Goal: Task Accomplishment & Management: Use online tool/utility

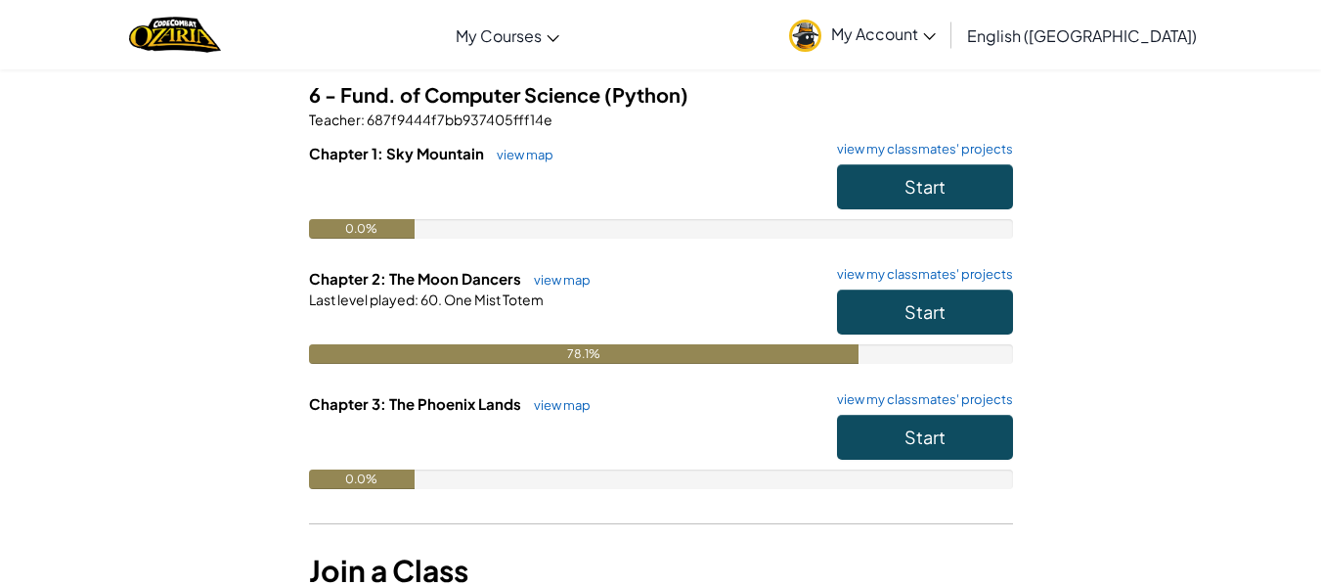
scroll to position [160, 0]
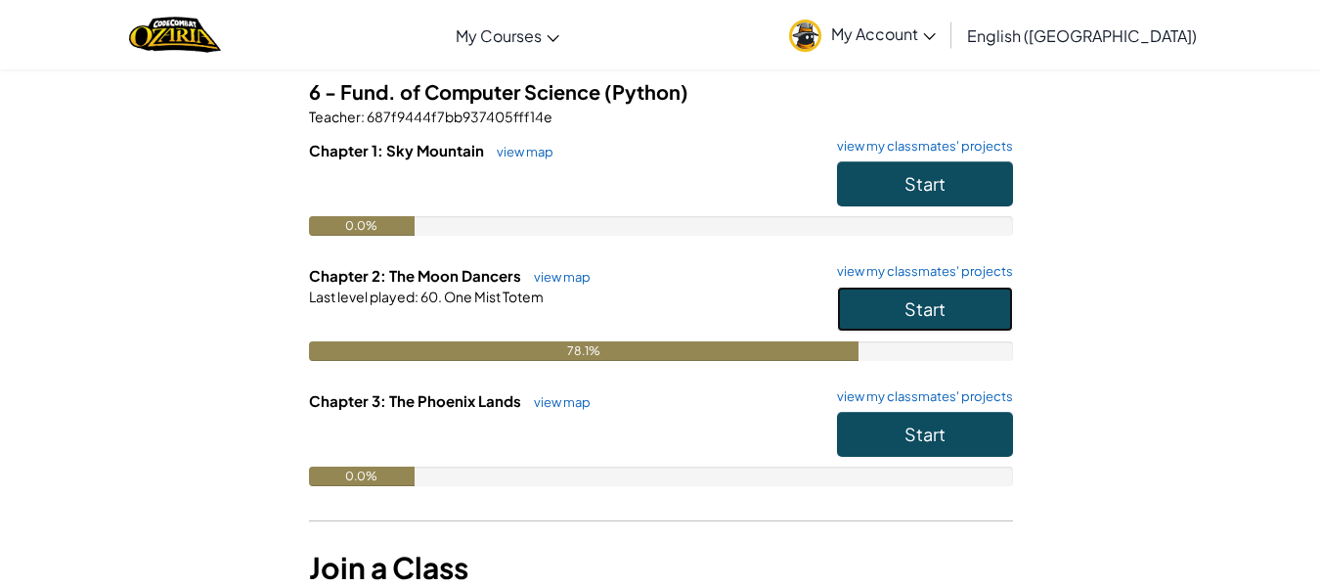
click at [857, 328] on button "Start" at bounding box center [925, 308] width 176 height 45
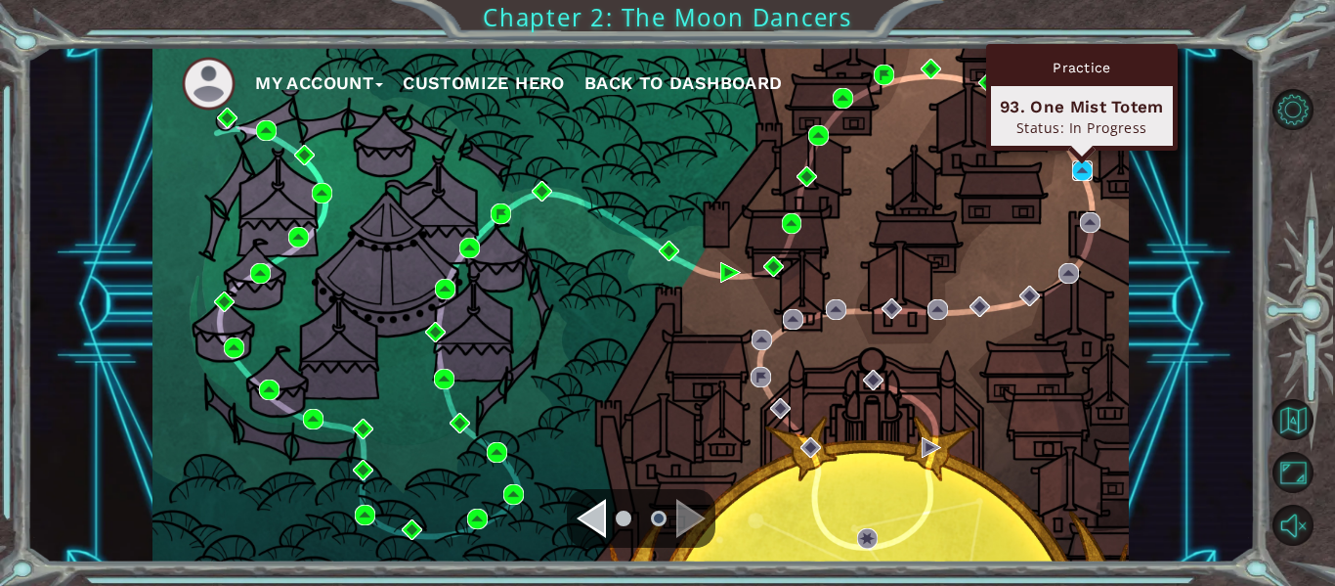
click at [1076, 162] on img at bounding box center [1082, 170] width 21 height 21
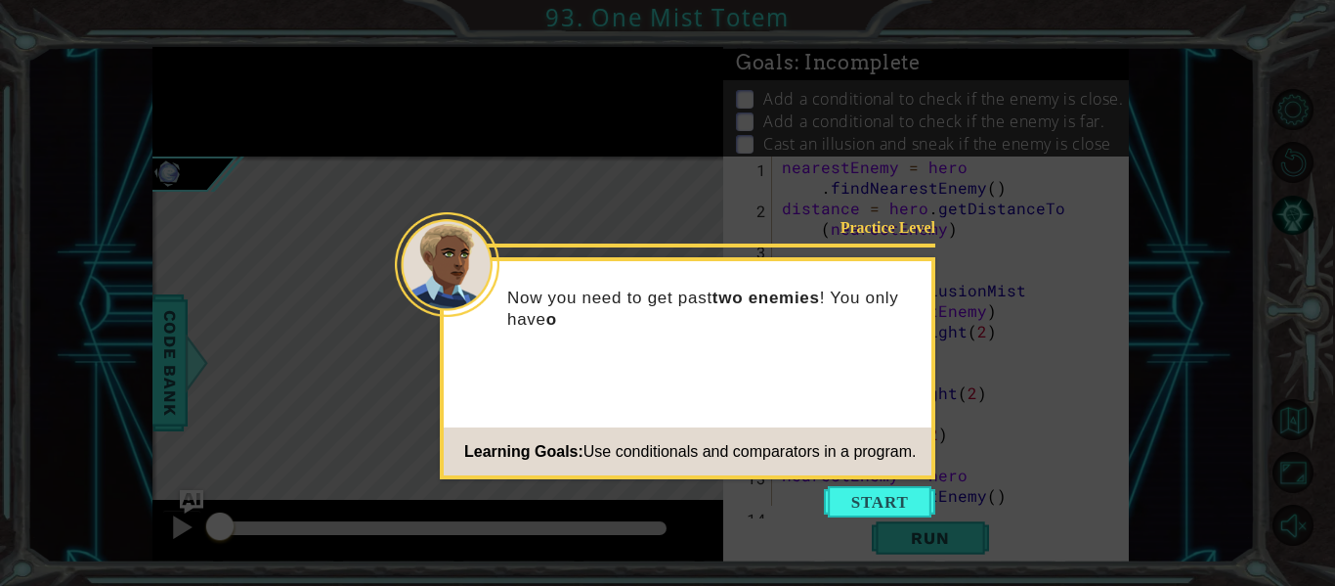
click at [741, 142] on icon at bounding box center [667, 293] width 1335 height 586
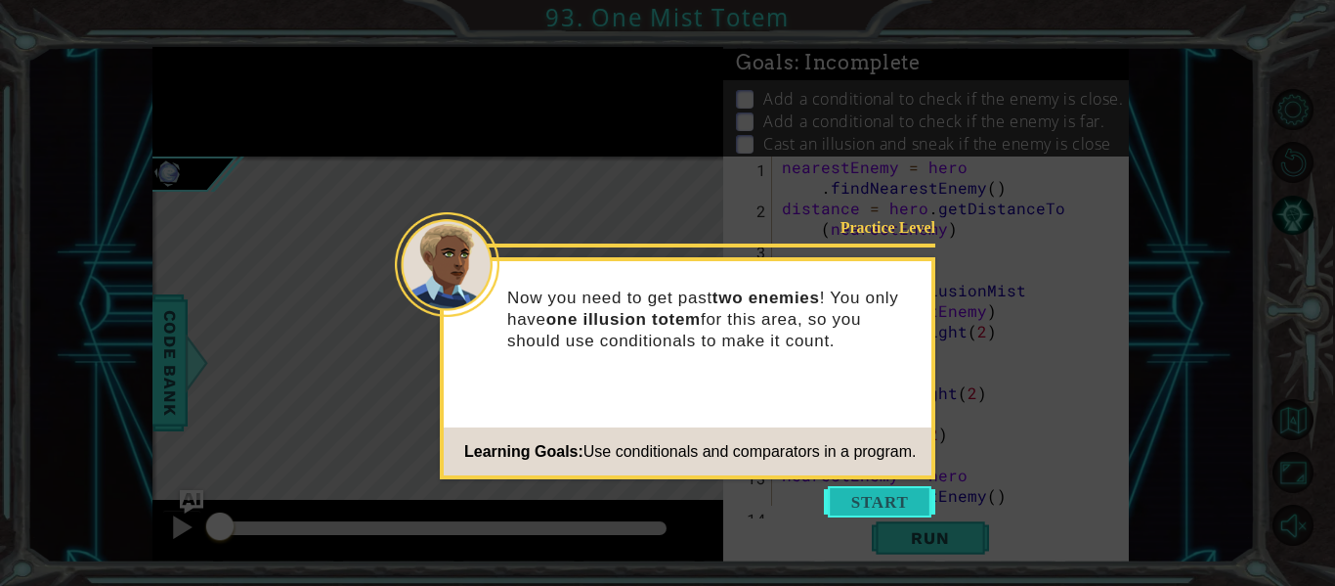
click at [860, 501] on button "Start" at bounding box center [879, 501] width 111 height 31
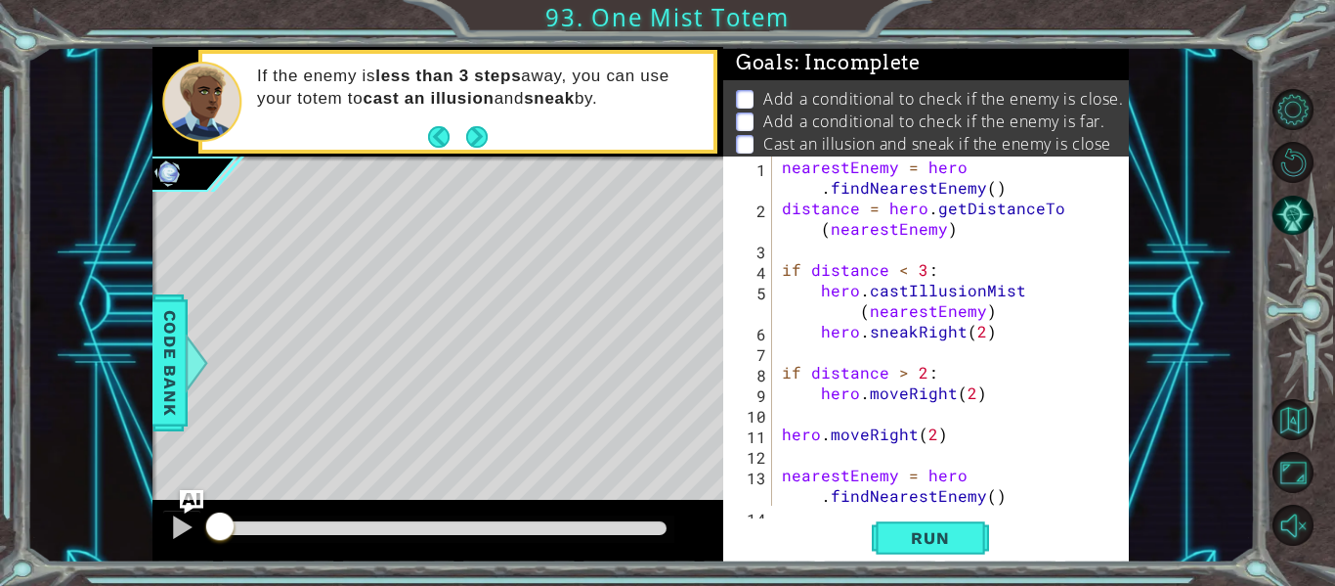
click at [571, 240] on div "Level Map" at bounding box center [604, 444] width 903 height 576
click at [928, 556] on button "Run" at bounding box center [930, 538] width 117 height 40
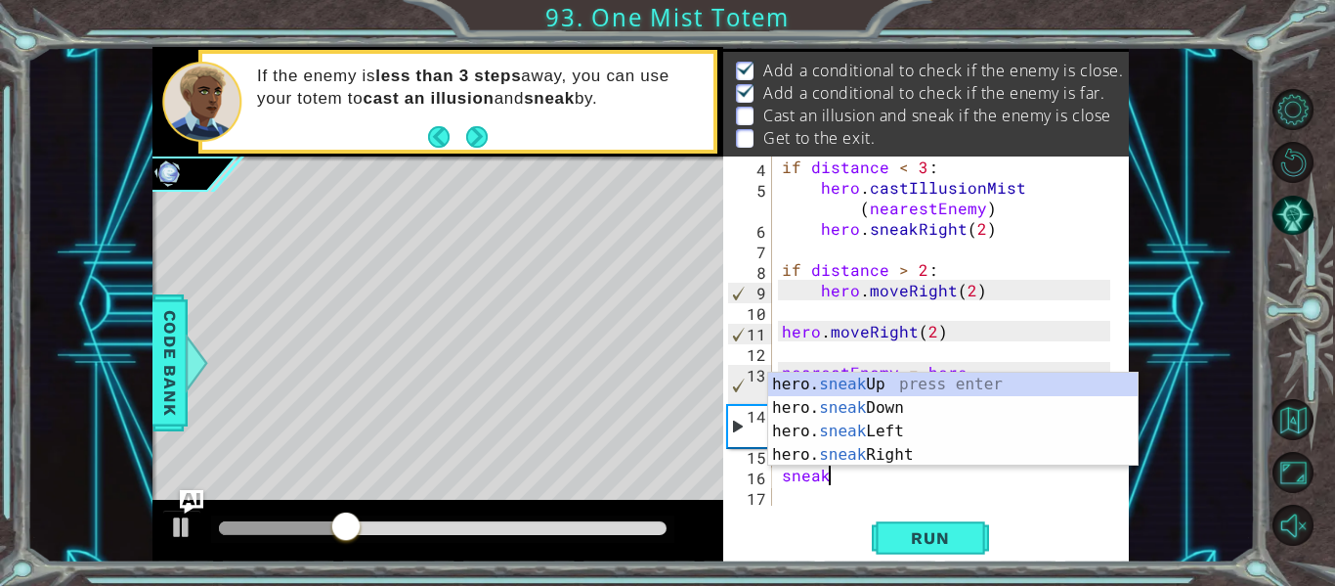
scroll to position [0, 2]
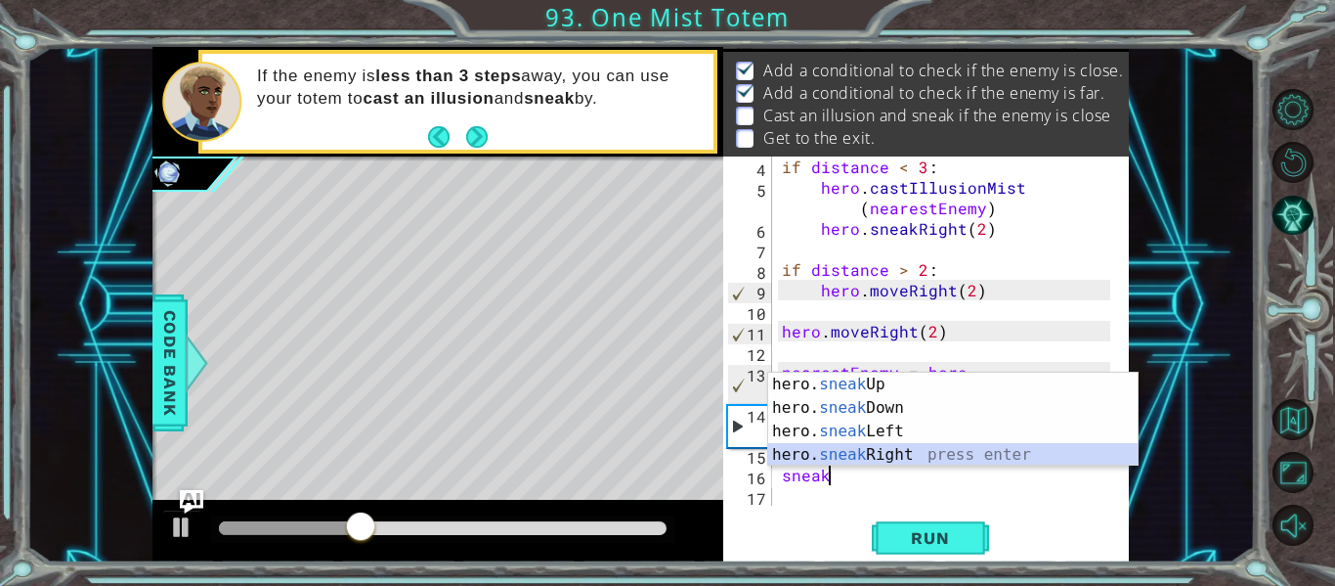
click at [854, 456] on div "hero. sneak Up press enter hero. sneak Down press enter hero. sneak Left press …" at bounding box center [953, 442] width 370 height 141
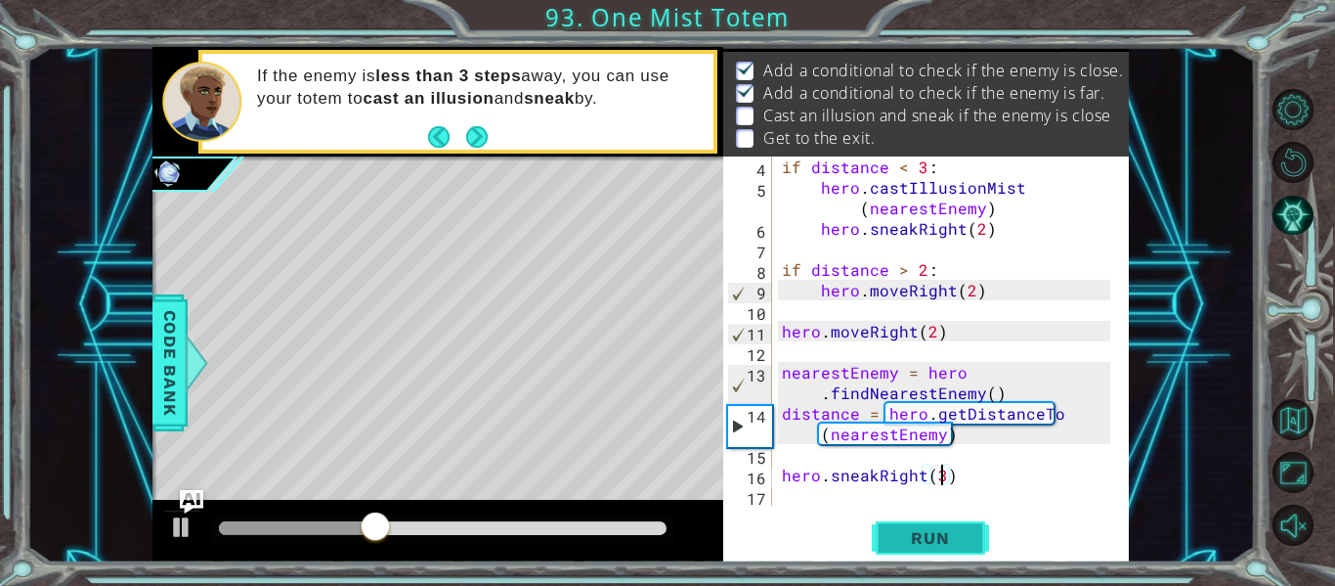
scroll to position [0, 10]
type textarea "hero.sneakRight(3)"
click at [966, 553] on button "Run" at bounding box center [930, 538] width 117 height 40
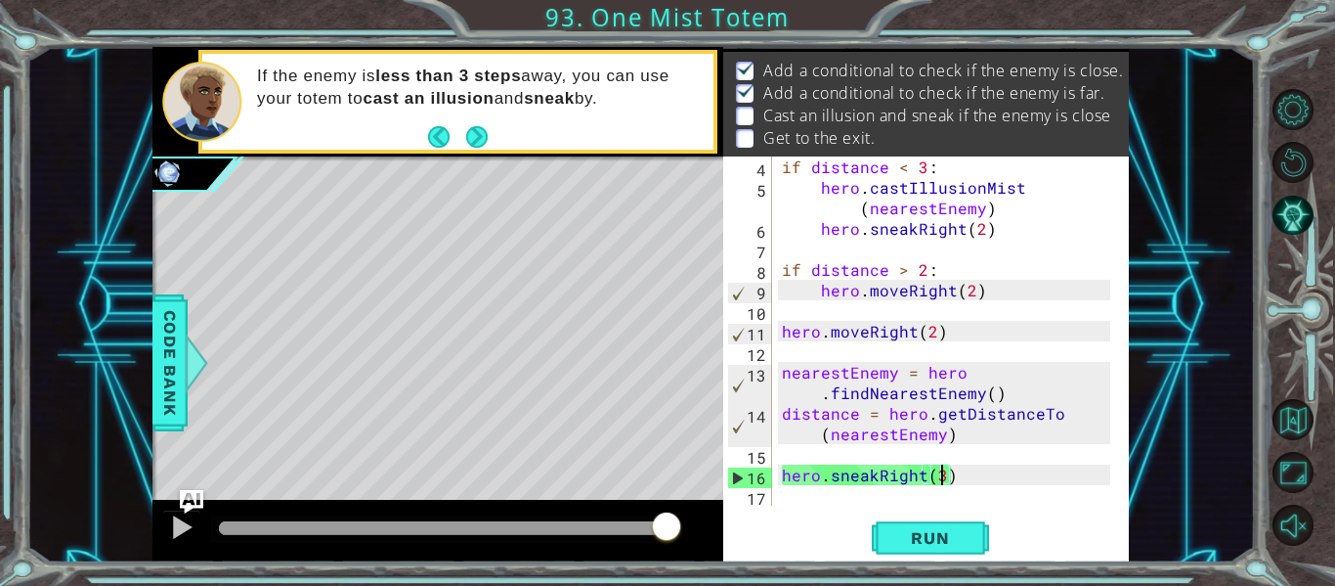
click at [802, 459] on div "if distance < 3 : hero . castIllusionMist ( nearestEnemy ) hero . sneakRight ( …" at bounding box center [949, 351] width 342 height 390
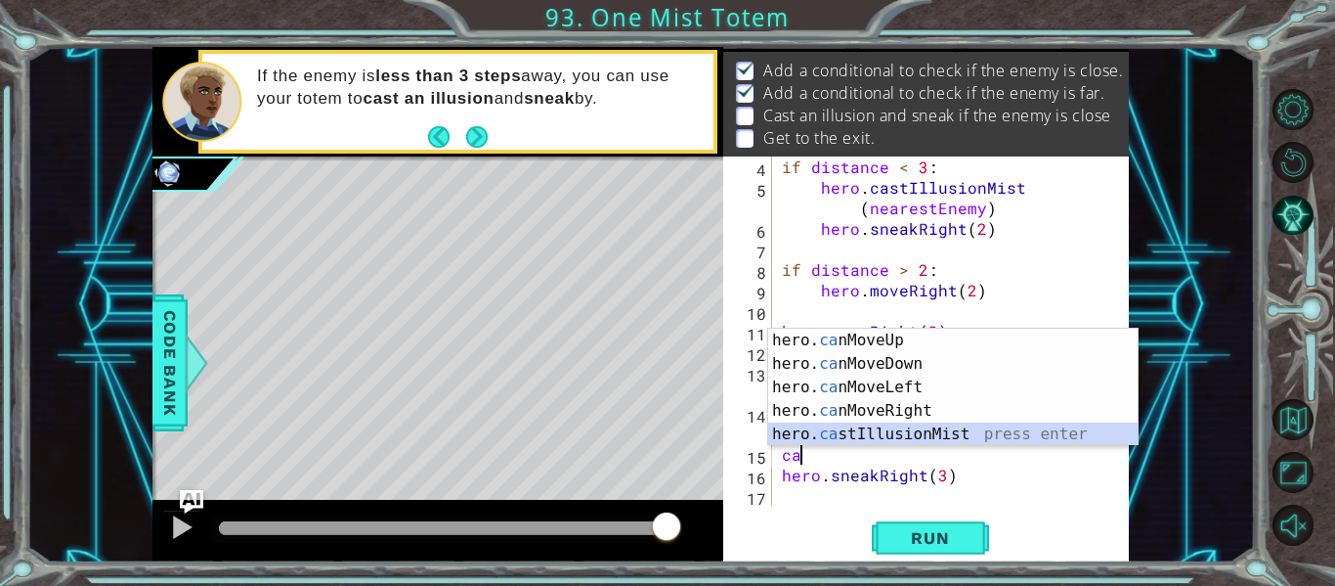
click at [825, 442] on div "hero. ca nMoveUp press enter hero. ca nMoveDown press enter hero. ca nMoveLeft …" at bounding box center [953, 410] width 370 height 164
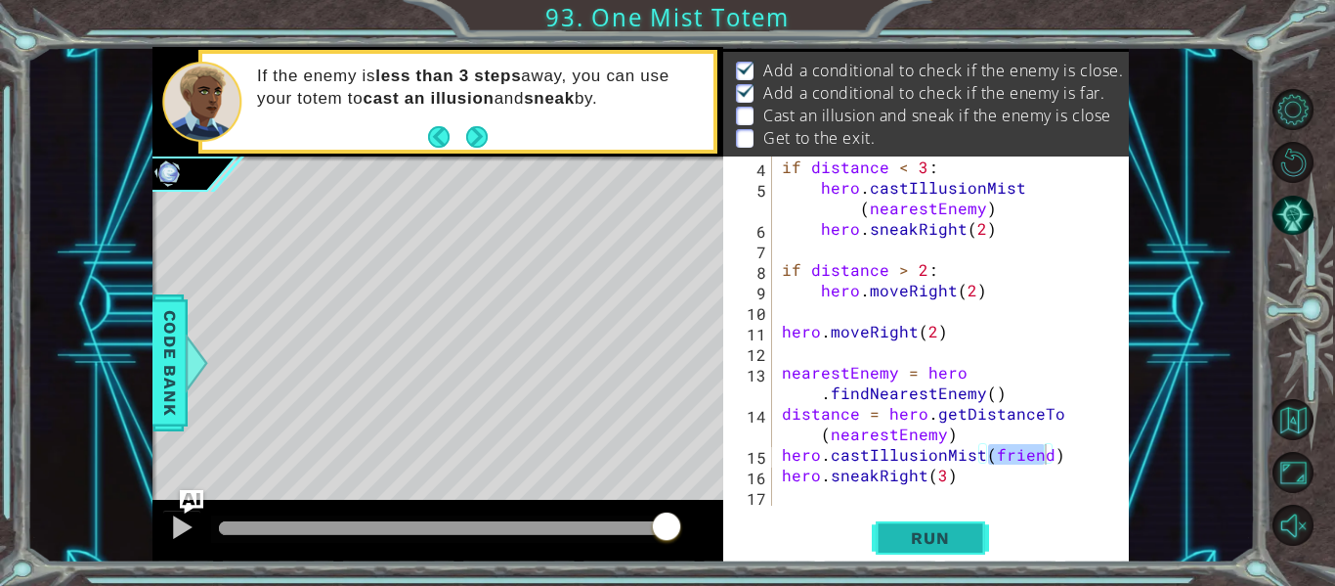
click at [939, 526] on button "Run" at bounding box center [930, 538] width 117 height 40
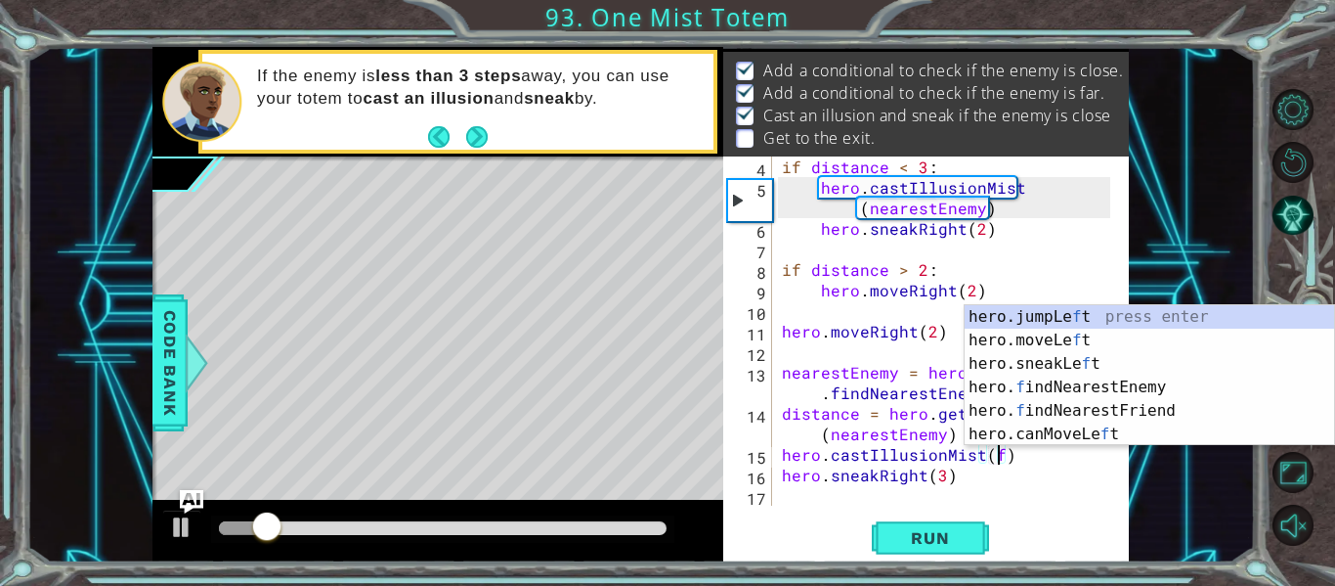
type textarea "hero.castIllusionMist()"
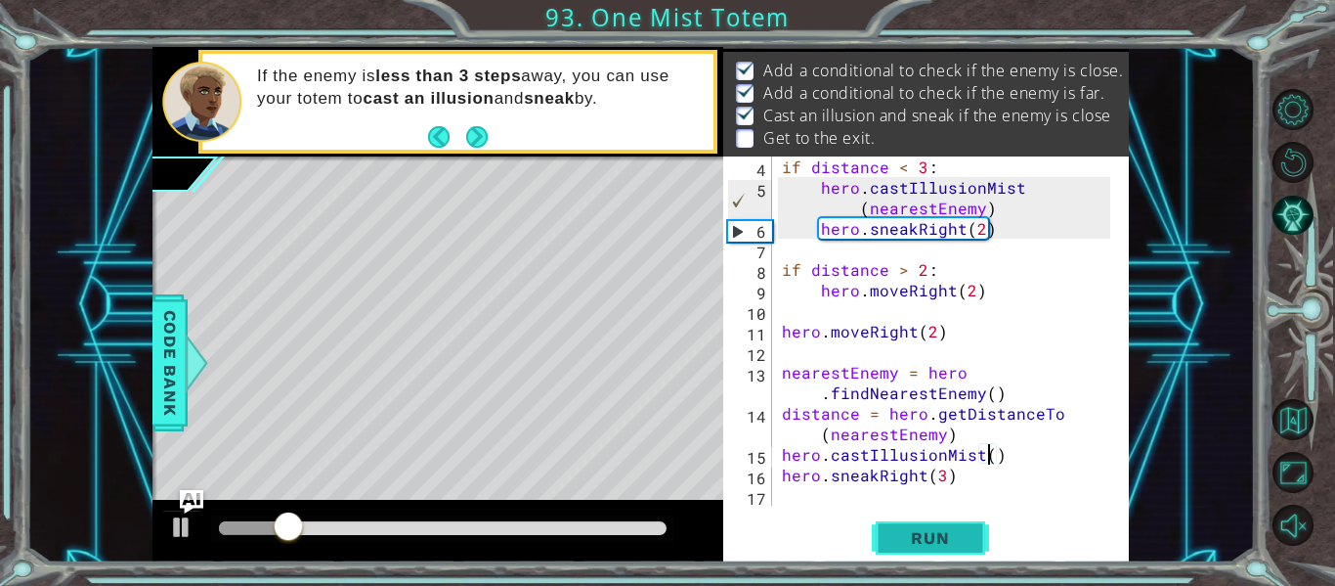
click at [966, 535] on span "Run" at bounding box center [930, 538] width 77 height 20
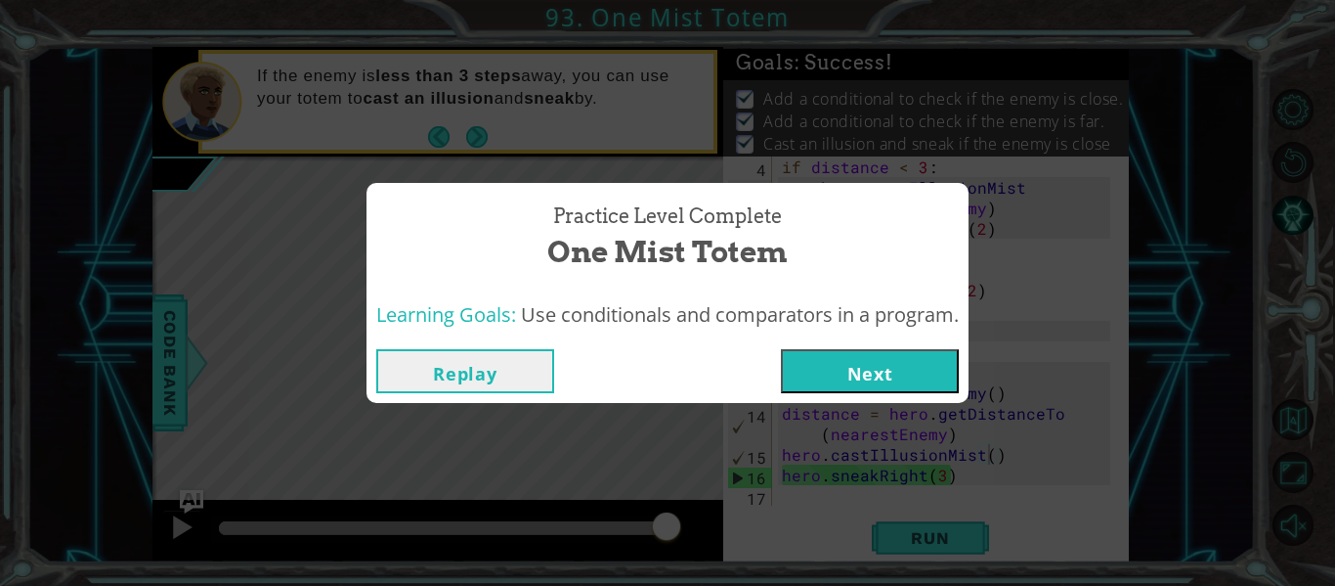
click at [939, 364] on button "Next" at bounding box center [870, 371] width 178 height 44
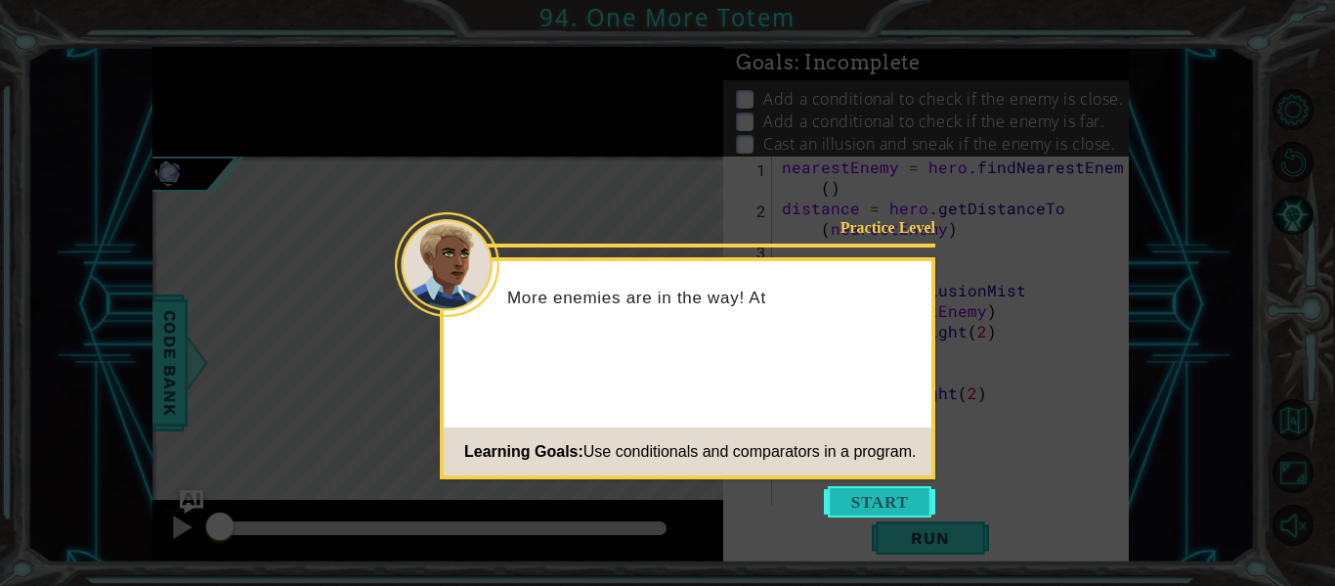
click at [837, 491] on button "Start" at bounding box center [879, 501] width 111 height 31
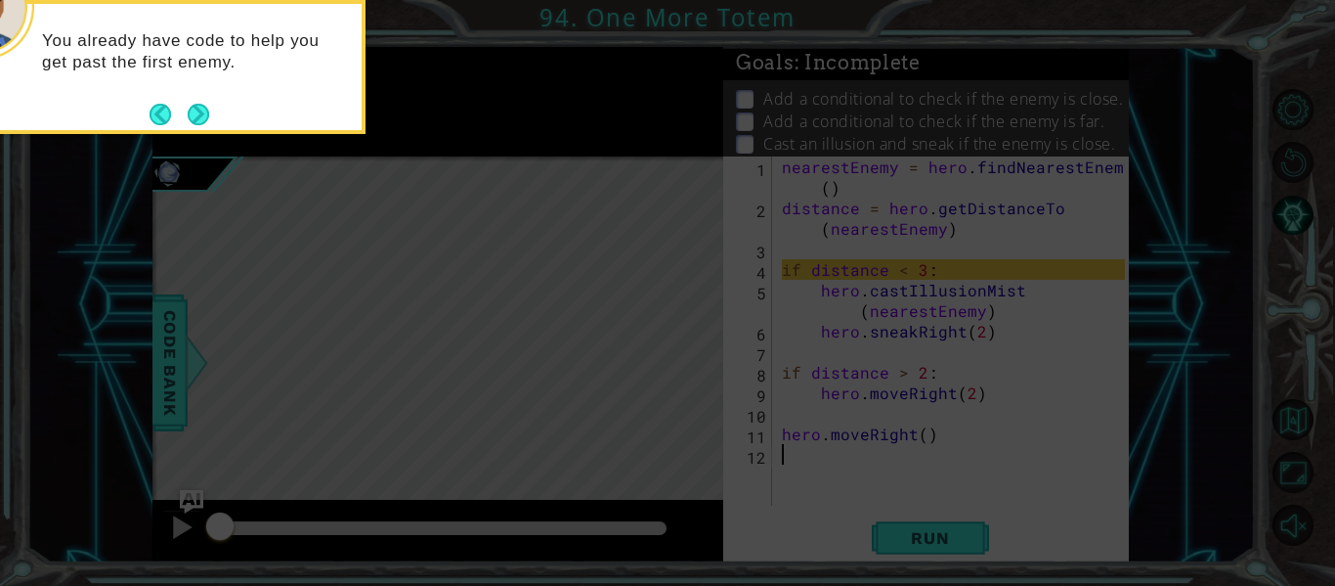
click at [220, 110] on div "You already have code to help you get past the first enemy." at bounding box center [170, 67] width 391 height 134
click at [209, 112] on button "Next" at bounding box center [199, 115] width 22 height 22
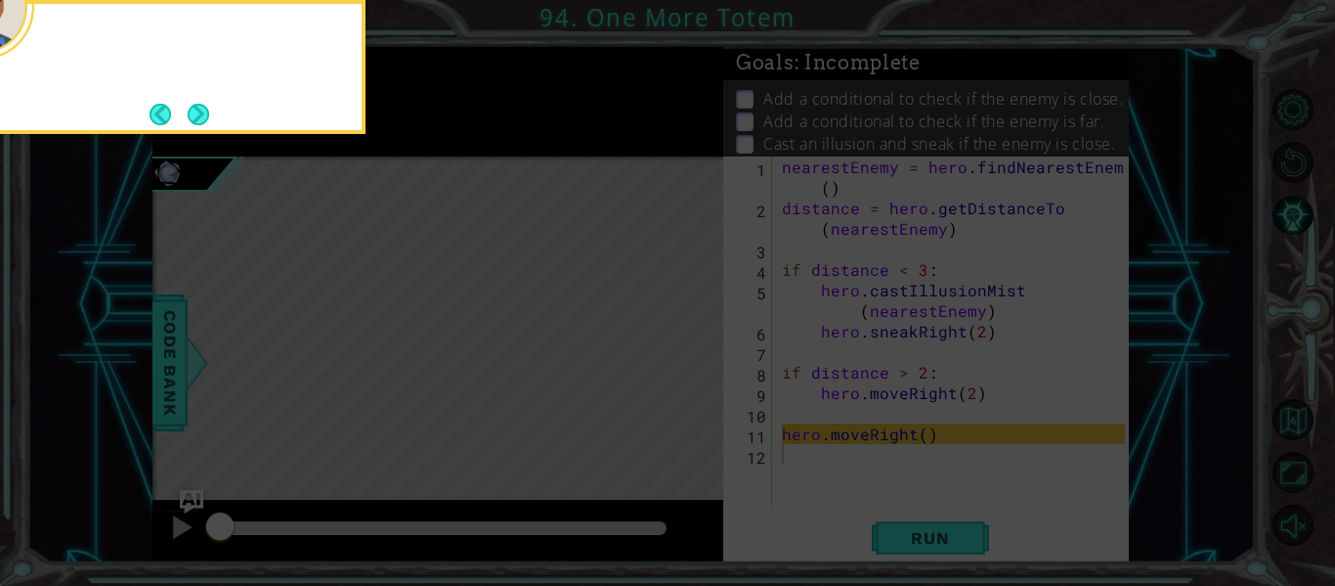
click at [209, 112] on button "Next" at bounding box center [199, 115] width 22 height 22
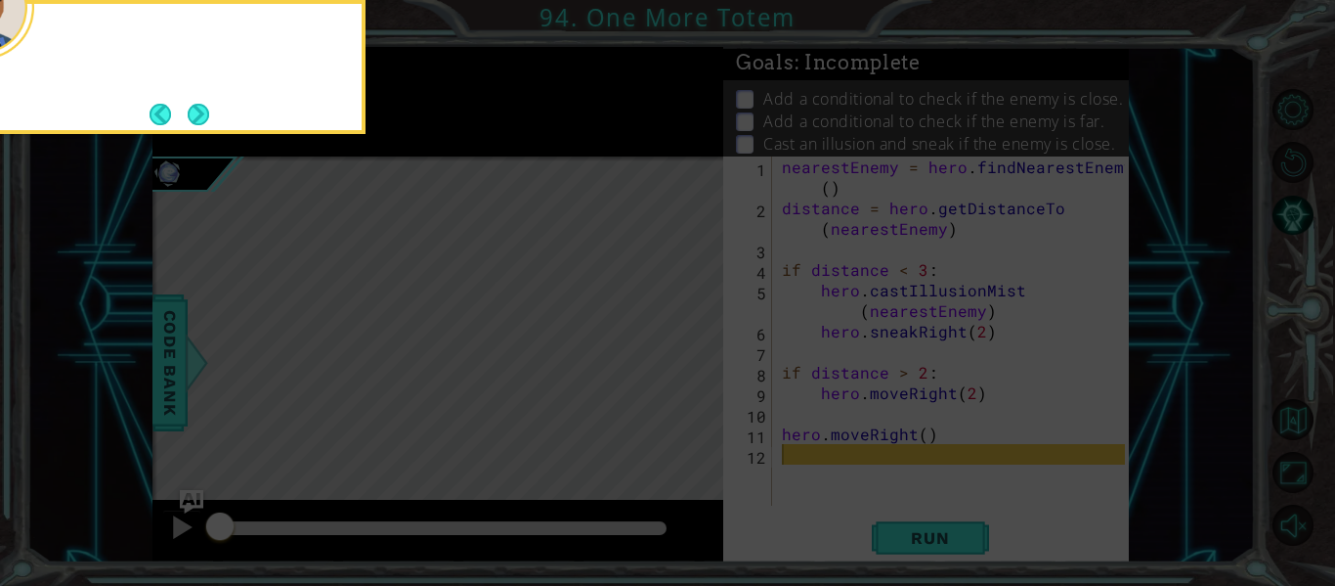
click at [209, 112] on button "Next" at bounding box center [199, 115] width 22 height 22
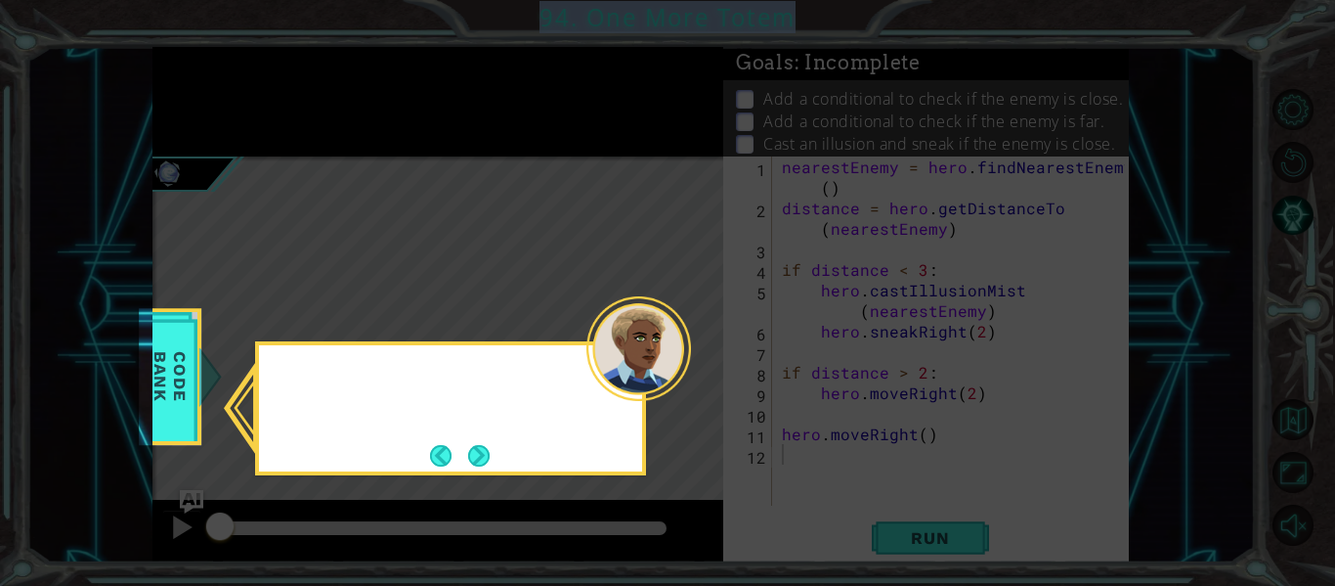
click at [208, 113] on icon at bounding box center [667, 293] width 1335 height 586
click at [490, 449] on button "Next" at bounding box center [479, 456] width 22 height 22
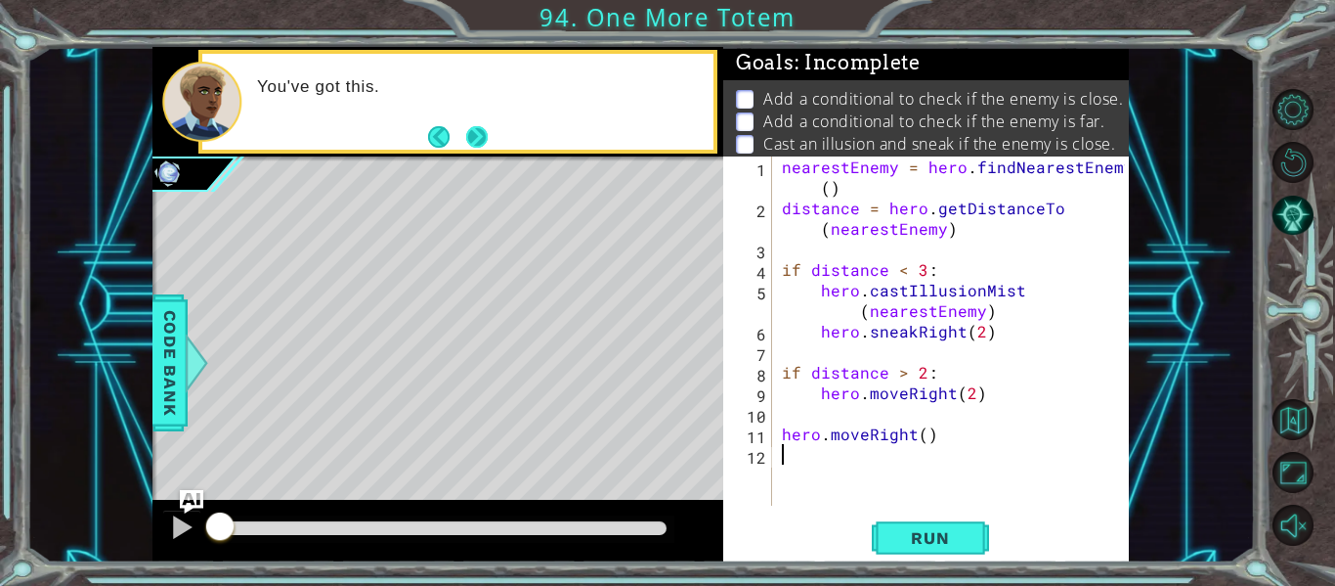
click at [488, 127] on button "Next" at bounding box center [477, 137] width 22 height 22
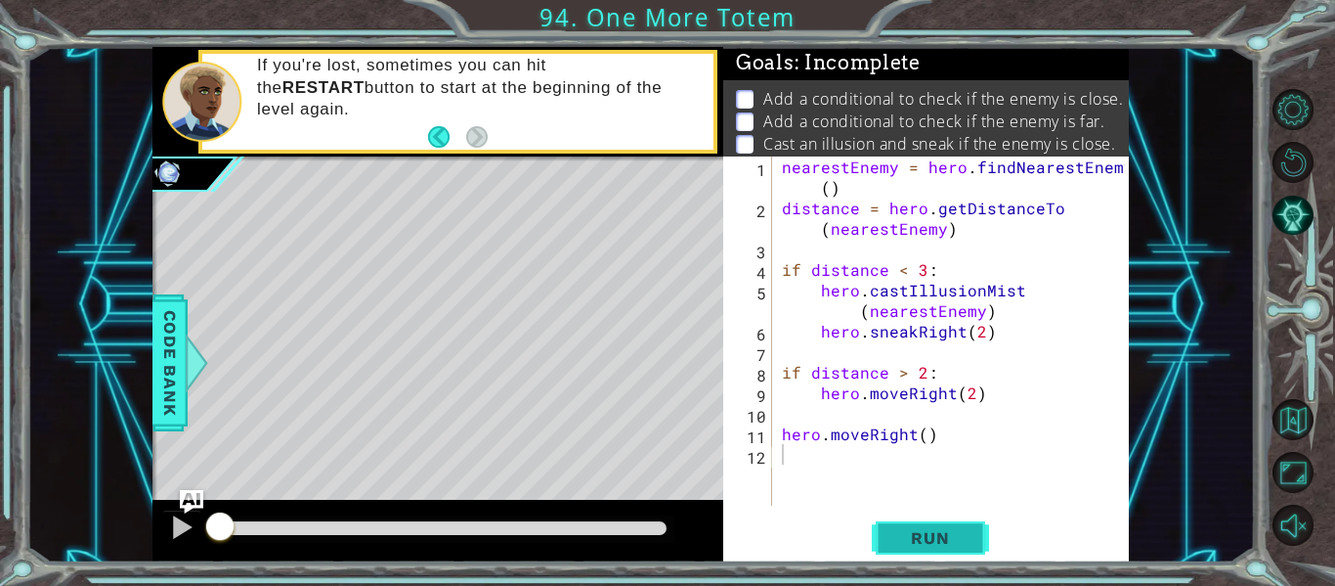
click at [889, 544] on button "Run" at bounding box center [930, 538] width 117 height 40
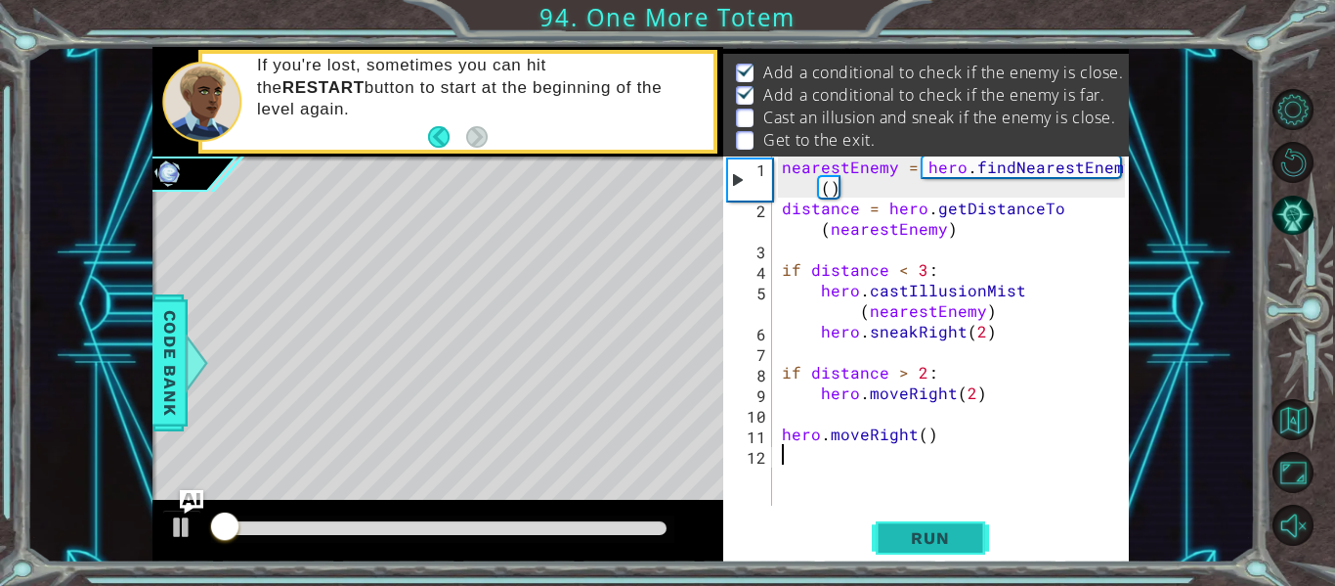
scroll to position [28, 0]
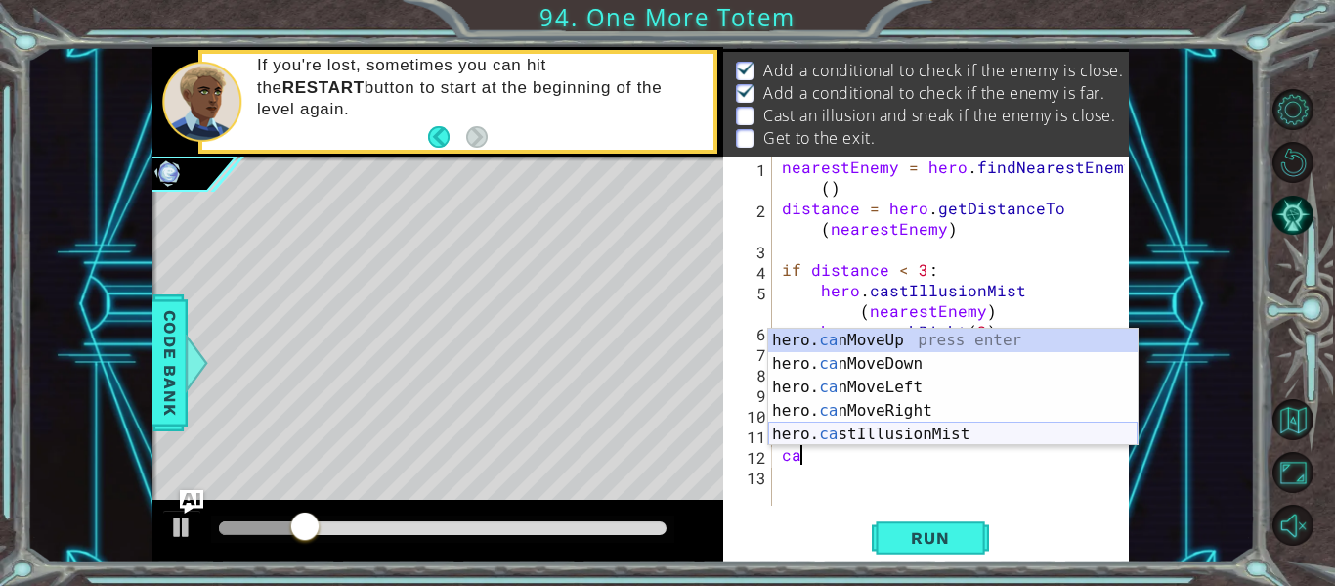
click at [897, 440] on div "hero. ca nMoveUp press enter hero. ca nMoveDown press enter hero. ca nMoveLeft …" at bounding box center [953, 410] width 370 height 164
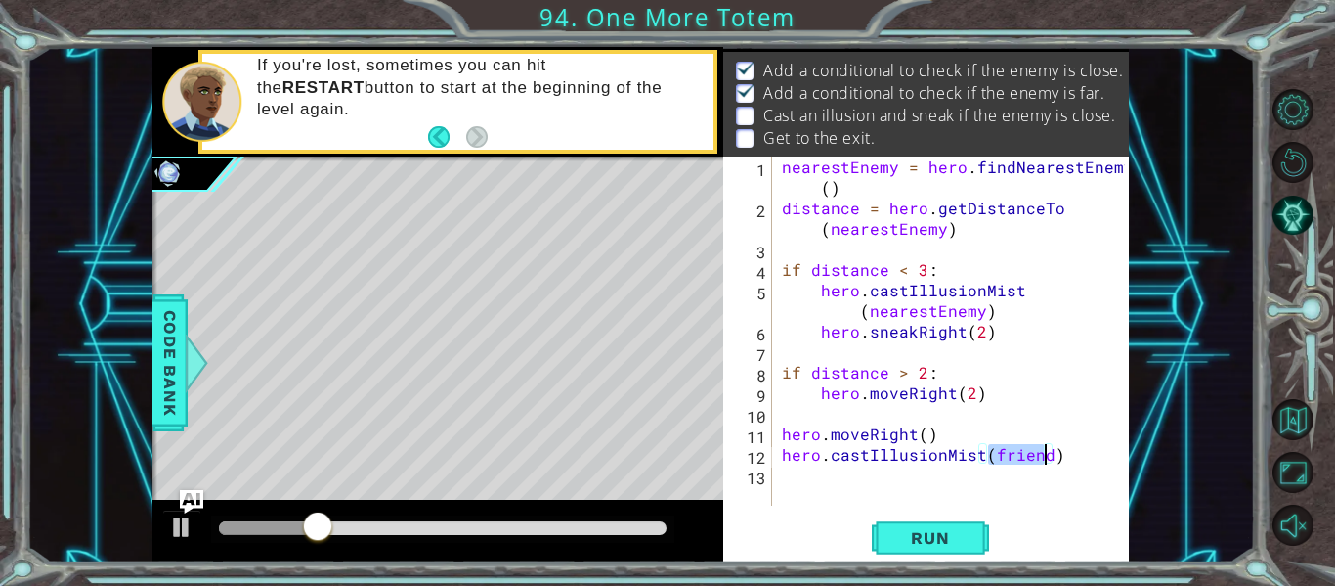
type textarea "hero.castIllusionMist()"
click at [836, 495] on div "nearestEnemy = hero . findNearestEnemy ( ) distance = hero . getDistanceTo ( ne…" at bounding box center [956, 361] width 357 height 411
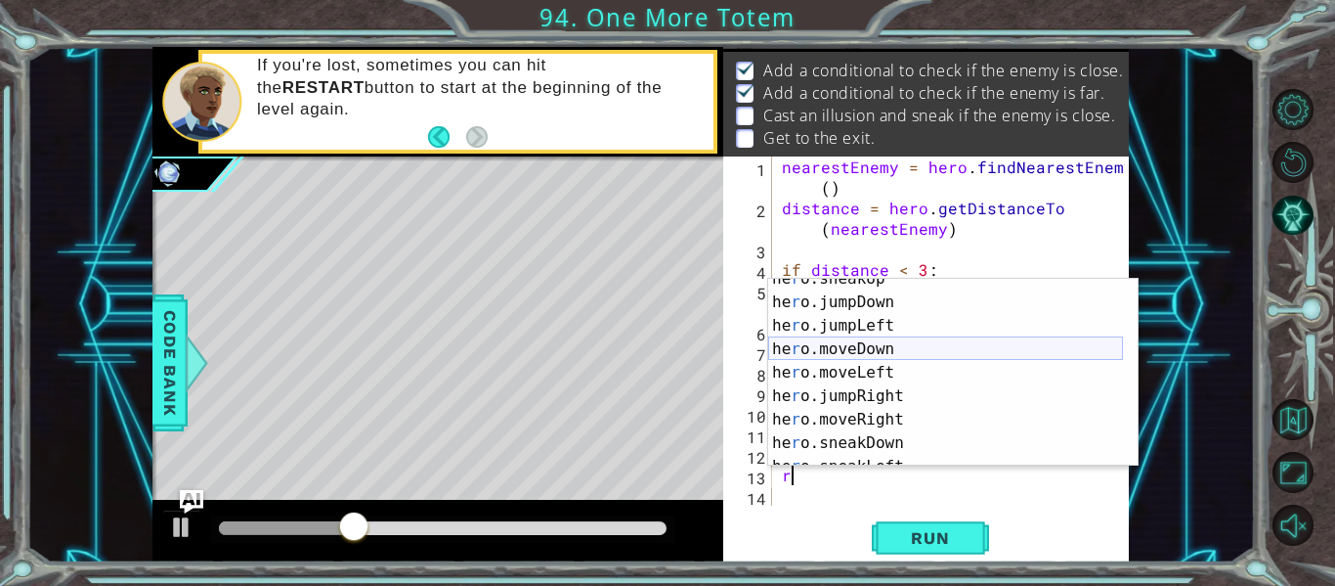
scroll to position [59, 0]
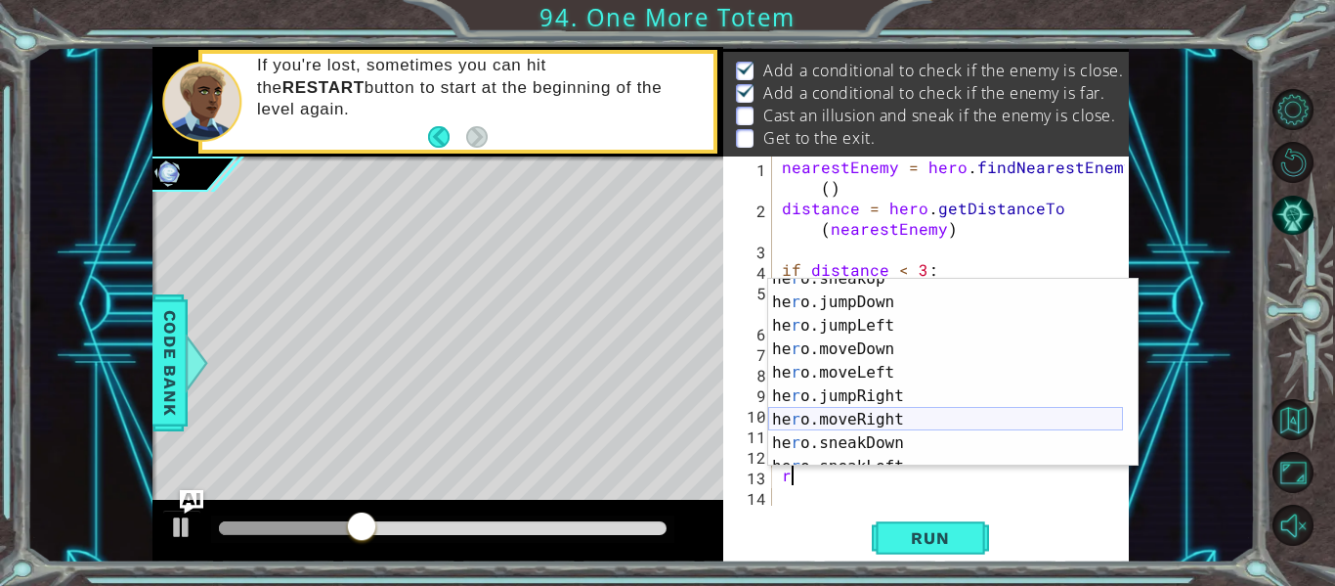
click at [895, 413] on div "he r o.sneakUp press enter he r o.jumpDown press enter he r o.jumpLeft press en…" at bounding box center [945, 384] width 355 height 235
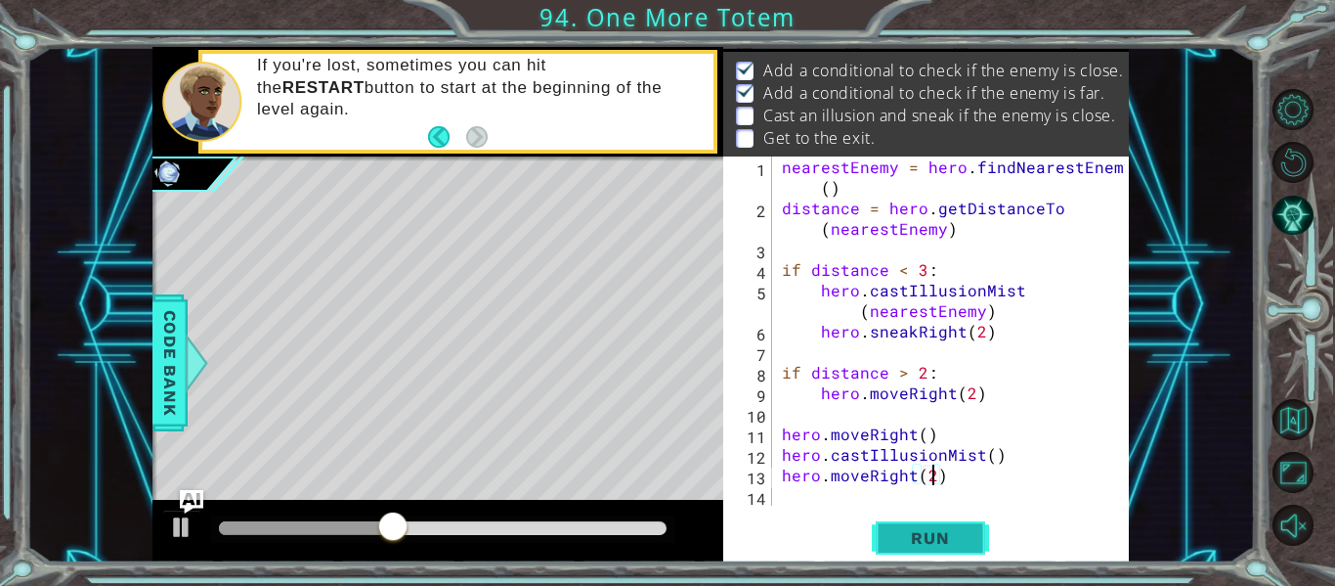
scroll to position [0, 9]
click at [957, 548] on button "Run" at bounding box center [930, 538] width 117 height 40
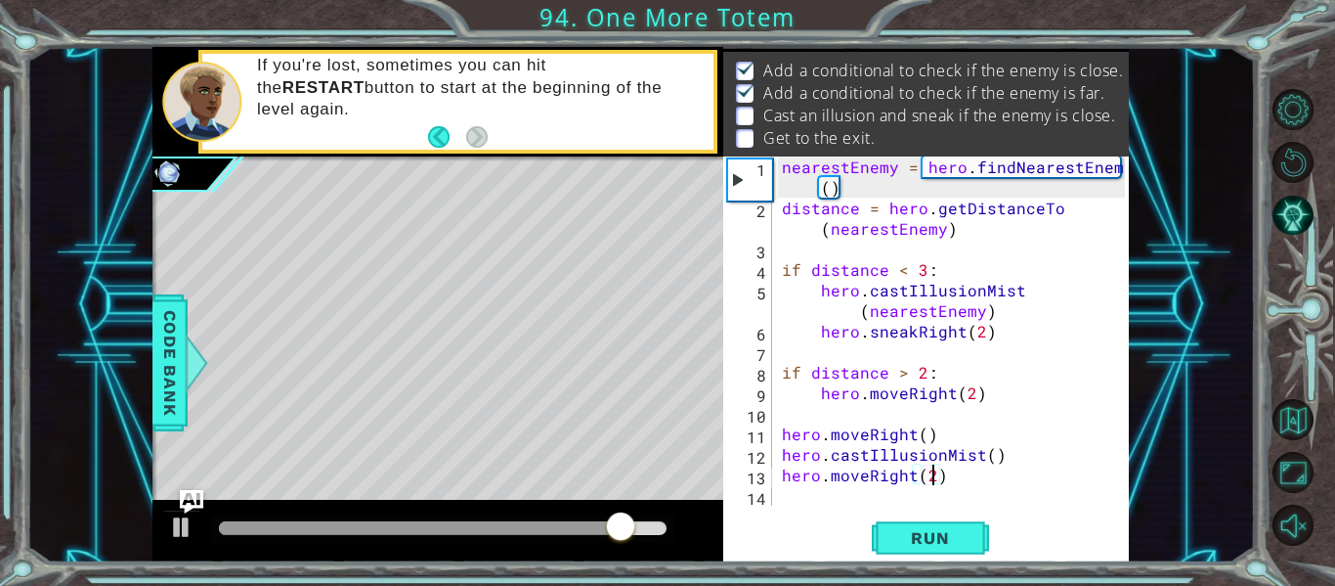
click at [986, 458] on div "nearestEnemy = hero . findNearestEnemy ( ) distance = hero . getDistanceTo ( ne…" at bounding box center [956, 361] width 357 height 411
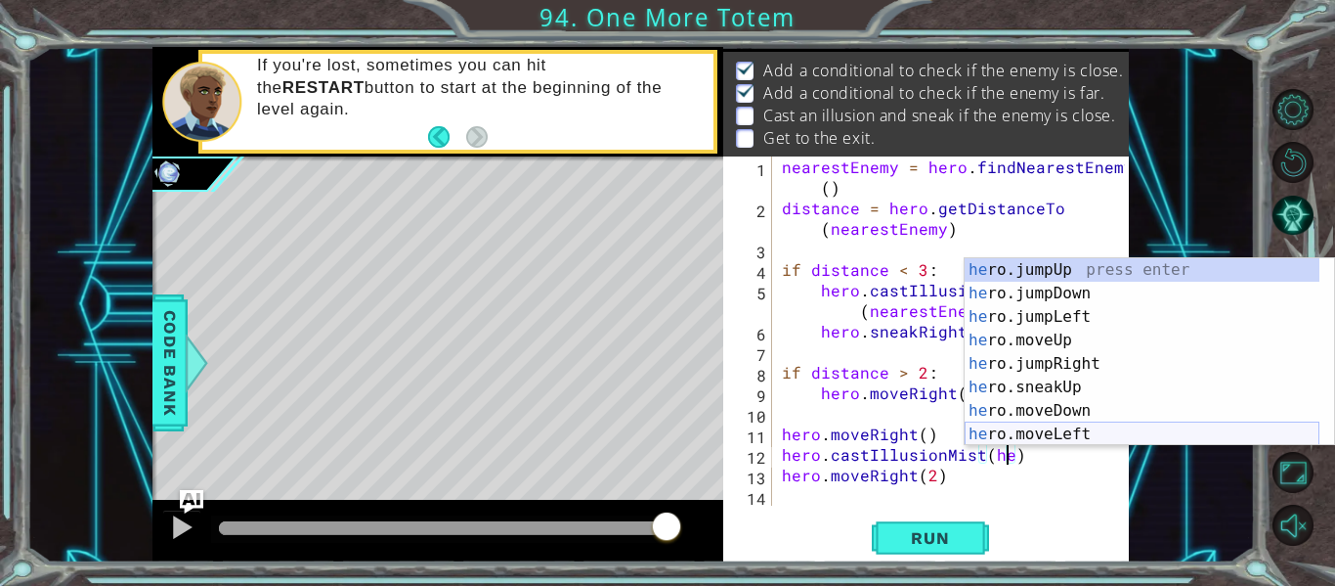
scroll to position [0, 15]
type textarea "hero.castIllusionMist(hero)"
click at [1029, 524] on div "Run" at bounding box center [930, 538] width 406 height 40
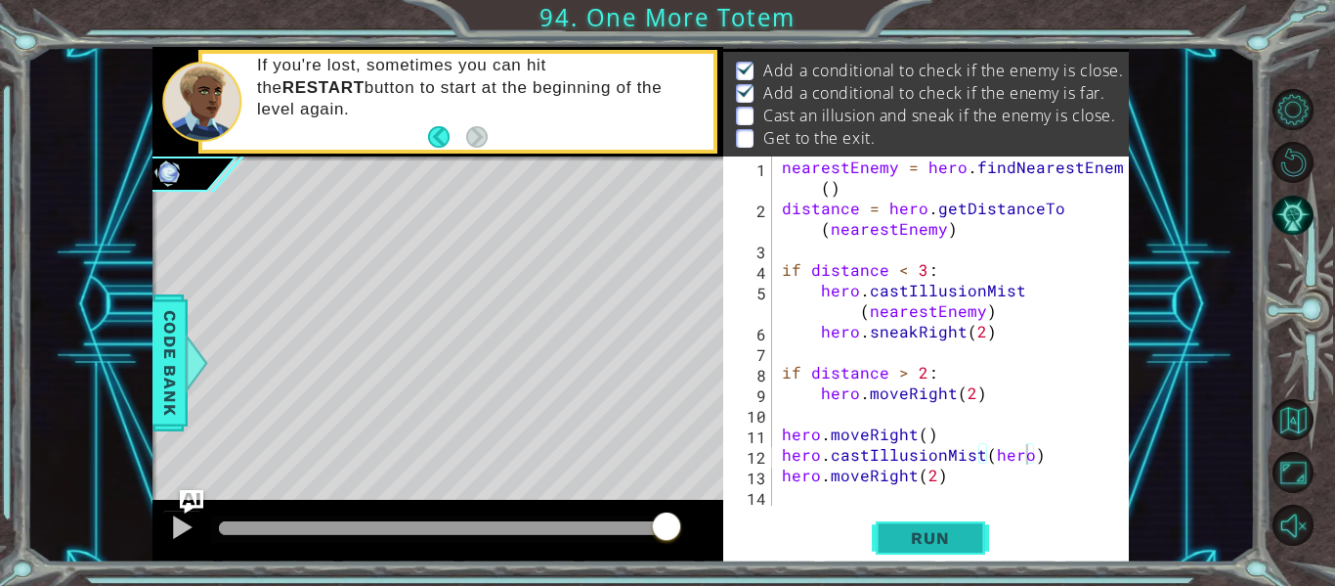
click at [946, 544] on span "Run" at bounding box center [930, 538] width 77 height 20
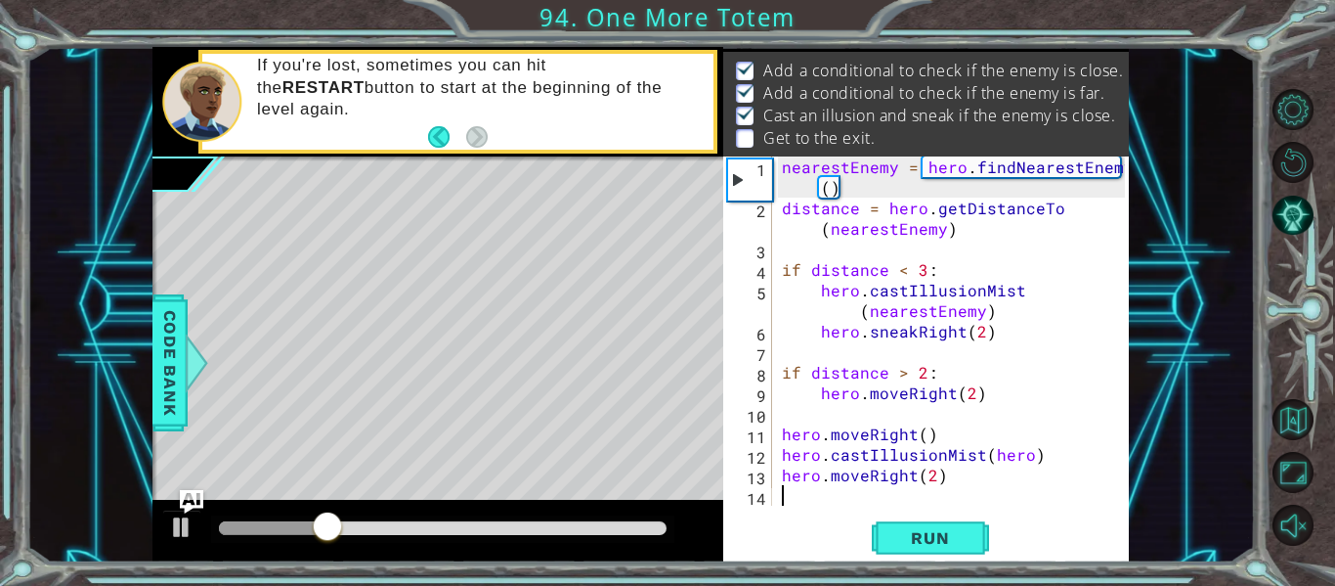
click at [887, 498] on div "nearestEnemy = hero . findNearestEnemy ( ) distance = hero . getDistanceTo ( ne…" at bounding box center [956, 361] width 357 height 411
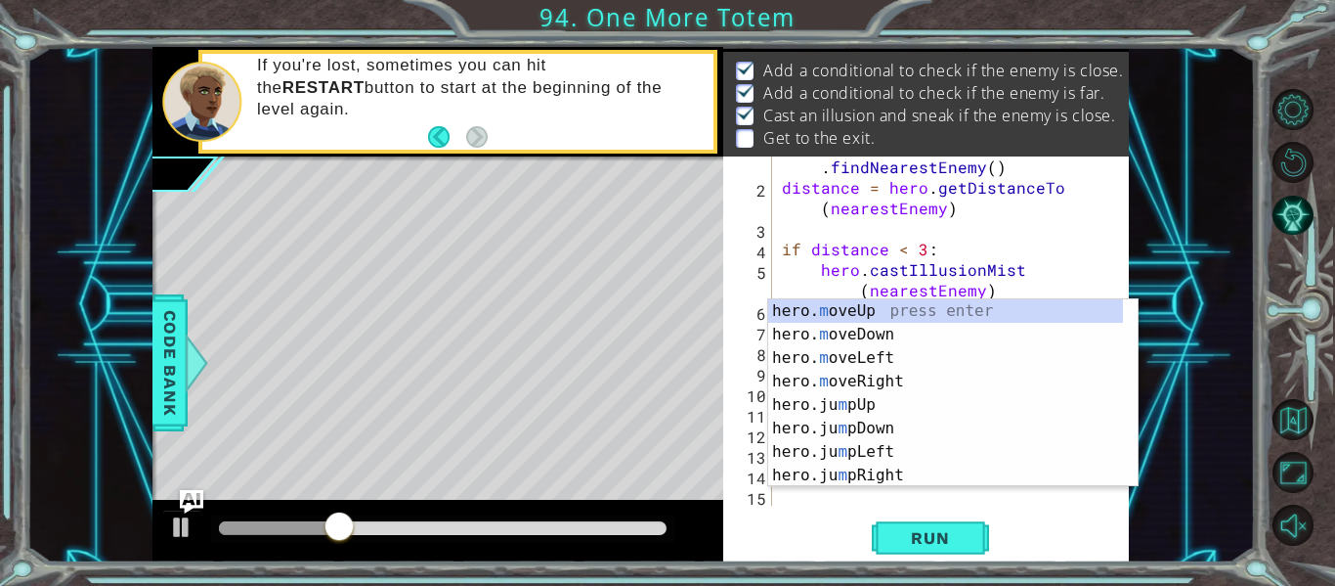
scroll to position [21, 0]
click at [859, 312] on div "hero. m oveUp press enter hero. m oveDown press enter hero. m oveLeft press ent…" at bounding box center [945, 416] width 355 height 235
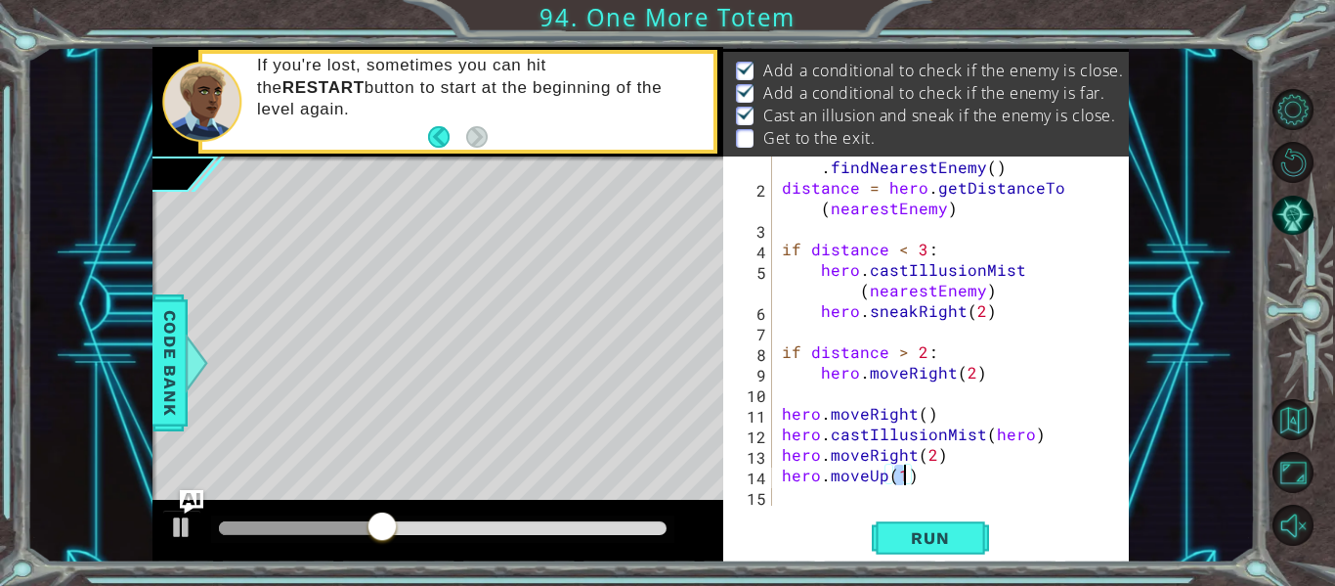
click at [933, 445] on div "nearestEnemy = hero . findNearestEnemy ( ) distance = hero . getDistanceTo ( ne…" at bounding box center [949, 341] width 342 height 411
type textarea "hero.moveRight(3)"
click at [841, 498] on div "nearestEnemy = hero . findNearestEnemy ( ) distance = hero . getDistanceTo ( ne…" at bounding box center [949, 341] width 342 height 411
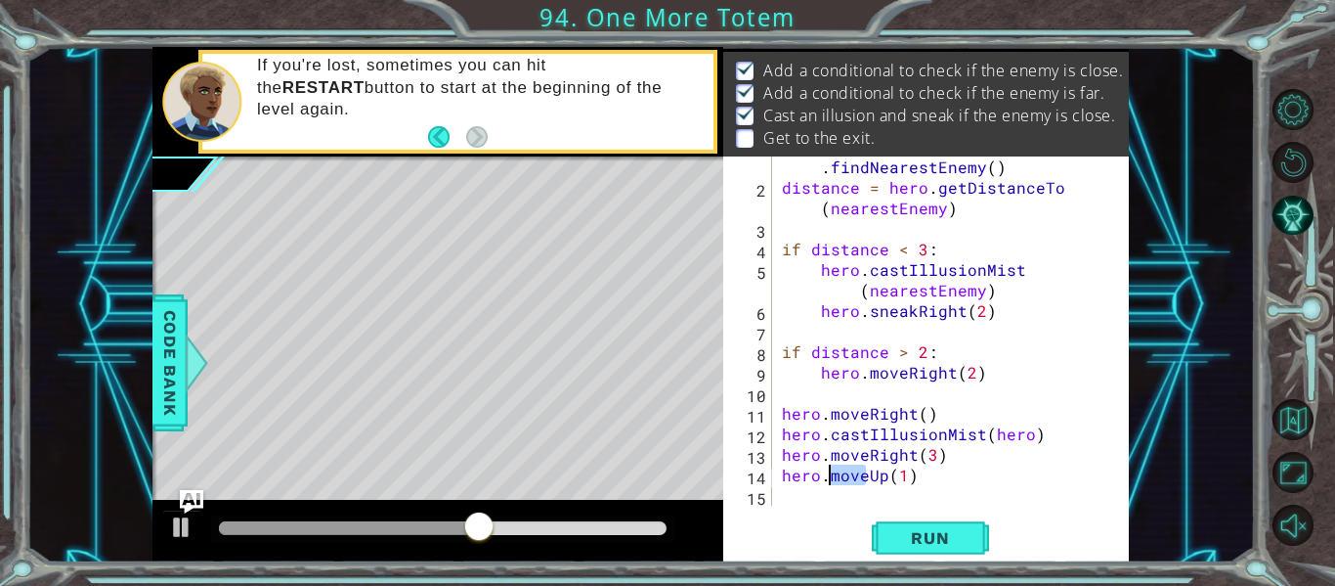
drag, startPoint x: 864, startPoint y: 483, endPoint x: 830, endPoint y: 482, distance: 34.2
click at [830, 482] on div "nearestEnemy = hero . findNearestEnemy ( ) distance = hero . getDistanceTo ( ne…" at bounding box center [949, 341] width 342 height 411
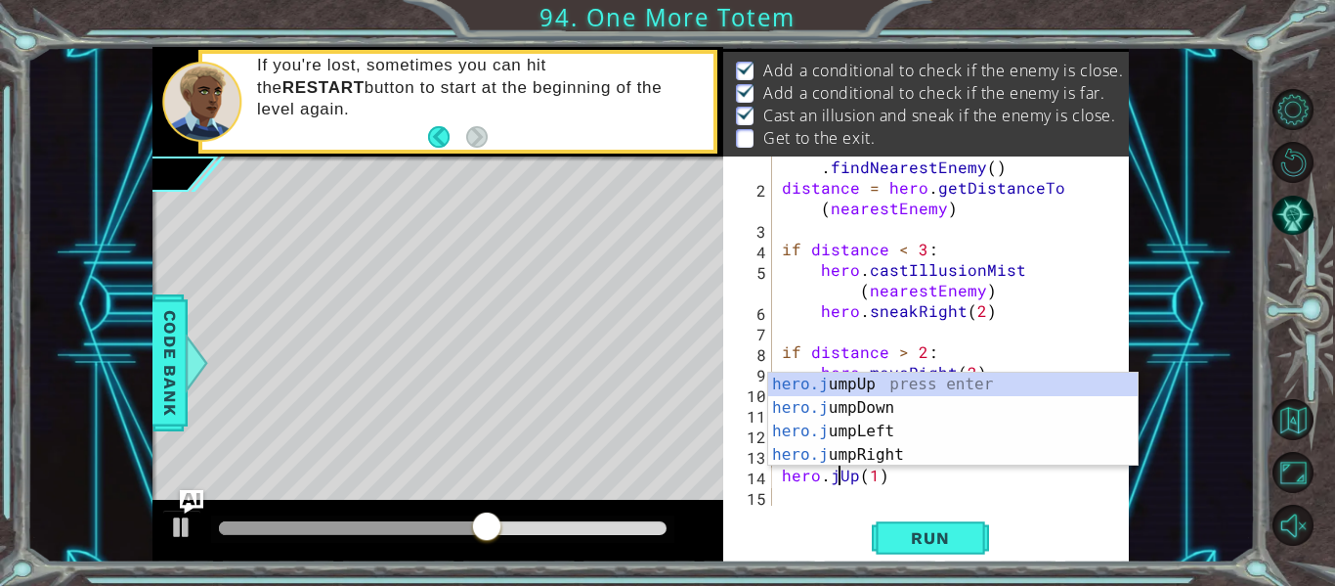
scroll to position [0, 5]
click at [844, 389] on div "hero.j umpUp press enter hero.j umpDown press enter hero.j umpLeft press enter …" at bounding box center [953, 442] width 370 height 141
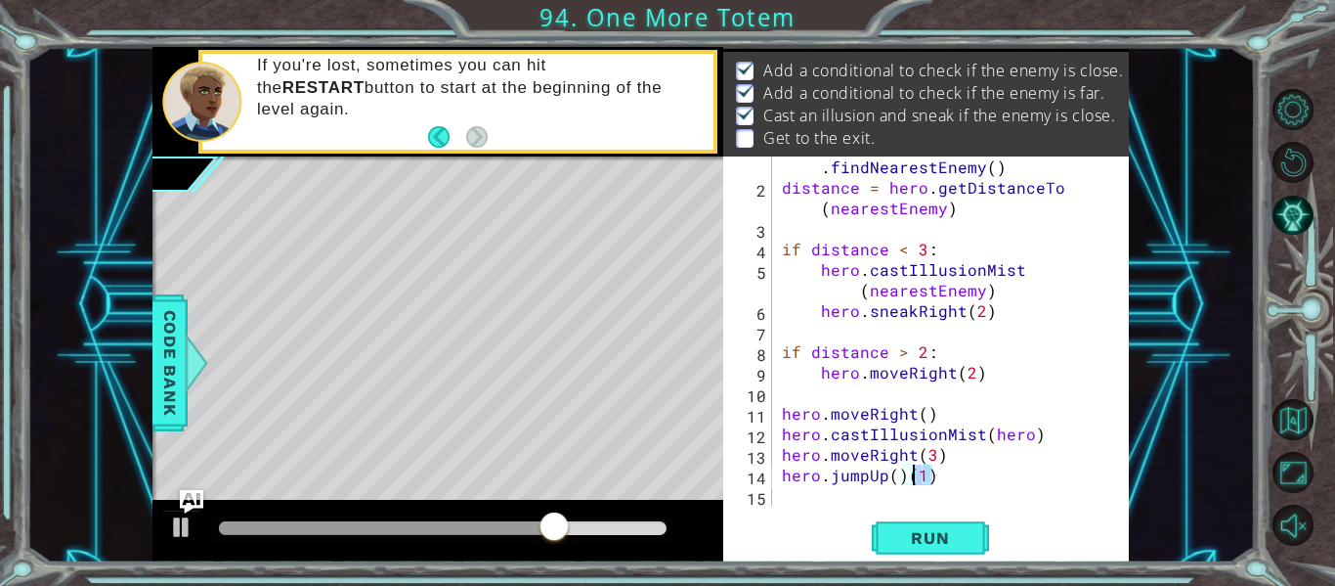
drag, startPoint x: 936, startPoint y: 474, endPoint x: 912, endPoint y: 474, distance: 23.5
click at [912, 474] on div "nearestEnemy = hero . findNearestEnemy ( ) distance = hero . getDistanceTo ( ne…" at bounding box center [949, 341] width 342 height 411
click at [900, 471] on div "nearestEnemy = hero . findNearestEnemy ( ) distance = hero . getDistanceTo ( ne…" at bounding box center [949, 341] width 342 height 411
click at [896, 473] on div "nearestEnemy = hero . findNearestEnemy ( ) distance = hero . getDistanceTo ( ne…" at bounding box center [949, 341] width 342 height 411
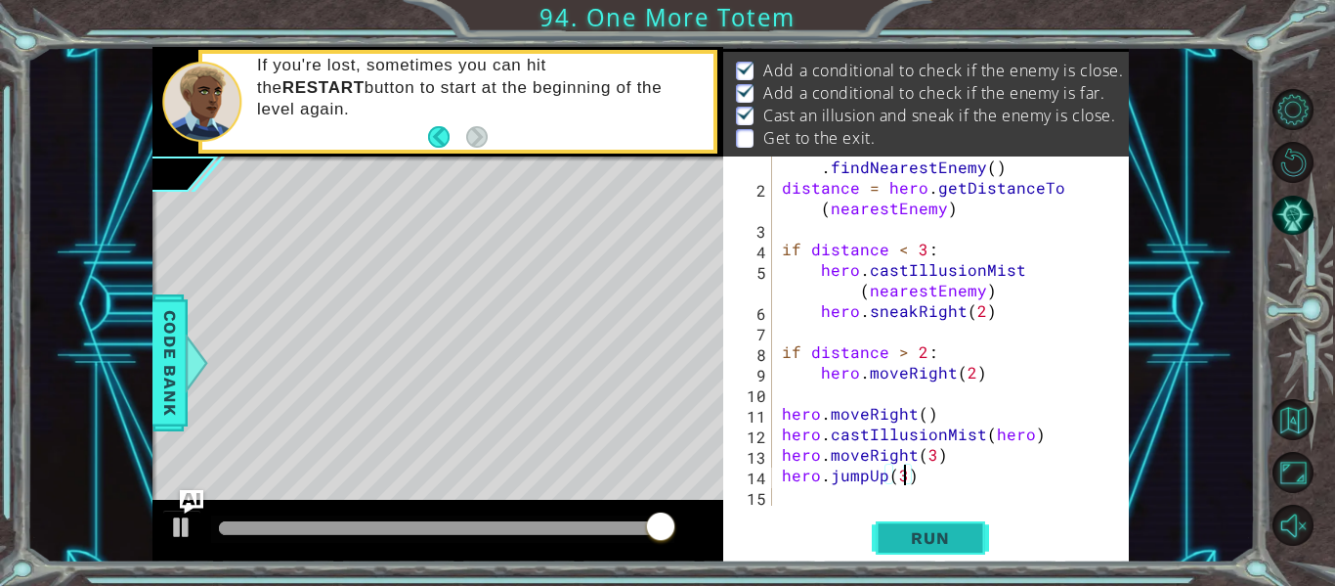
click at [954, 549] on button "Run" at bounding box center [930, 538] width 117 height 40
click at [953, 548] on button "Run" at bounding box center [930, 538] width 117 height 40
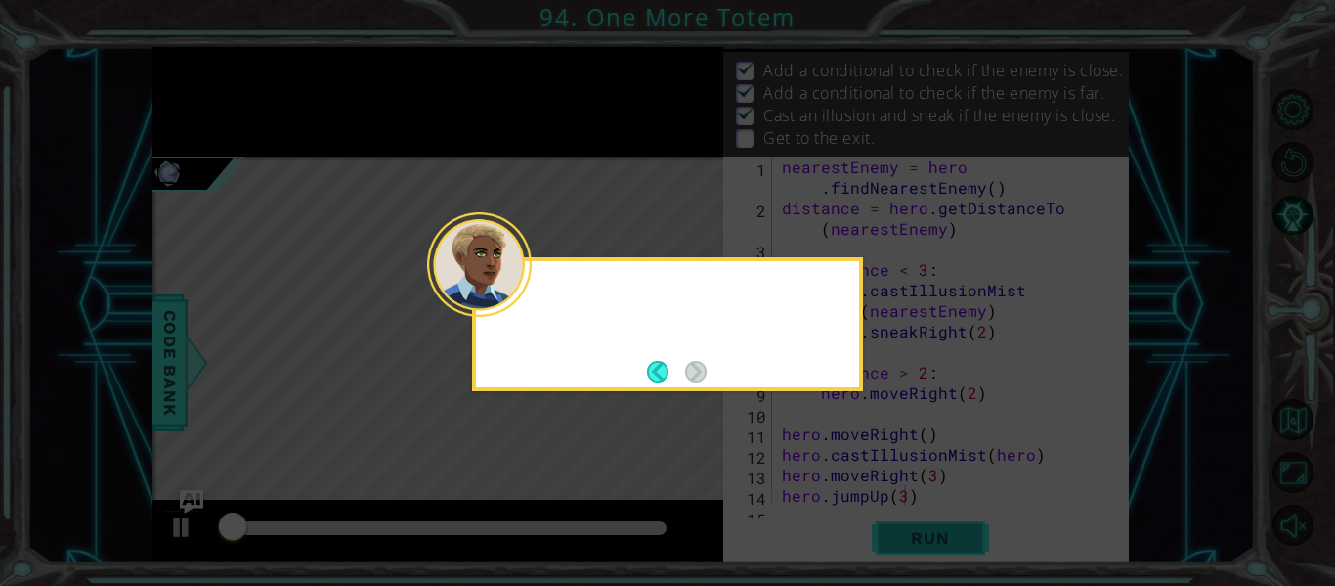
scroll to position [0, 0]
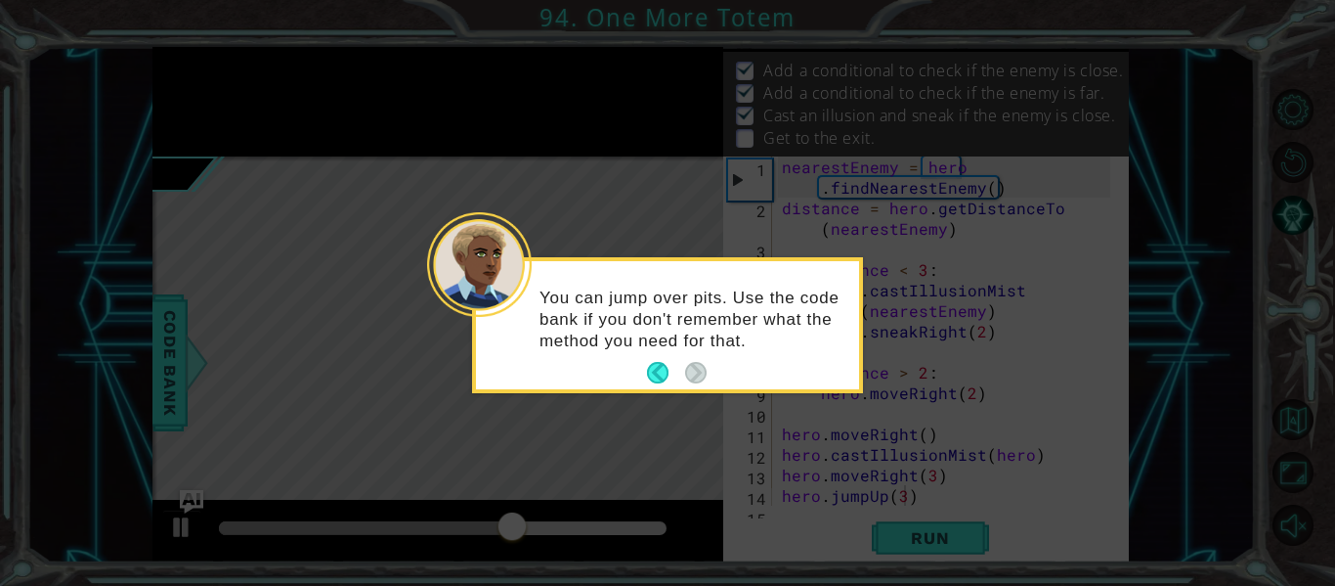
click at [699, 421] on icon at bounding box center [667, 293] width 1335 height 586
click at [663, 378] on button "Back" at bounding box center [666, 373] width 38 height 22
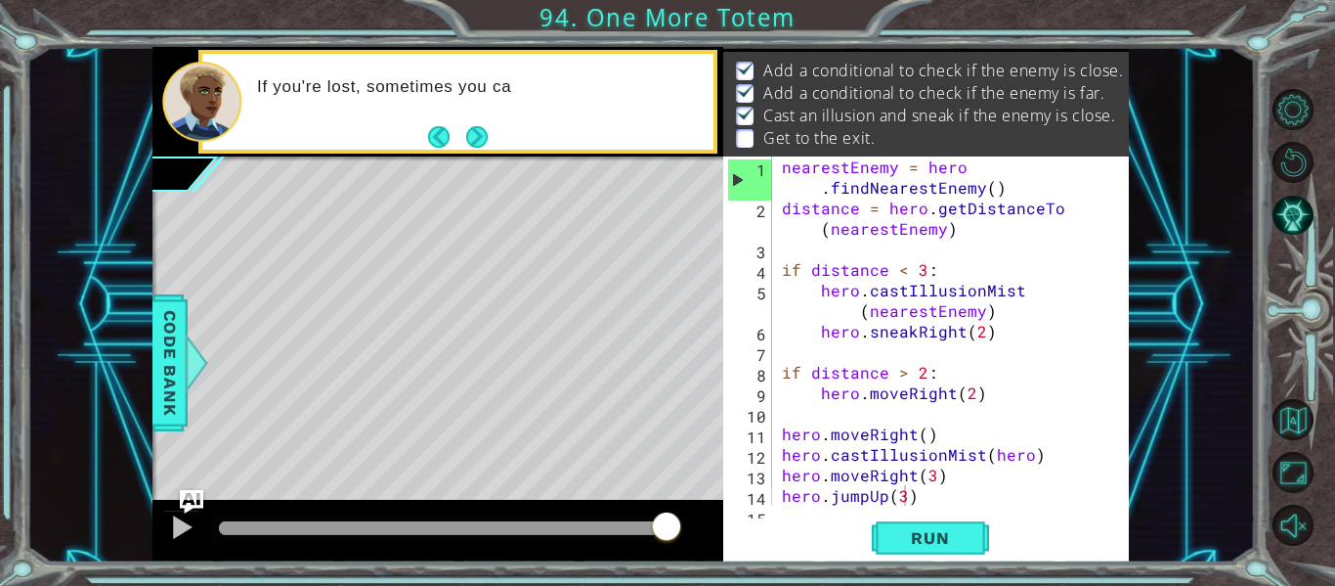
click at [475, 134] on button "Next" at bounding box center [477, 137] width 22 height 22
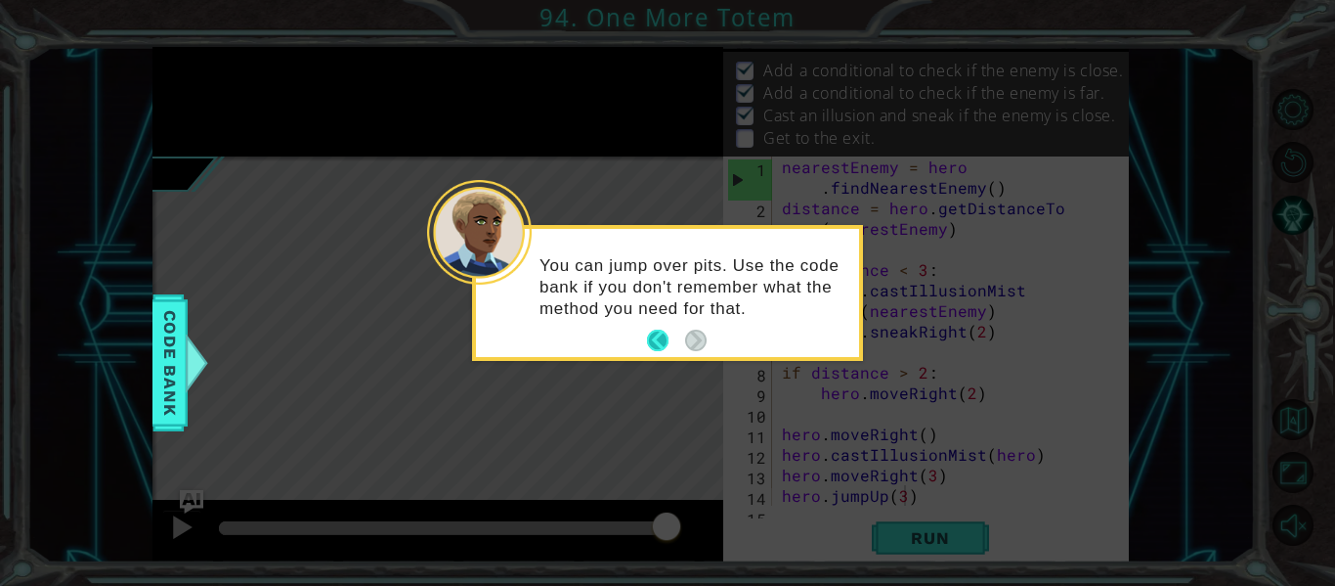
click at [655, 337] on button "Back" at bounding box center [666, 340] width 38 height 22
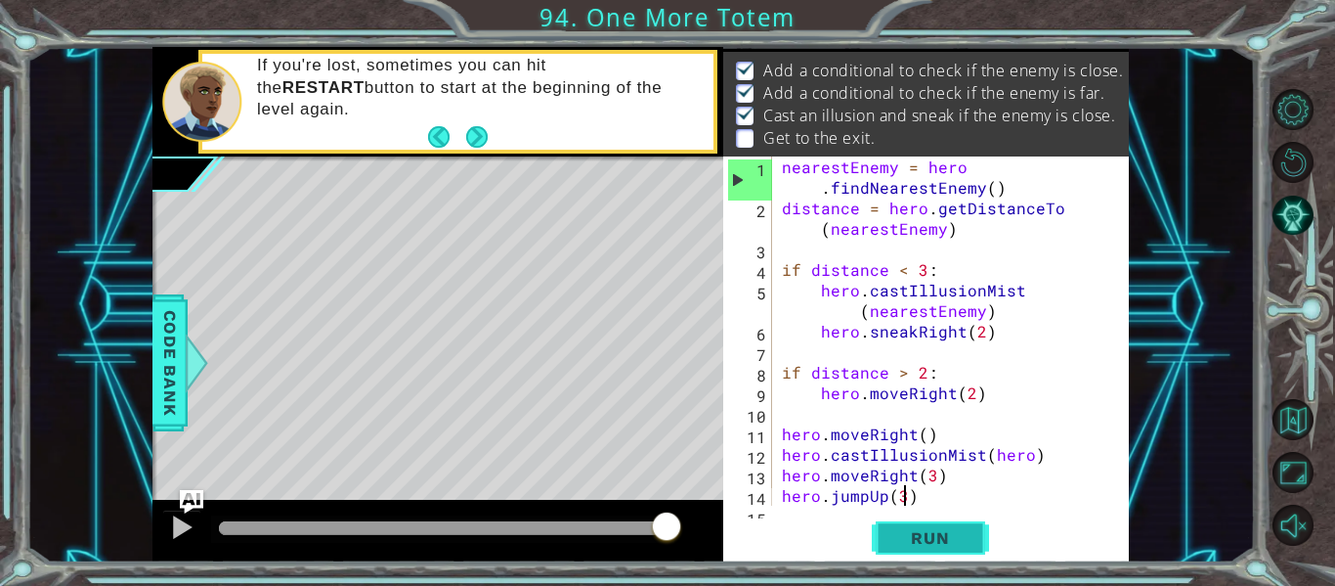
click at [896, 537] on span "Run" at bounding box center [930, 538] width 77 height 20
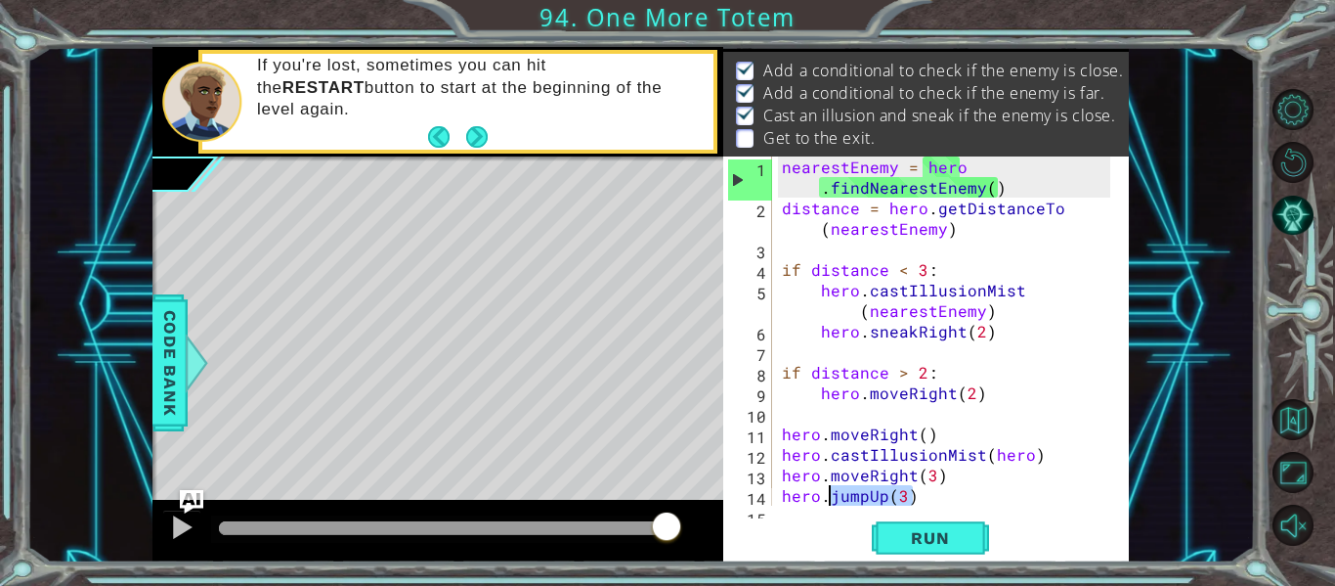
drag, startPoint x: 911, startPoint y: 488, endPoint x: 832, endPoint y: 500, distance: 80.1
click at [832, 500] on div "nearestEnemy = hero . findNearestEnemy ( ) distance = hero . getDistanceTo ( ne…" at bounding box center [949, 361] width 342 height 411
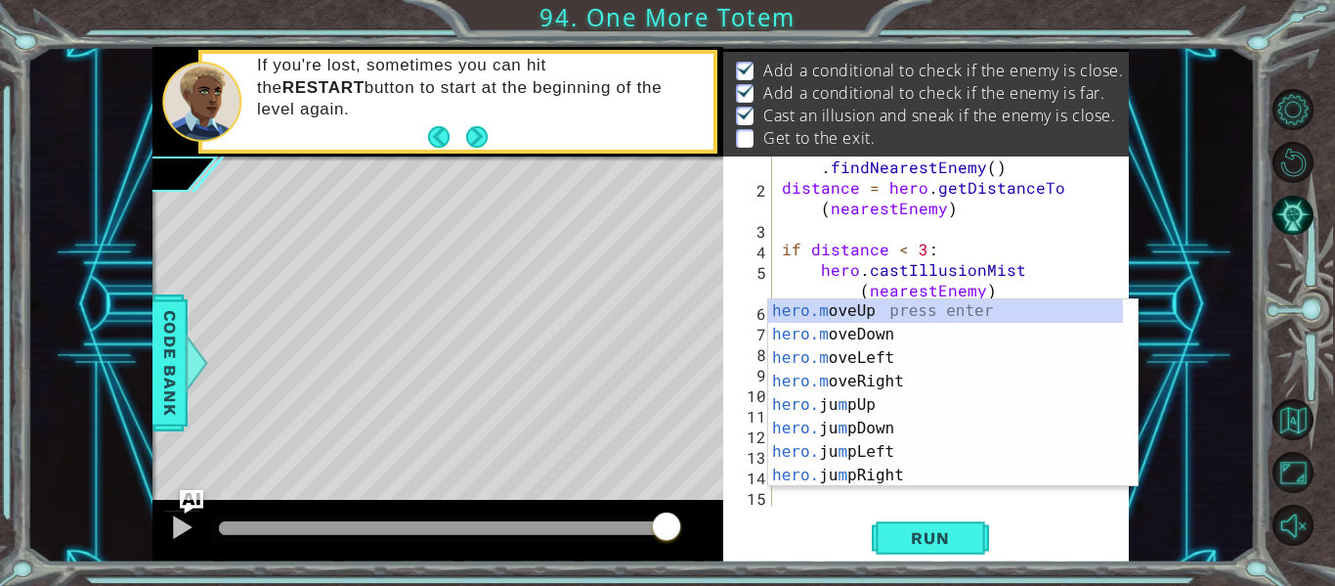
scroll to position [21, 0]
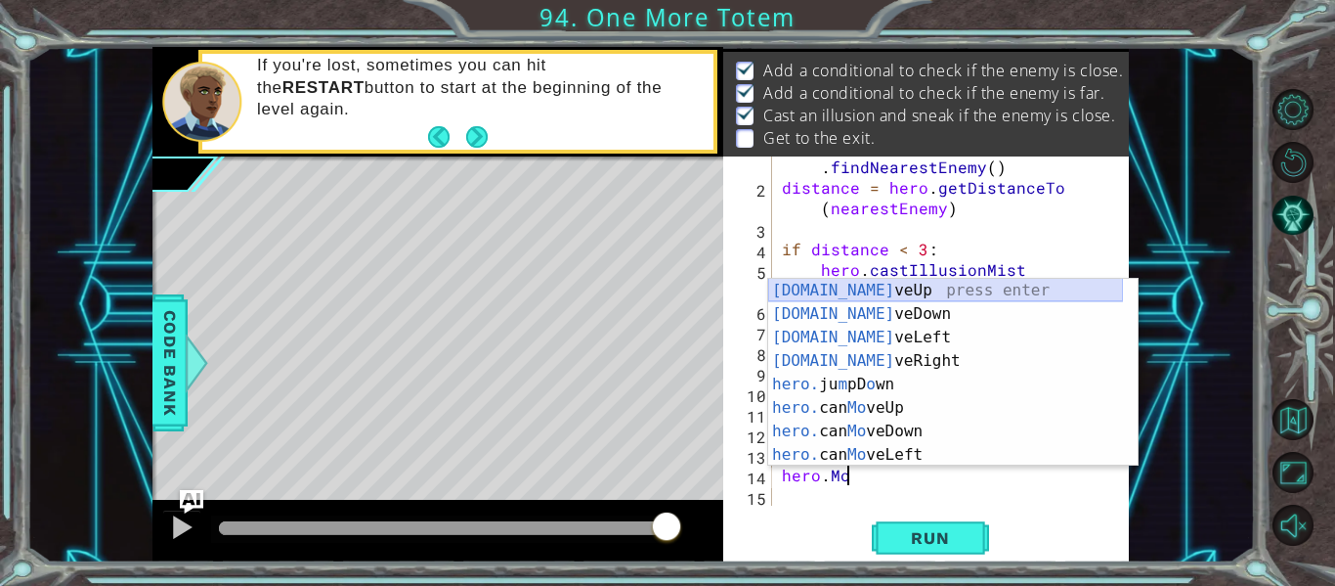
click at [835, 297] on div "[DOMAIN_NAME] veUp press enter [DOMAIN_NAME] veDown press enter [DOMAIN_NAME] v…" at bounding box center [945, 396] width 355 height 235
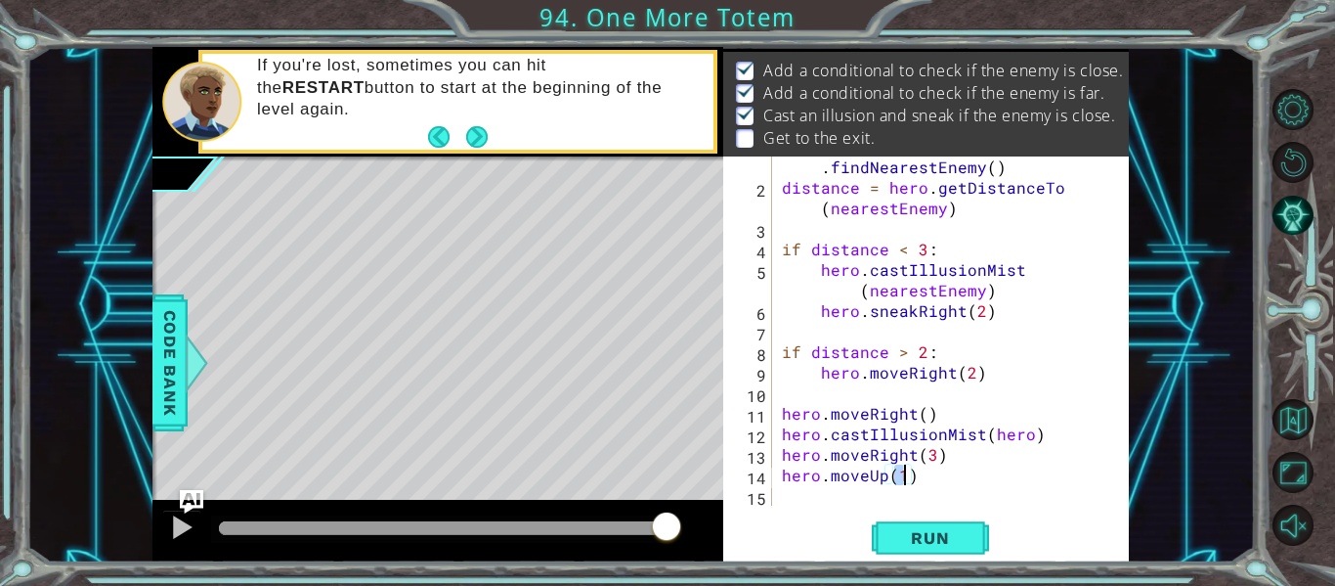
scroll to position [0, 7]
type textarea "hero.moveUp(1)"
click at [823, 509] on div "hero.moveUp(1) 1 2 3 4 5 6 7 8 9 10 11 12 13 14 15 nearestEnemy = hero . findNe…" at bounding box center [926, 359] width 406 height 406
click at [821, 503] on div "nearestEnemy = hero . findNearestEnemy ( ) distance = hero . getDistanceTo ( ne…" at bounding box center [949, 341] width 342 height 411
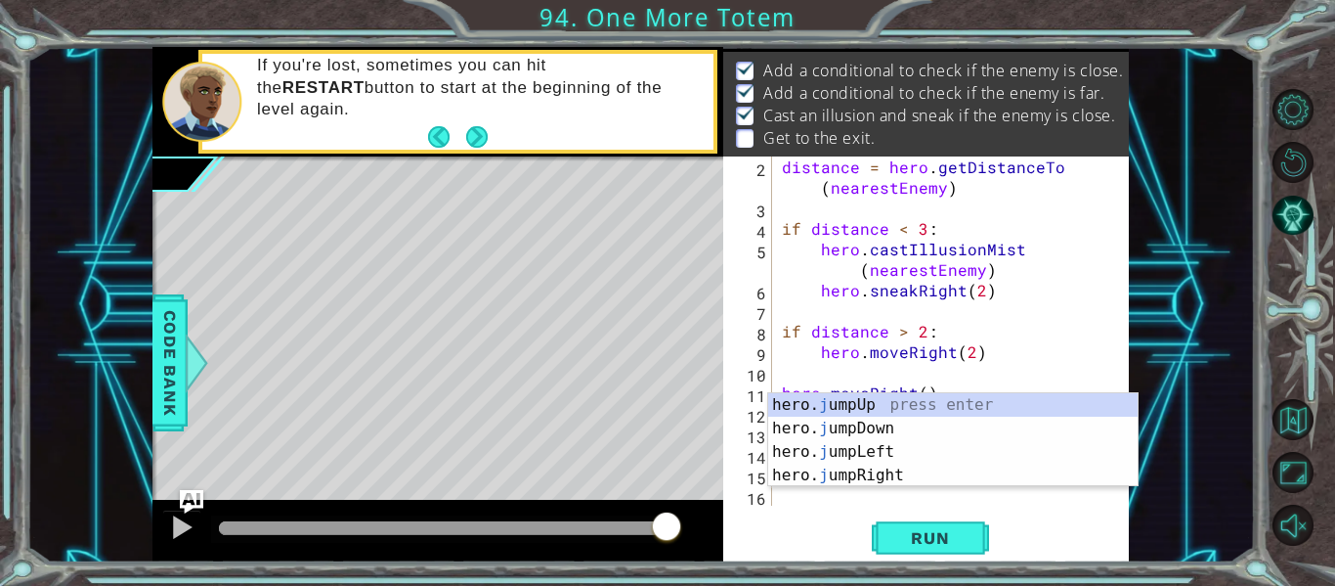
scroll to position [41, 0]
type textarea "ju"
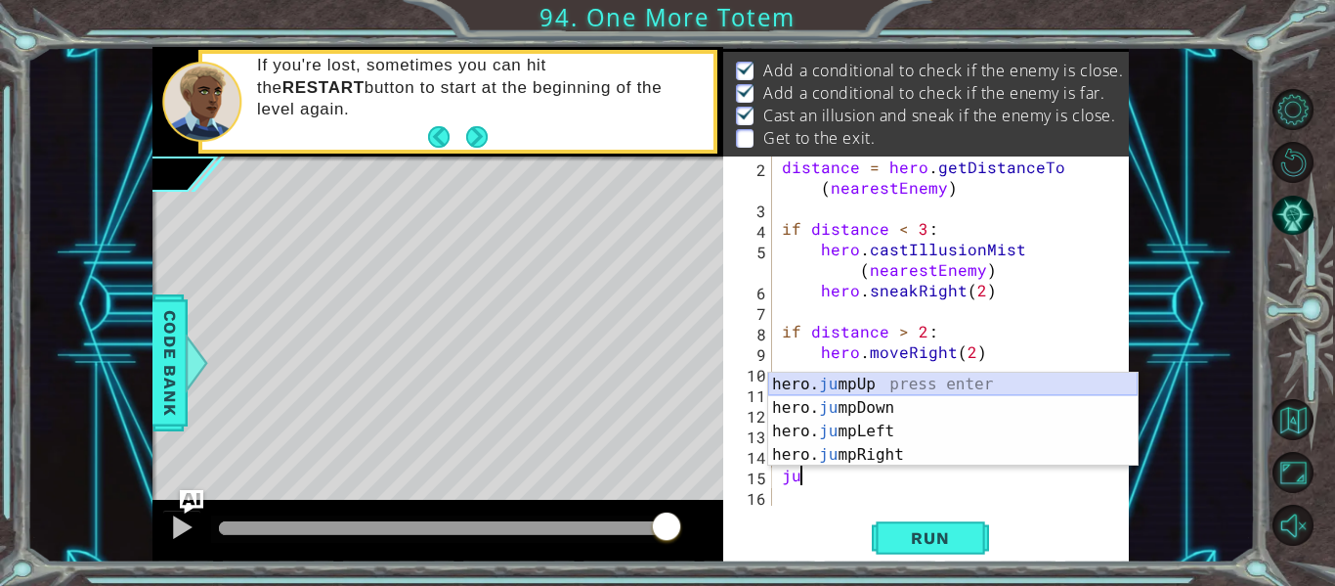
click at [923, 386] on div "hero. ju mpUp press enter hero. ju mpDown press enter hero. [PERSON_NAME] mpLef…" at bounding box center [953, 442] width 370 height 141
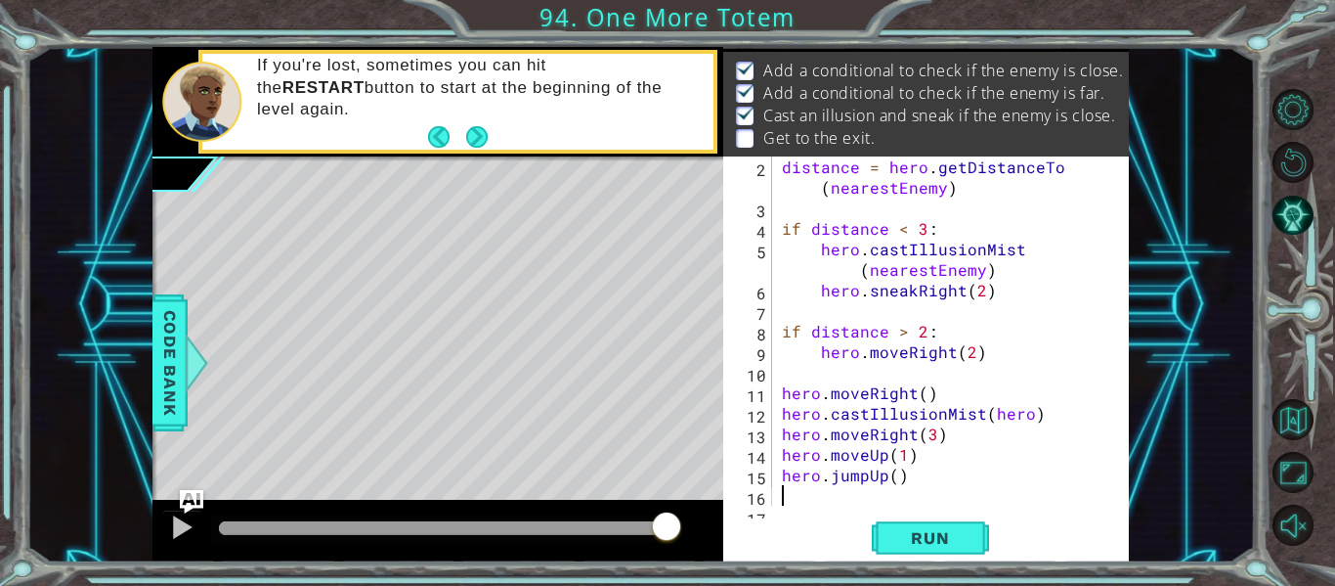
scroll to position [62, 0]
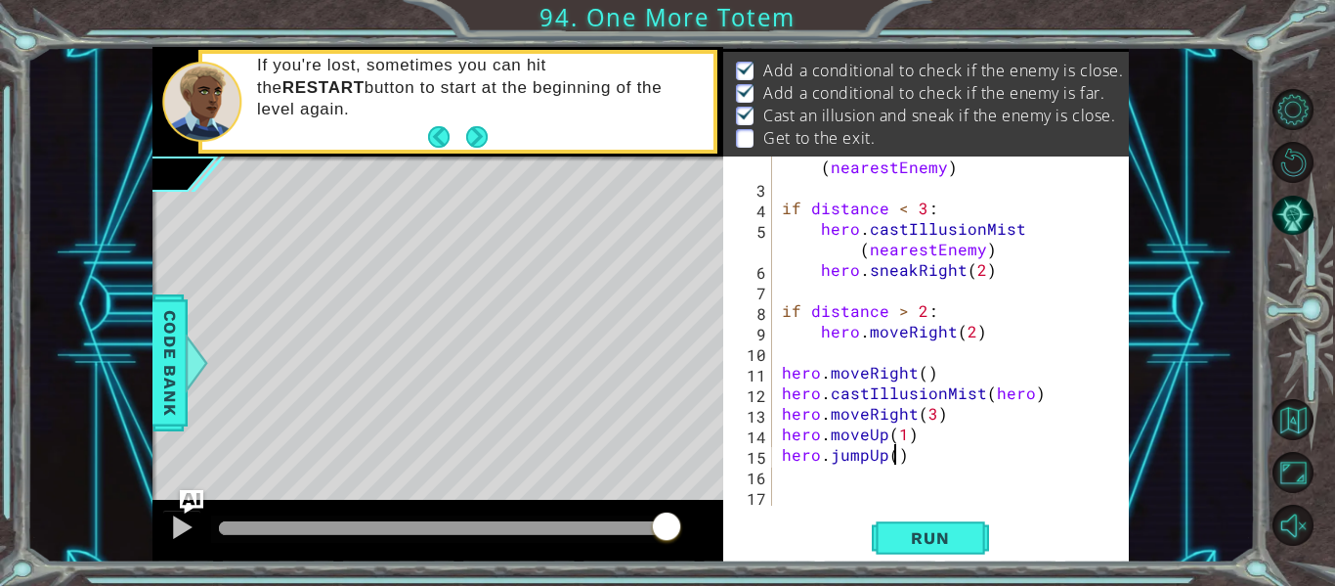
click at [894, 459] on div "distance = hero . getDistanceTo ( nearestEnemy ) if distance < 3 : hero . castI…" at bounding box center [949, 341] width 342 height 411
type textarea "hero.jumpUp(1)"
click at [819, 481] on div "distance = hero . getDistanceTo ( nearestEnemy ) if distance < 3 : hero . castI…" at bounding box center [949, 341] width 342 height 411
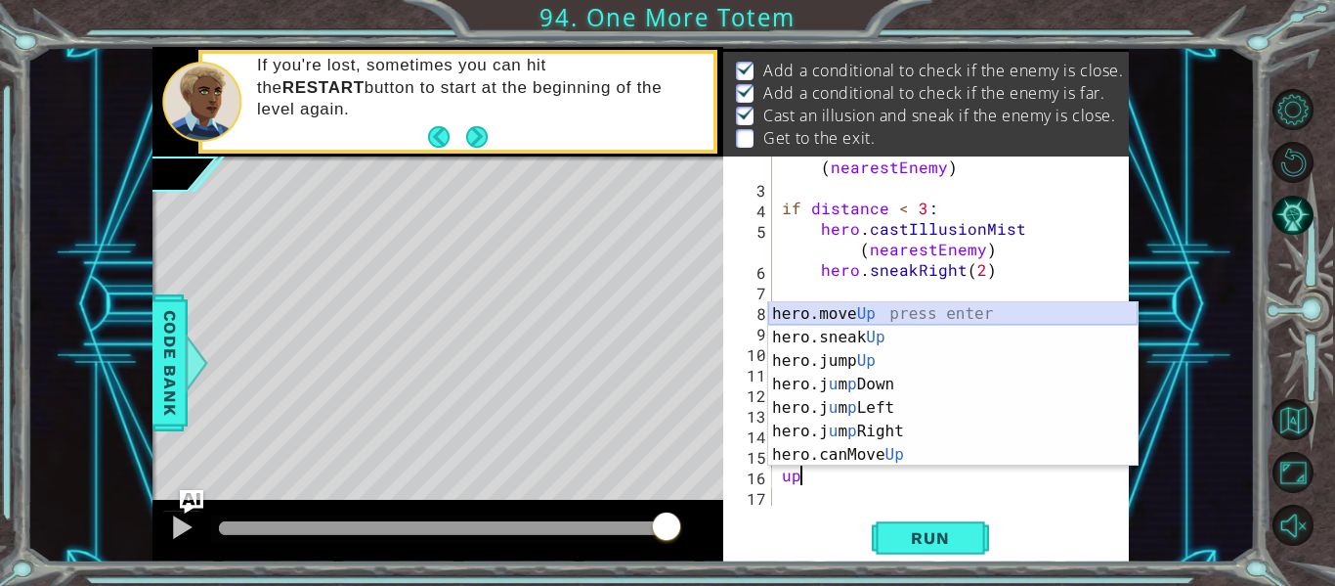
click at [851, 315] on div "hero.move Up press enter hero.sneak Up press enter hero.jump Up press enter her…" at bounding box center [953, 407] width 370 height 211
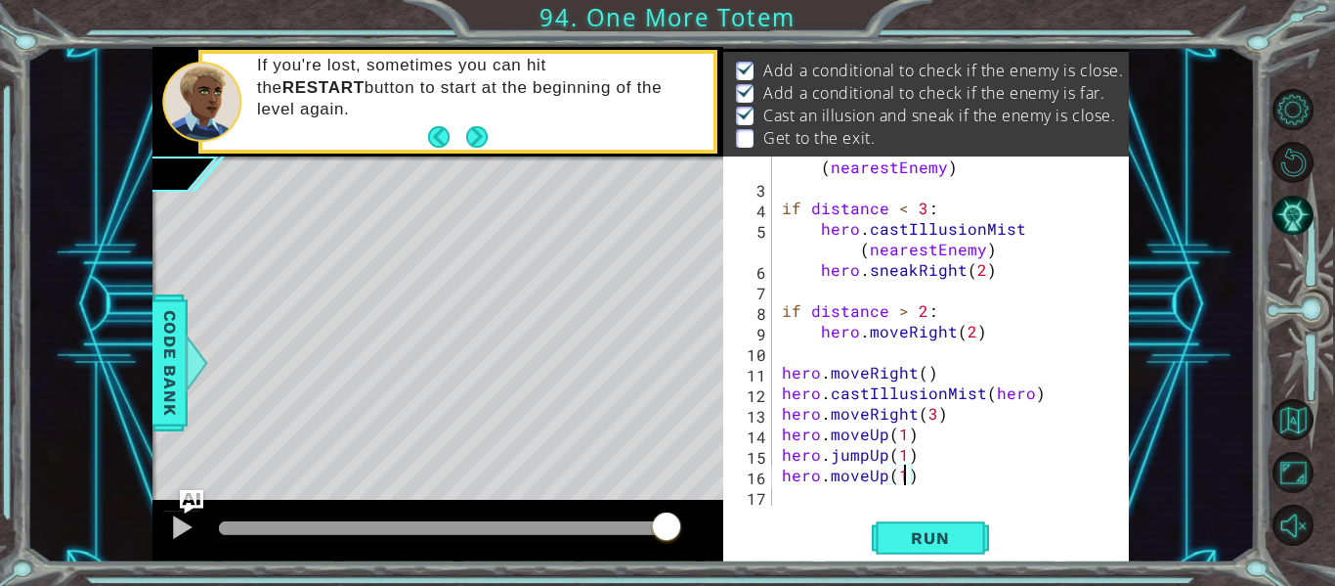
scroll to position [0, 7]
type textarea "hero.moveUp(1)"
click at [925, 534] on span "Run" at bounding box center [930, 538] width 77 height 20
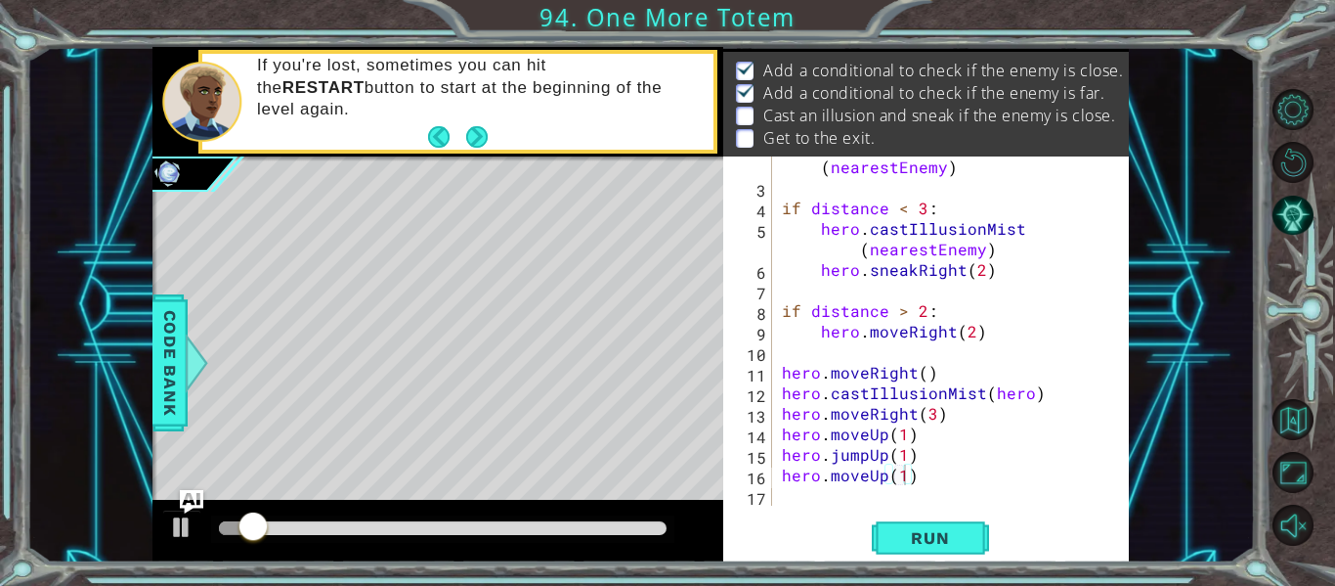
click at [975, 512] on div "hero.moveUp(1) 2 3 4 5 6 7 8 9 10 11 12 13 14 15 16 17 distance = hero . getDis…" at bounding box center [926, 359] width 406 height 406
click at [957, 547] on span "Run" at bounding box center [930, 538] width 77 height 20
click at [955, 539] on span "Run" at bounding box center [930, 538] width 77 height 20
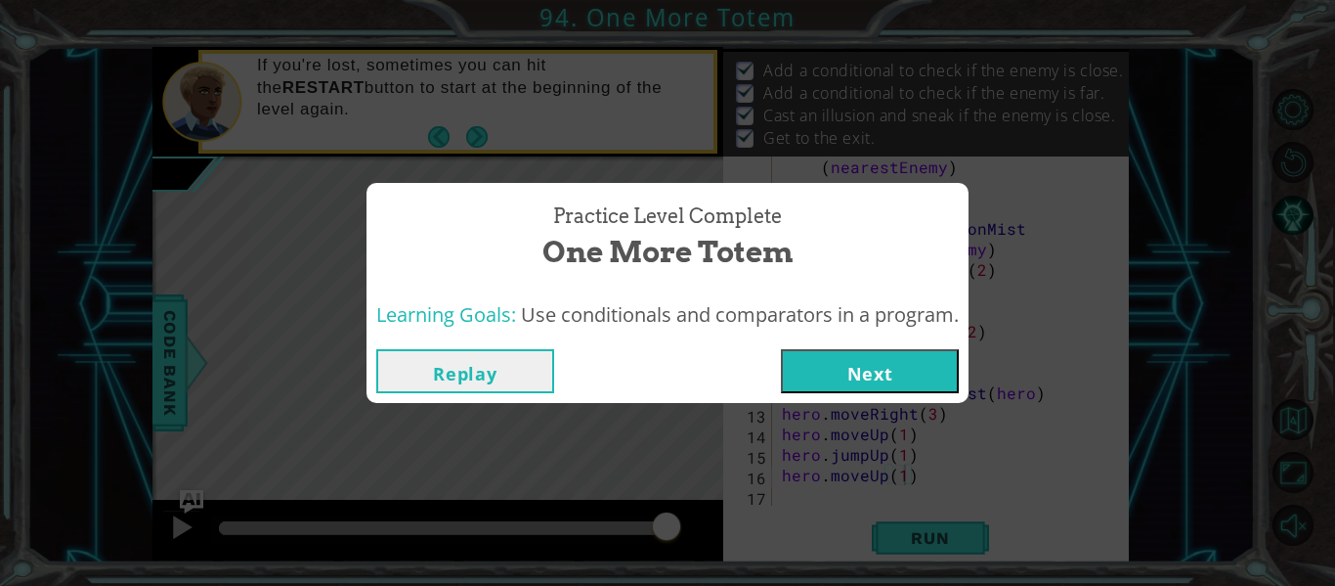
click at [849, 368] on button "Next" at bounding box center [870, 371] width 178 height 44
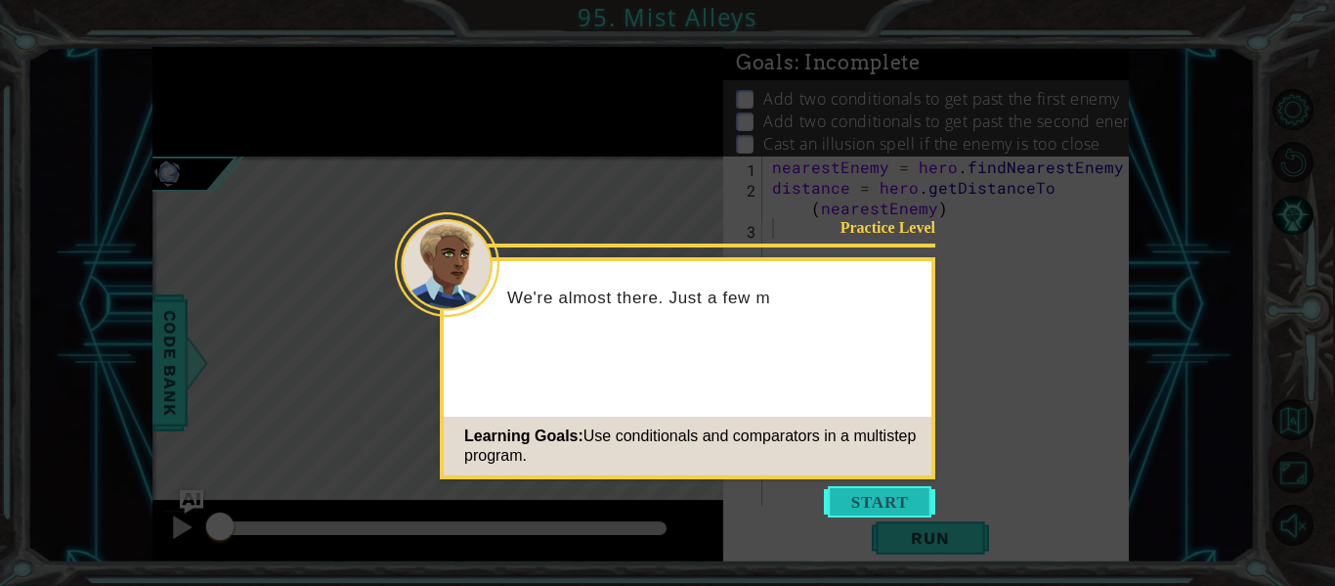
click at [852, 502] on button "Start" at bounding box center [879, 501] width 111 height 31
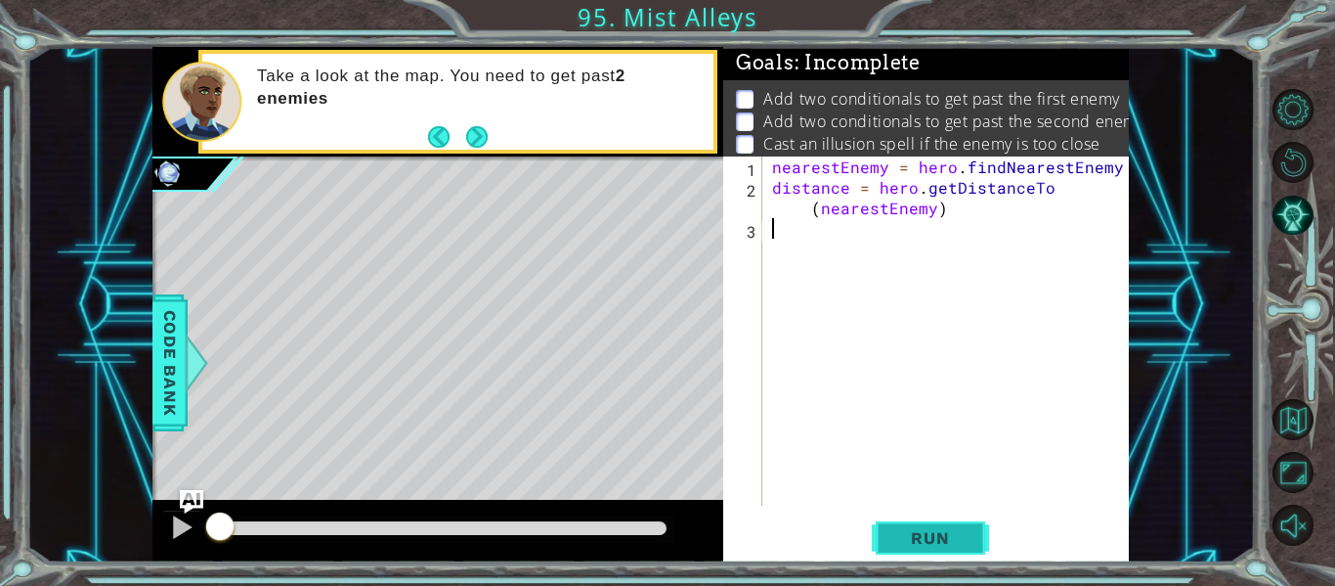
click at [927, 525] on button "Run" at bounding box center [930, 538] width 117 height 40
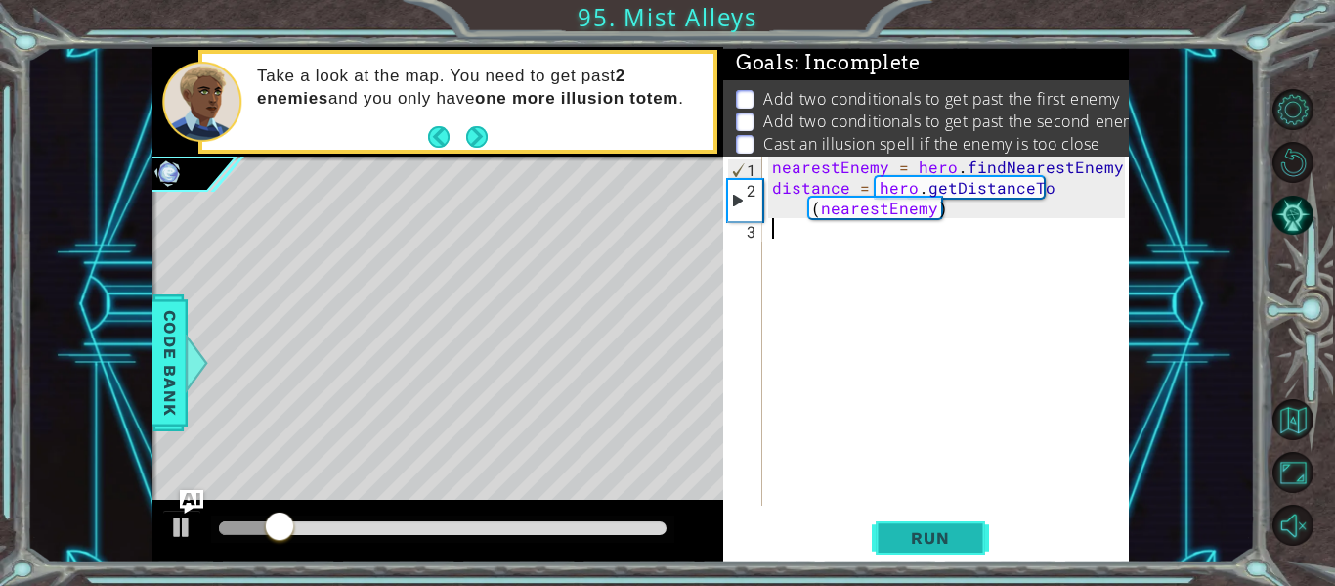
click at [939, 546] on span "Run" at bounding box center [930, 538] width 77 height 20
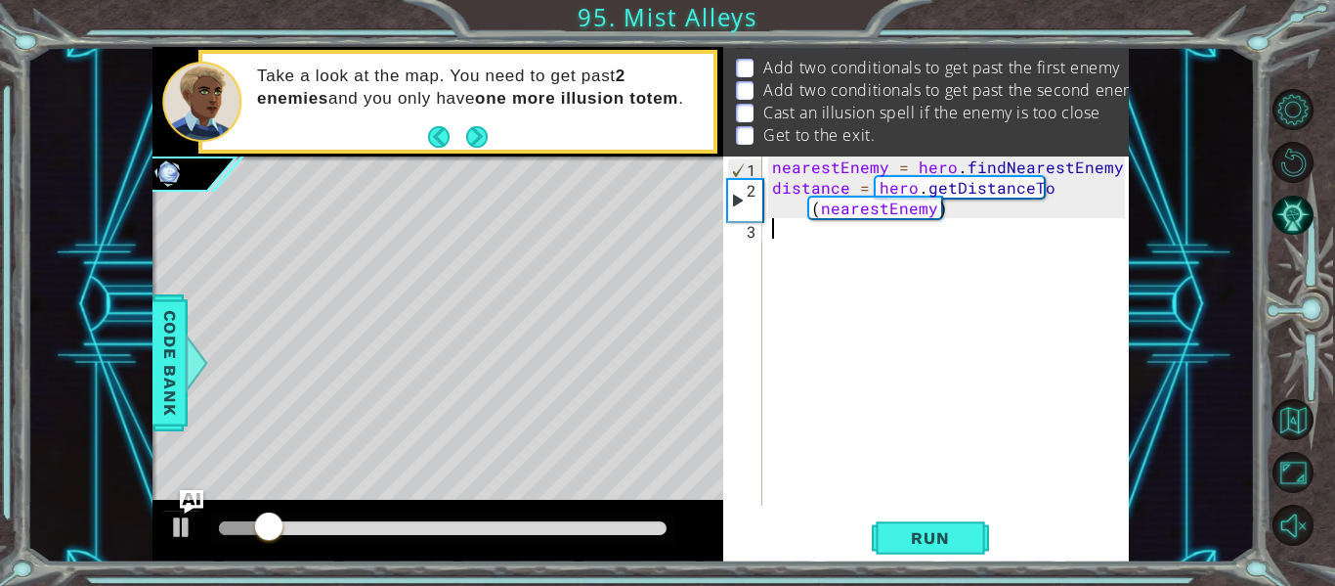
scroll to position [56, 0]
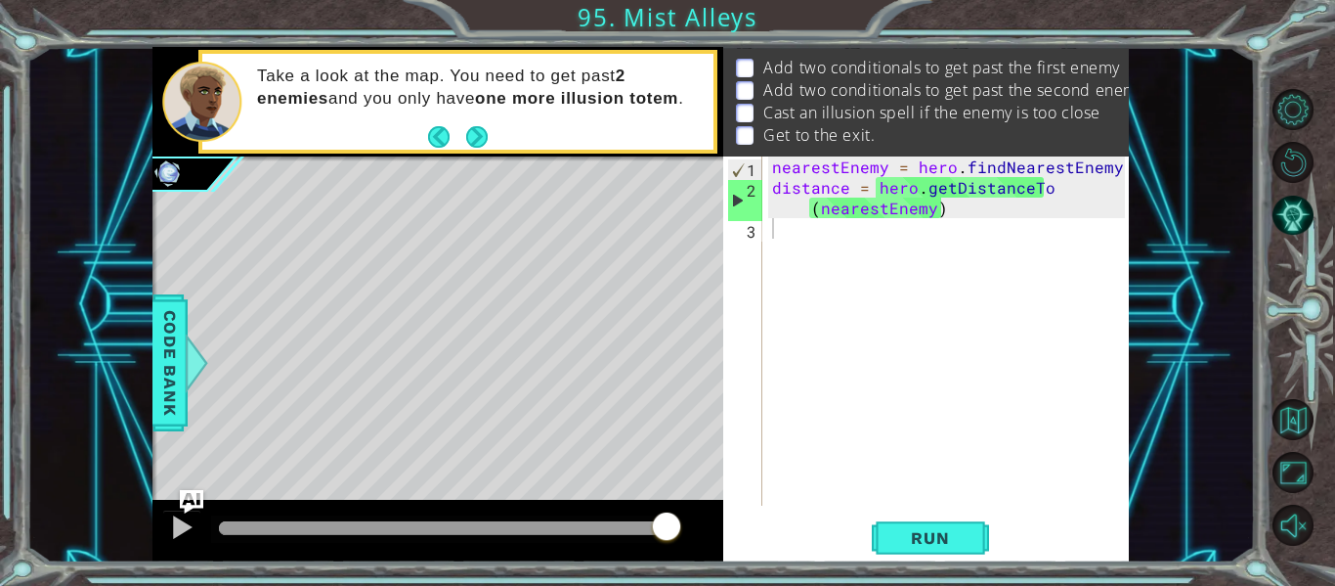
click at [946, 562] on div "1 2 3 nearestEnemy = hero . findNearestEnemy ( ) distance = hero . getDistanceT…" at bounding box center [926, 359] width 406 height 406
click at [929, 544] on span "Run" at bounding box center [930, 538] width 77 height 20
click at [488, 138] on button "Next" at bounding box center [477, 137] width 22 height 22
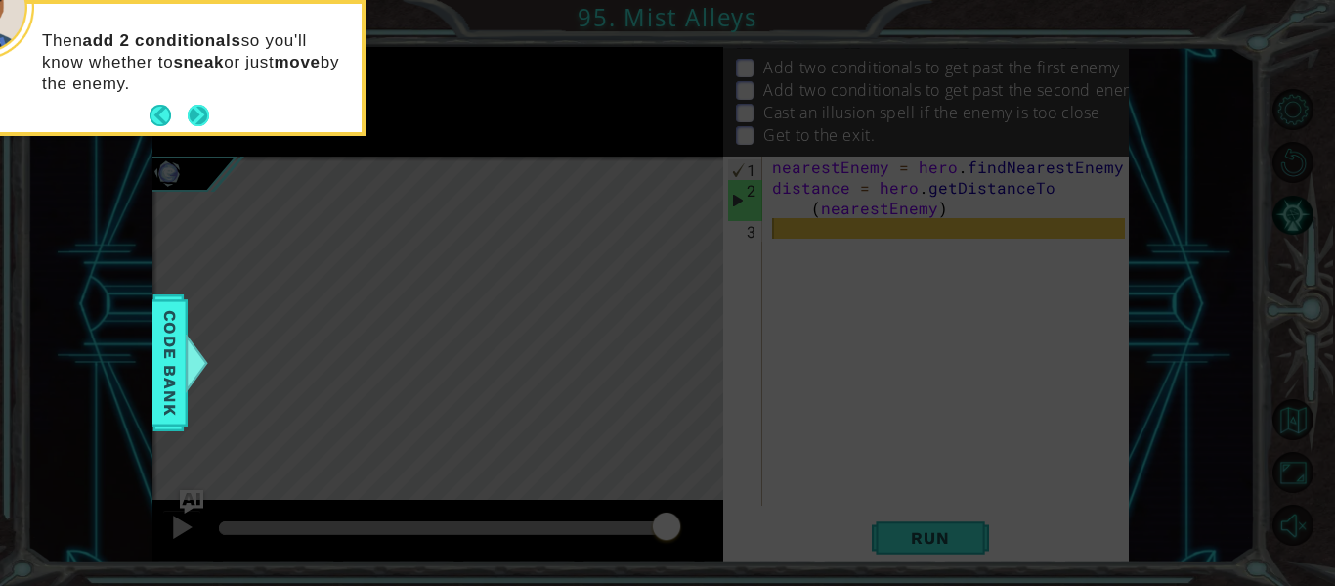
click at [205, 113] on button "Next" at bounding box center [199, 116] width 22 height 22
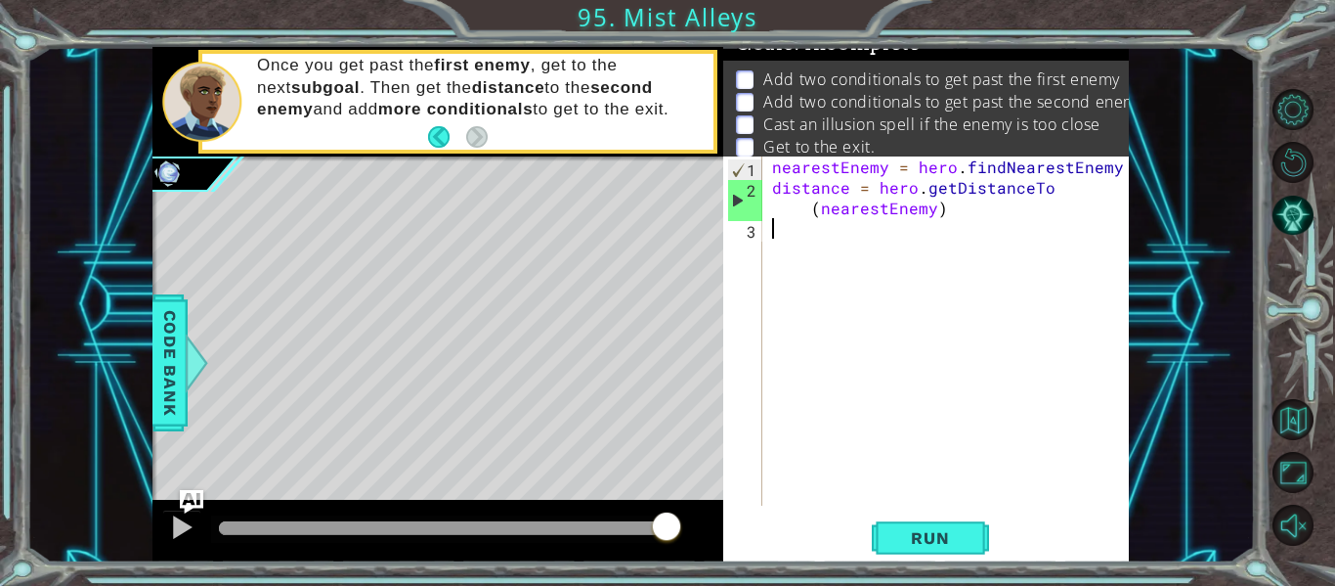
scroll to position [24, 0]
click at [800, 242] on div "nearestEnemy = hero . findNearestEnemy ( ) distance = hero . getDistanceTo ( ne…" at bounding box center [951, 351] width 367 height 390
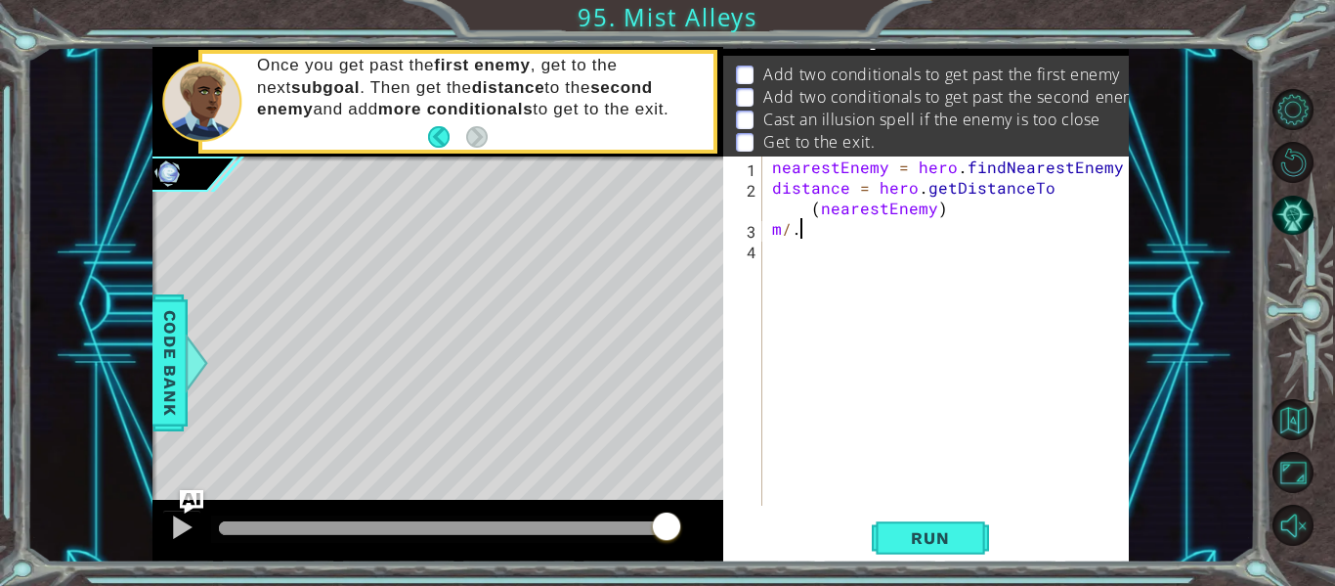
scroll to position [0, 0]
type textarea "m"
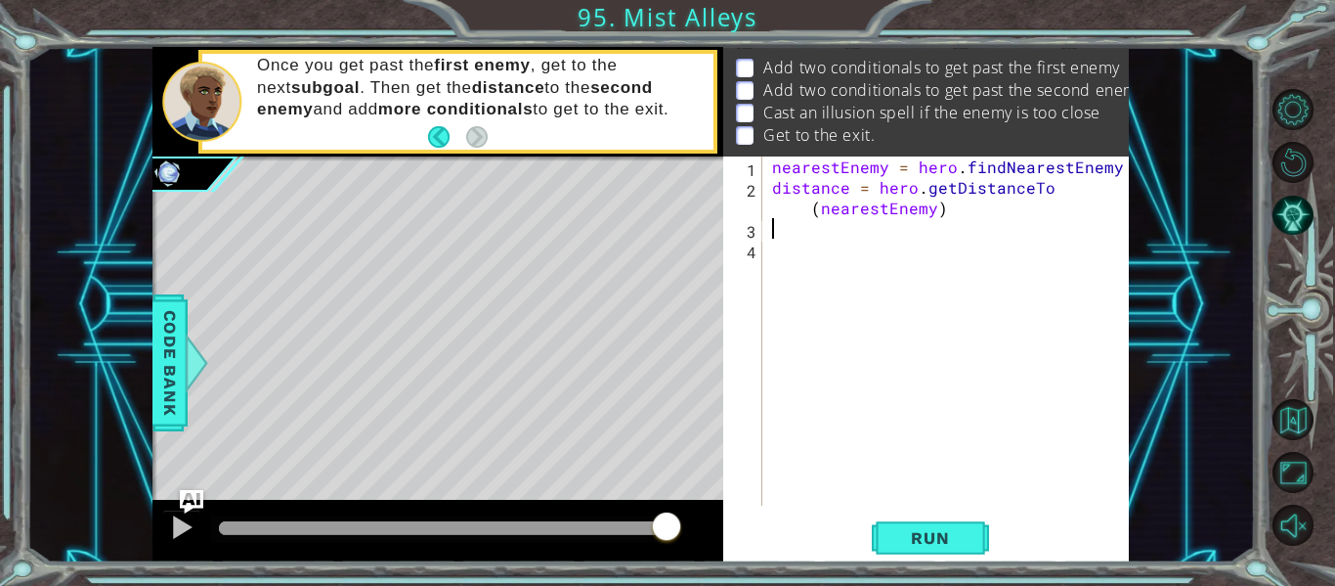
scroll to position [31, 0]
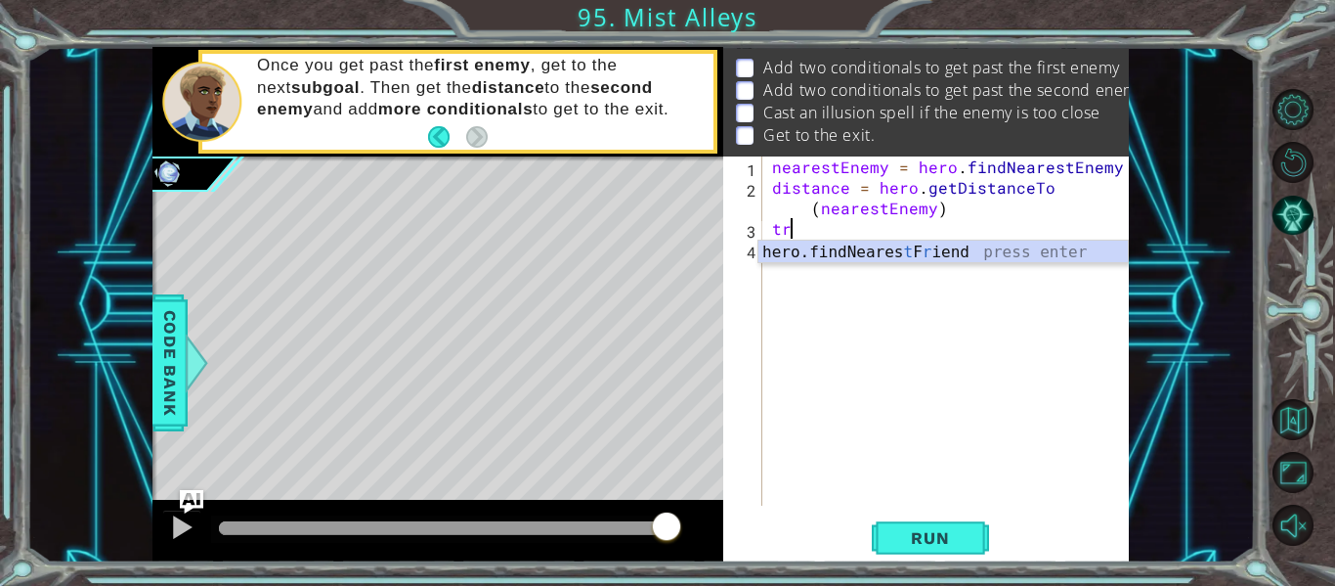
type textarea "t"
type textarea "r"
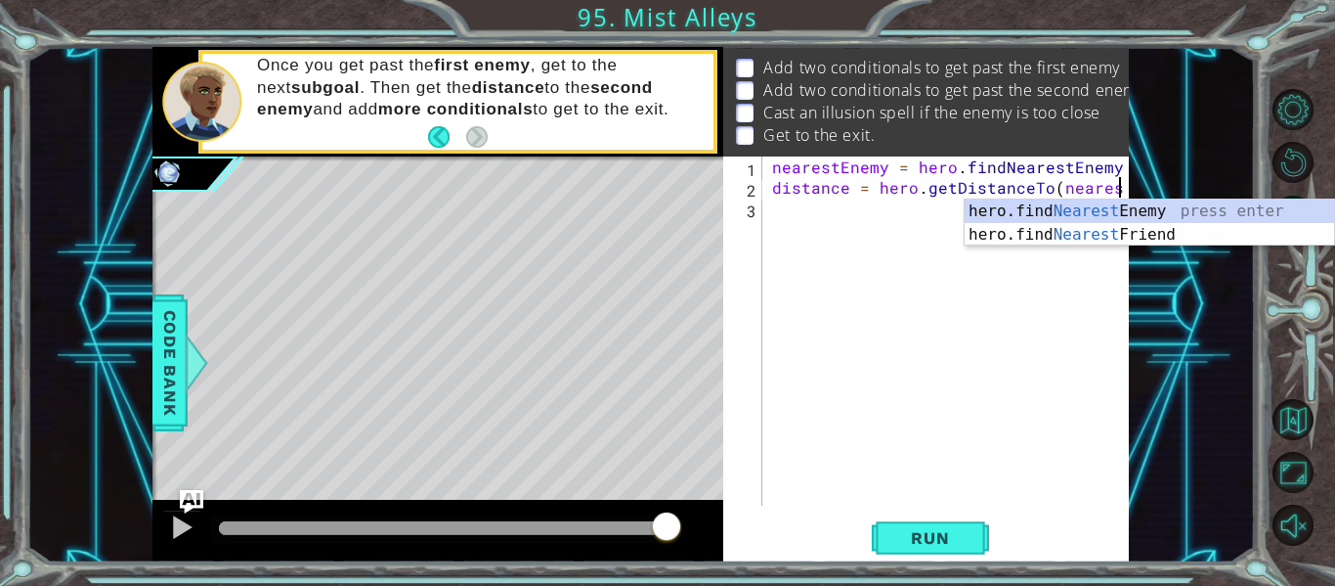
scroll to position [0, 21]
type textarea "distance = hero.getDistanceTo(nearest"
click at [1296, 153] on button "Restart Level" at bounding box center [1293, 162] width 41 height 41
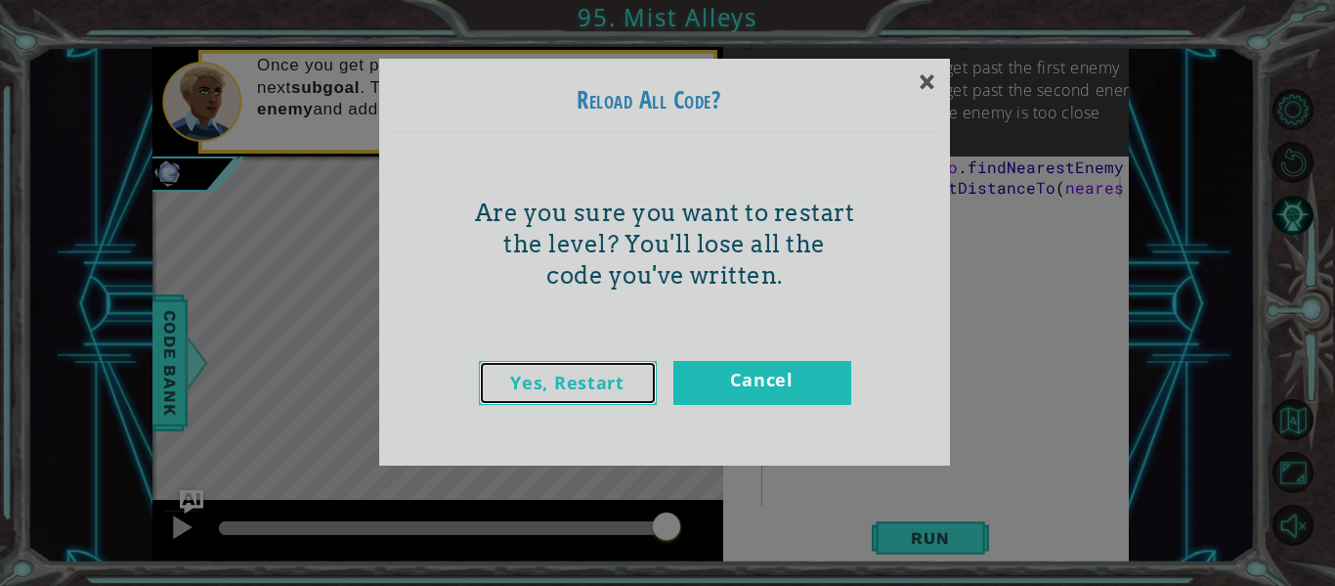
click at [634, 378] on link "Yes, Restart" at bounding box center [568, 383] width 178 height 44
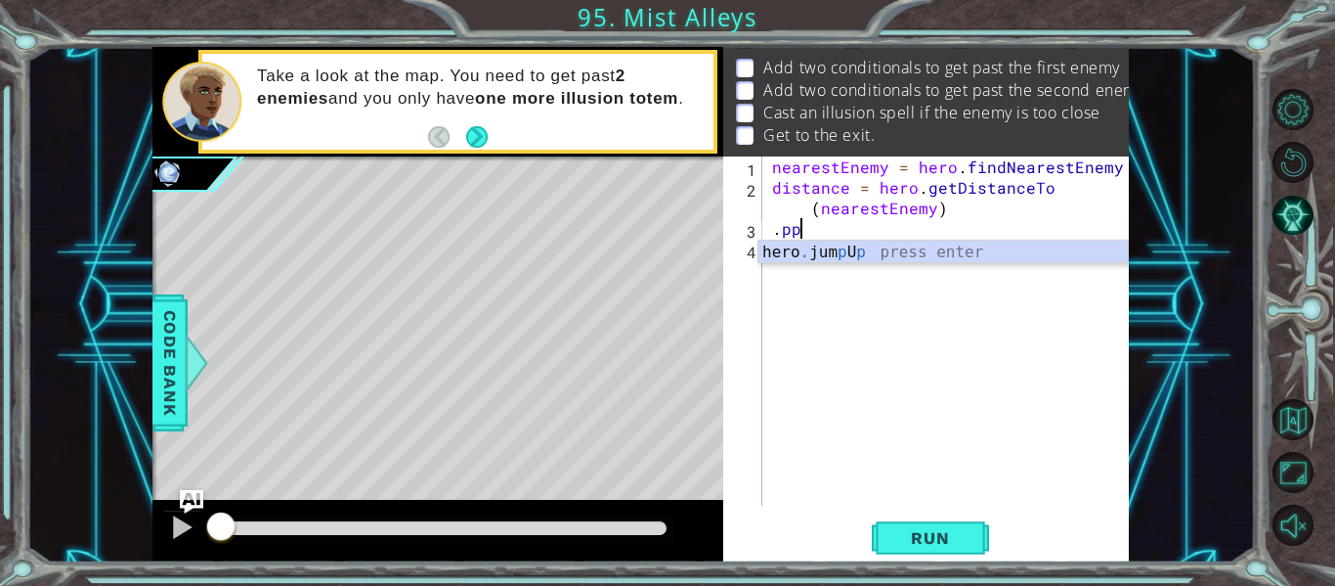
scroll to position [0, 0]
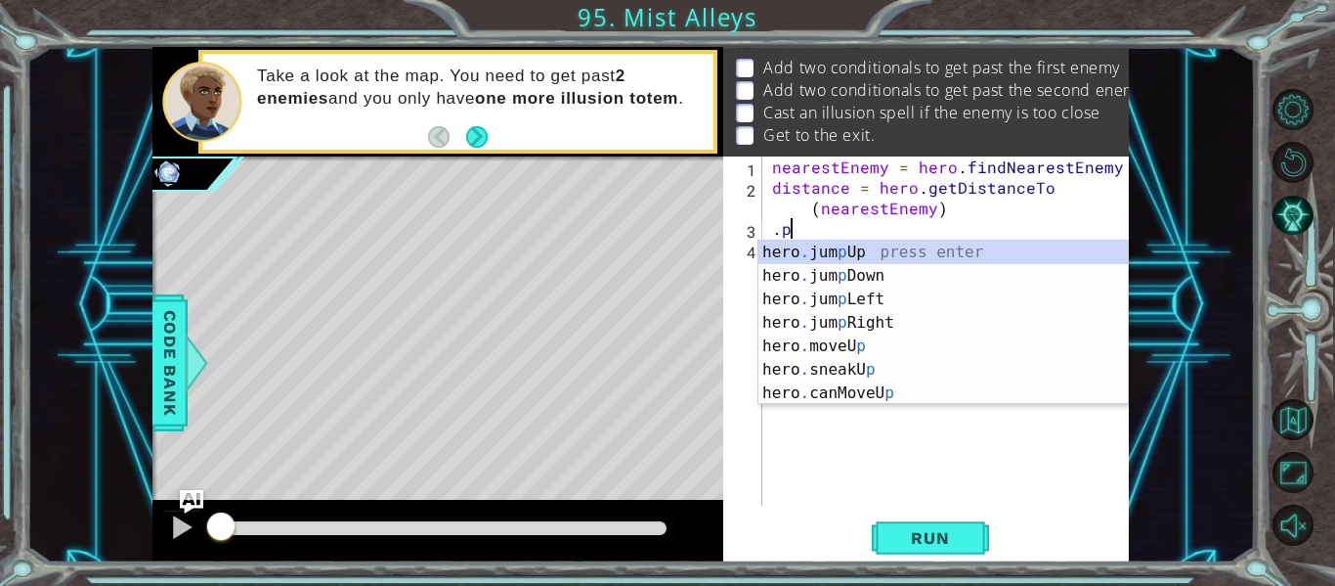
type textarea "."
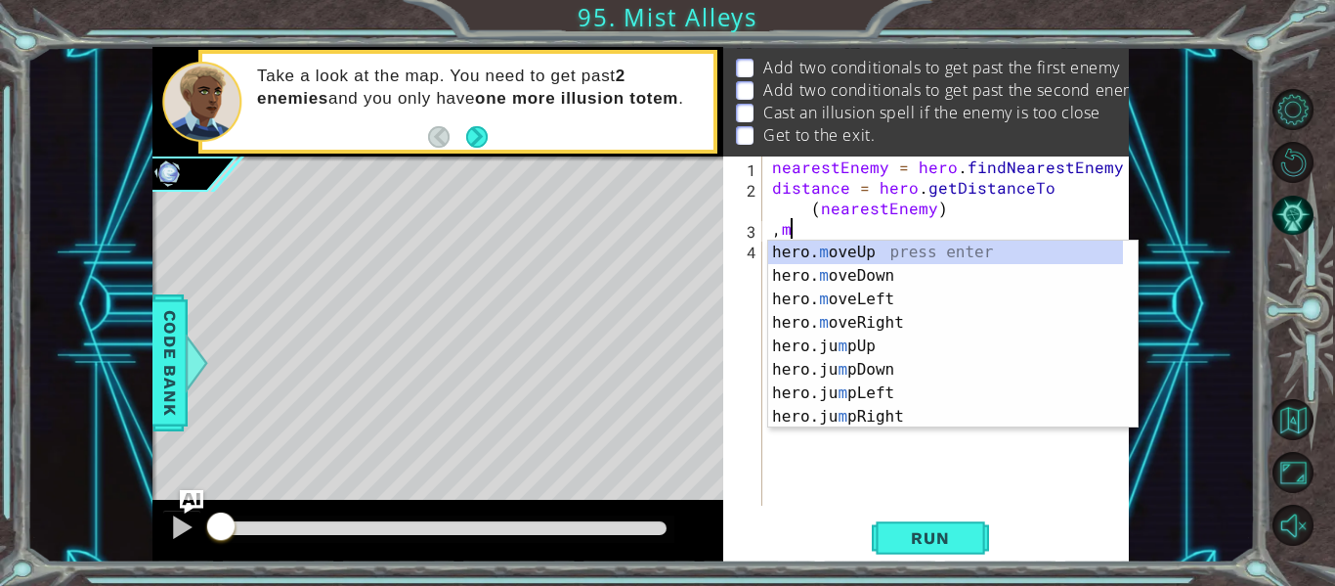
type textarea ","
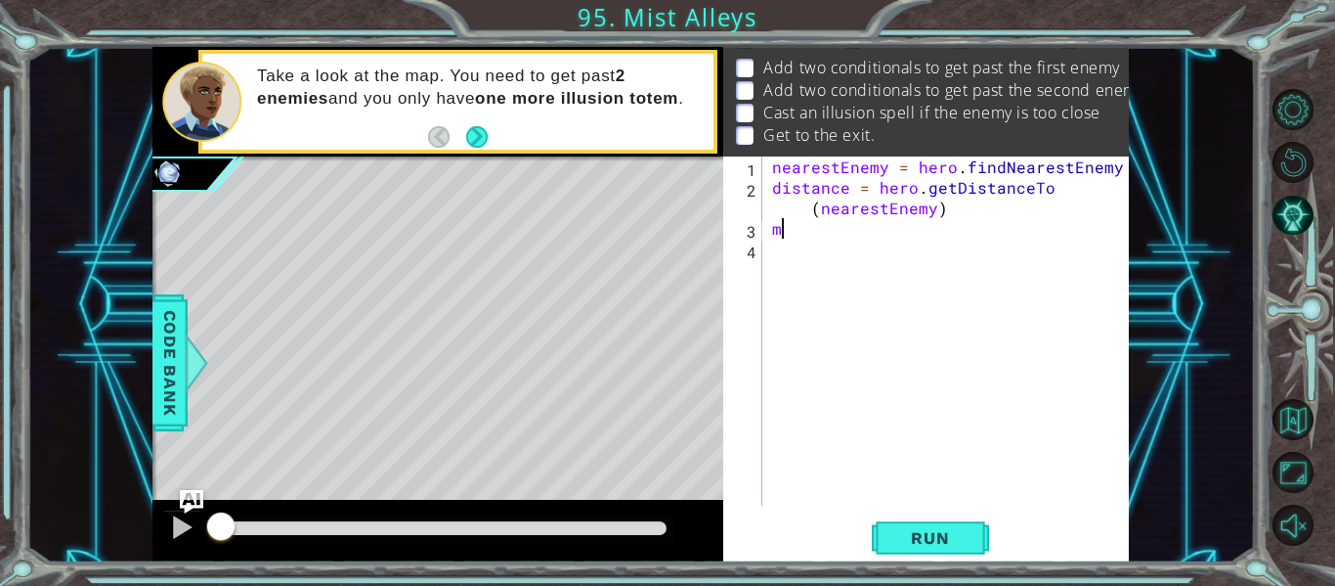
click at [946, 238] on div "nearestEnemy = hero . findNearestEnemy ( ) distance = hero . getDistanceTo ( ne…" at bounding box center [951, 351] width 367 height 390
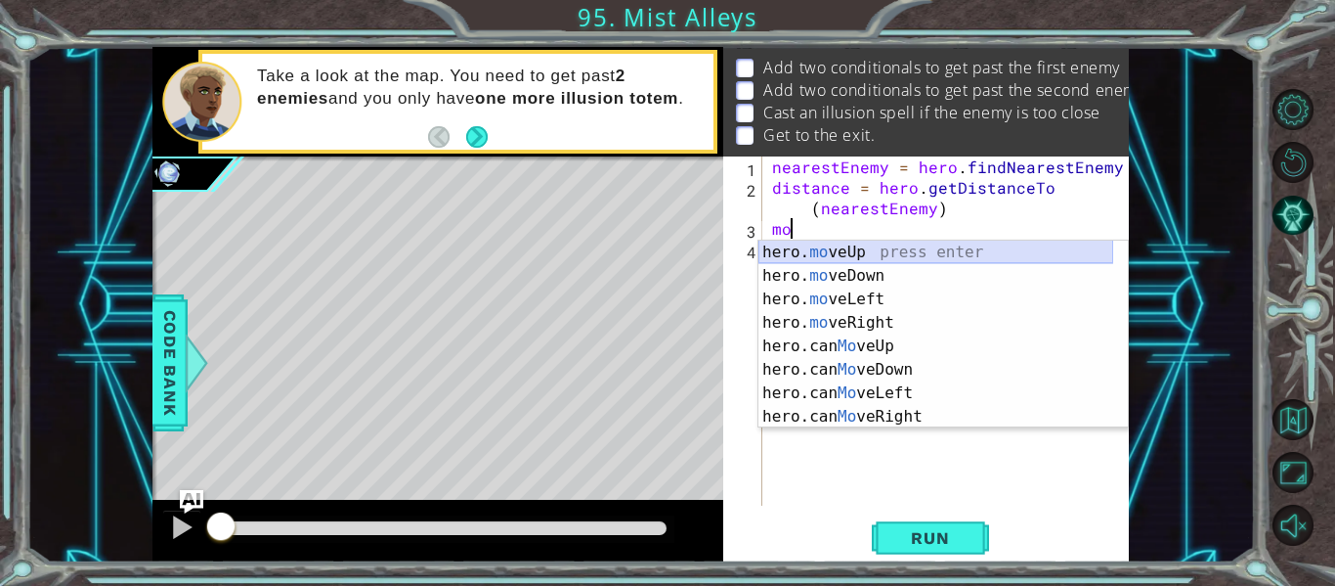
click at [939, 245] on div "hero. mo veUp press enter hero. mo veDown press enter hero. mo veLeft press ent…" at bounding box center [936, 357] width 355 height 235
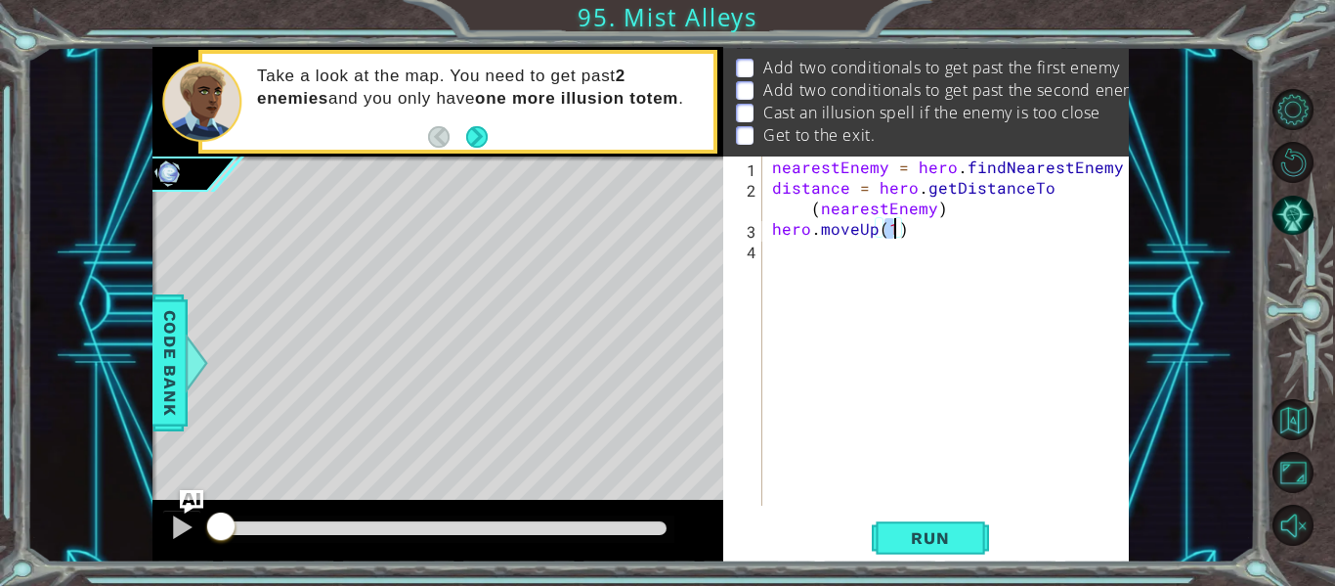
type textarea "hero.moveUp(2)"
click at [848, 271] on div "nearestEnemy = hero . findNearestEnemy ( ) distance = hero . getDistanceTo ( ne…" at bounding box center [951, 351] width 367 height 390
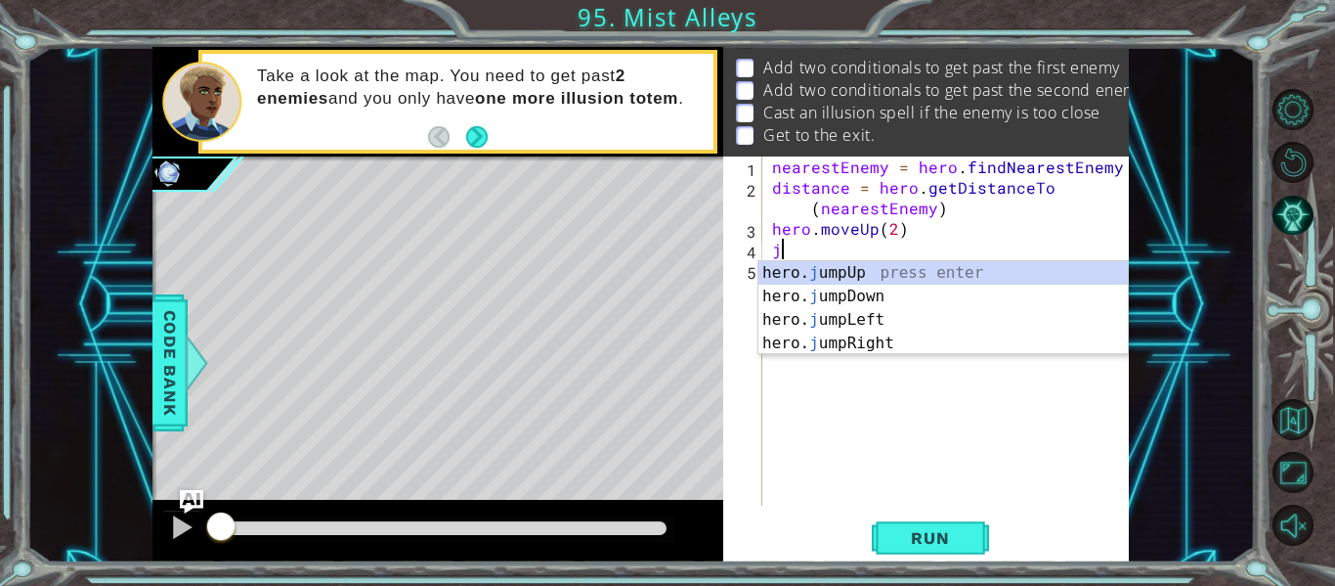
type textarea "ju"
click at [847, 273] on div "hero. ju mpUp press enter hero. ju mpDown press enter hero. [PERSON_NAME] mpLef…" at bounding box center [944, 331] width 370 height 141
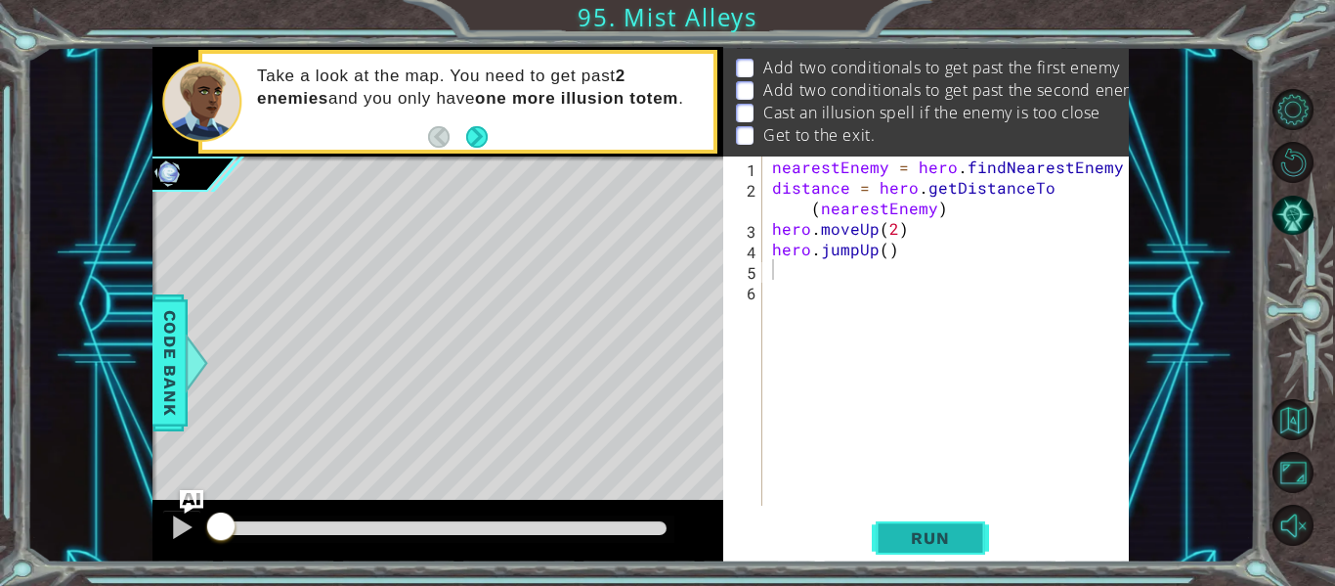
click at [897, 538] on span "Run" at bounding box center [930, 538] width 77 height 20
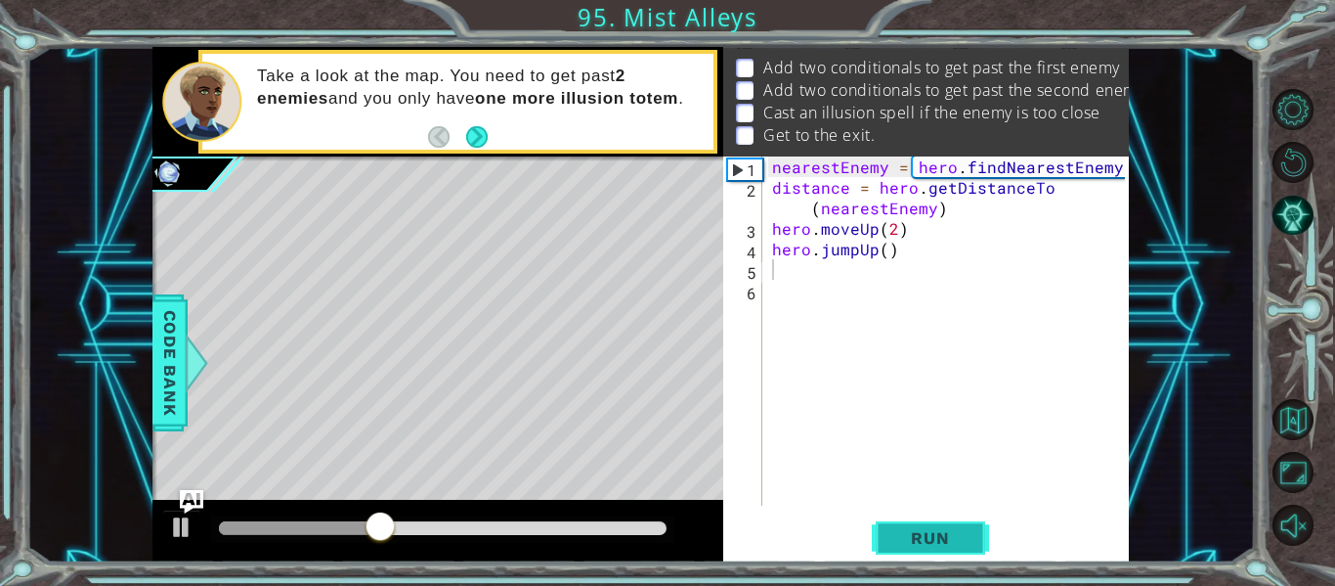
click at [897, 538] on span "Run" at bounding box center [930, 538] width 77 height 20
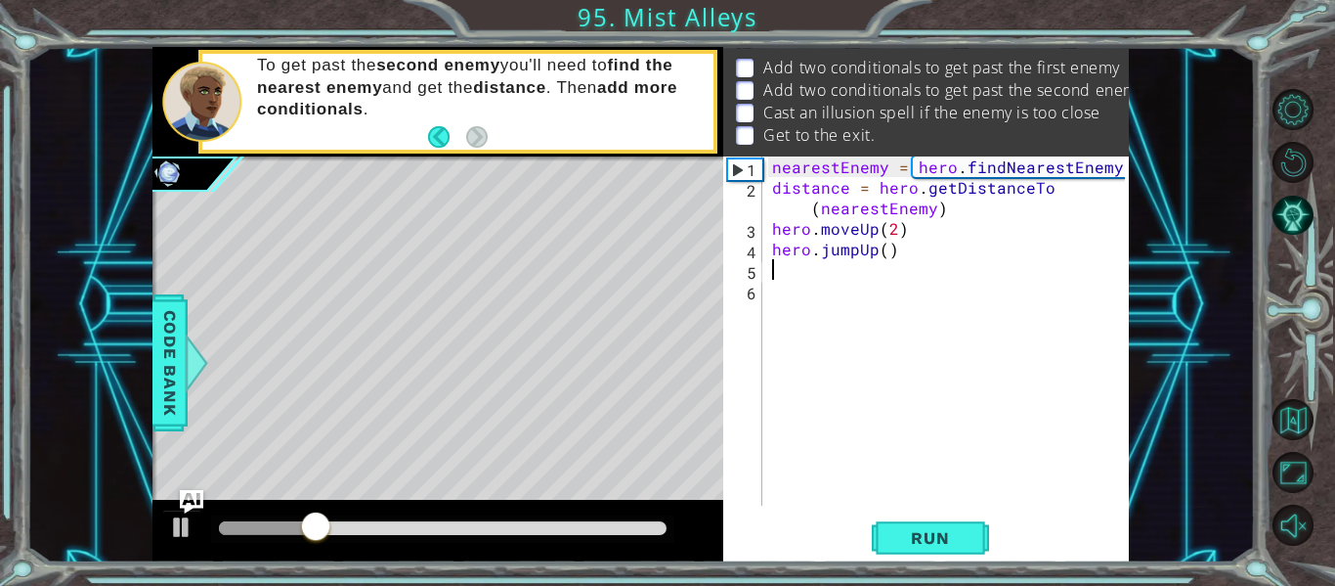
scroll to position [56, 0]
click at [930, 529] on span "Run" at bounding box center [930, 538] width 77 height 20
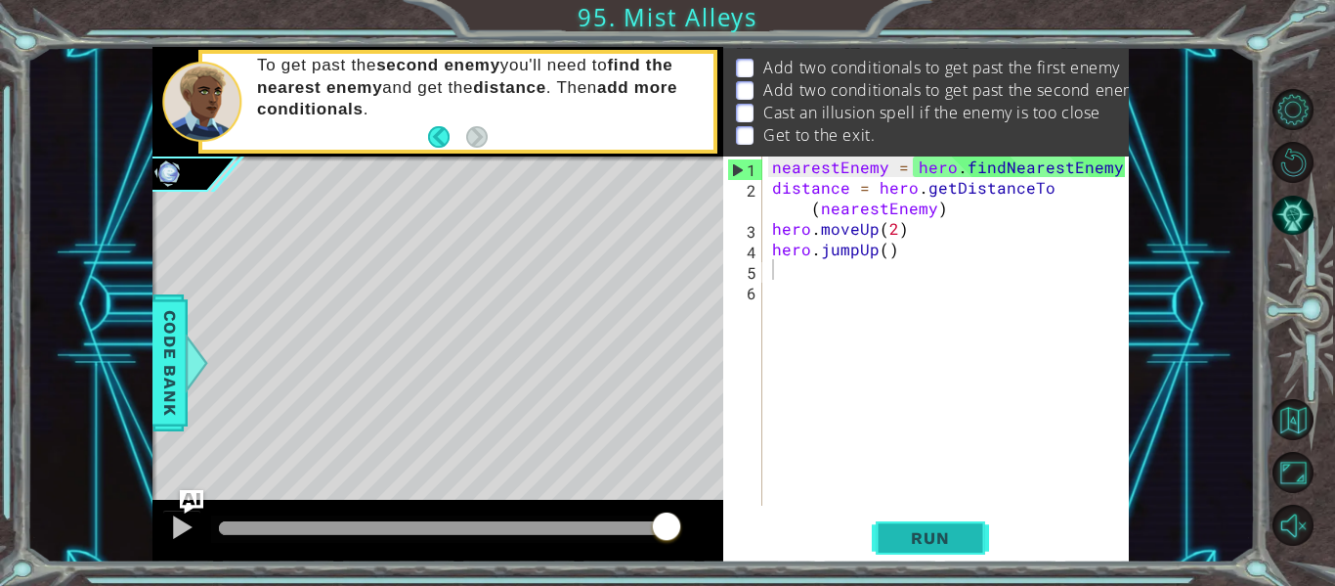
click at [922, 546] on span "Run" at bounding box center [930, 538] width 77 height 20
click at [751, 296] on div "6" at bounding box center [744, 293] width 35 height 21
click at [771, 286] on div "nearestEnemy = hero . findNearestEnemy ( ) distance = hero . getDistanceTo ( ne…" at bounding box center [951, 351] width 367 height 390
click at [773, 270] on div "nearestEnemy = hero . findNearestEnemy ( ) distance = hero . getDistanceTo ( ne…" at bounding box center [951, 351] width 367 height 390
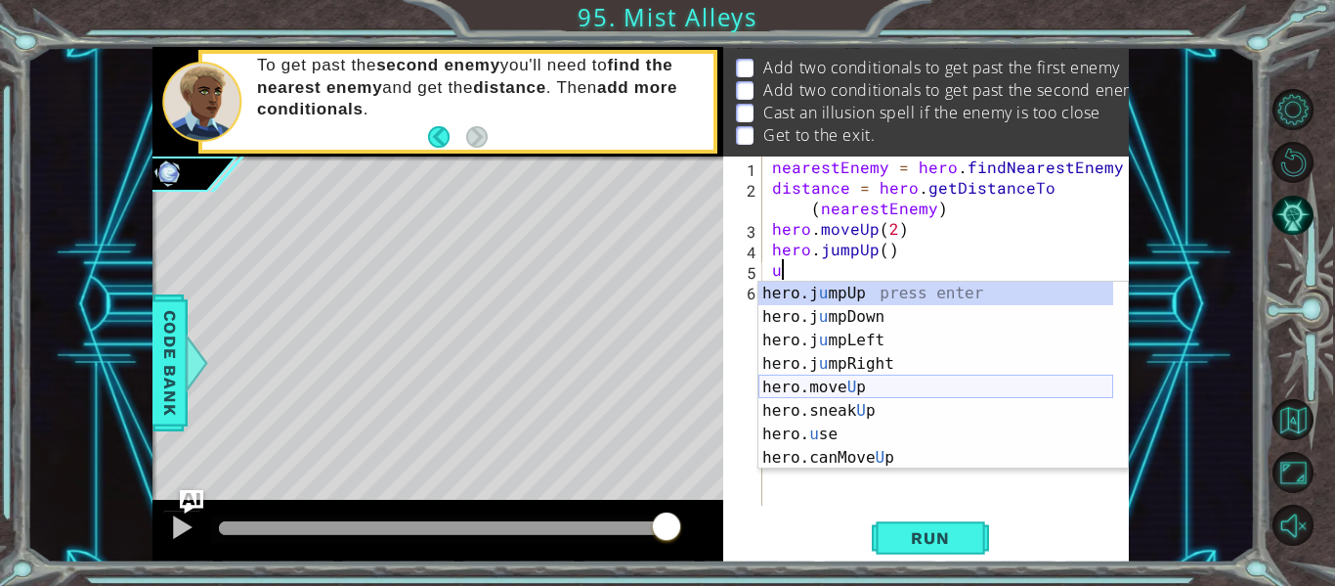
click at [830, 385] on div "hero.j u mpUp press enter hero.j u mpDown press enter hero.j u mpLeft press ent…" at bounding box center [936, 399] width 355 height 235
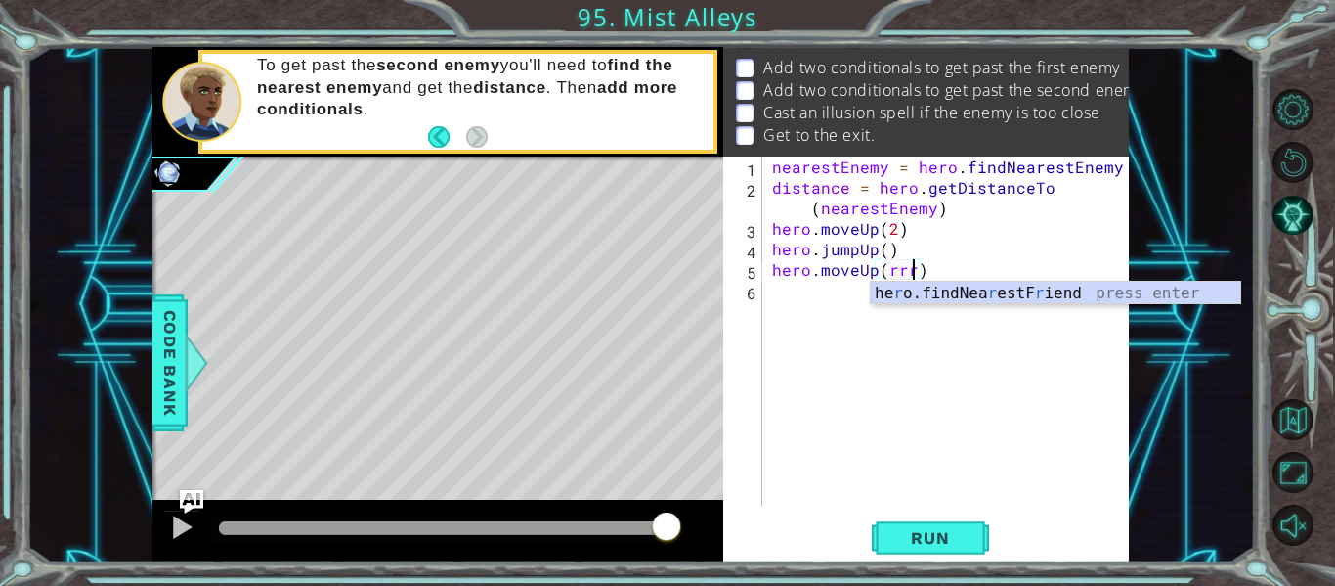
scroll to position [0, 8]
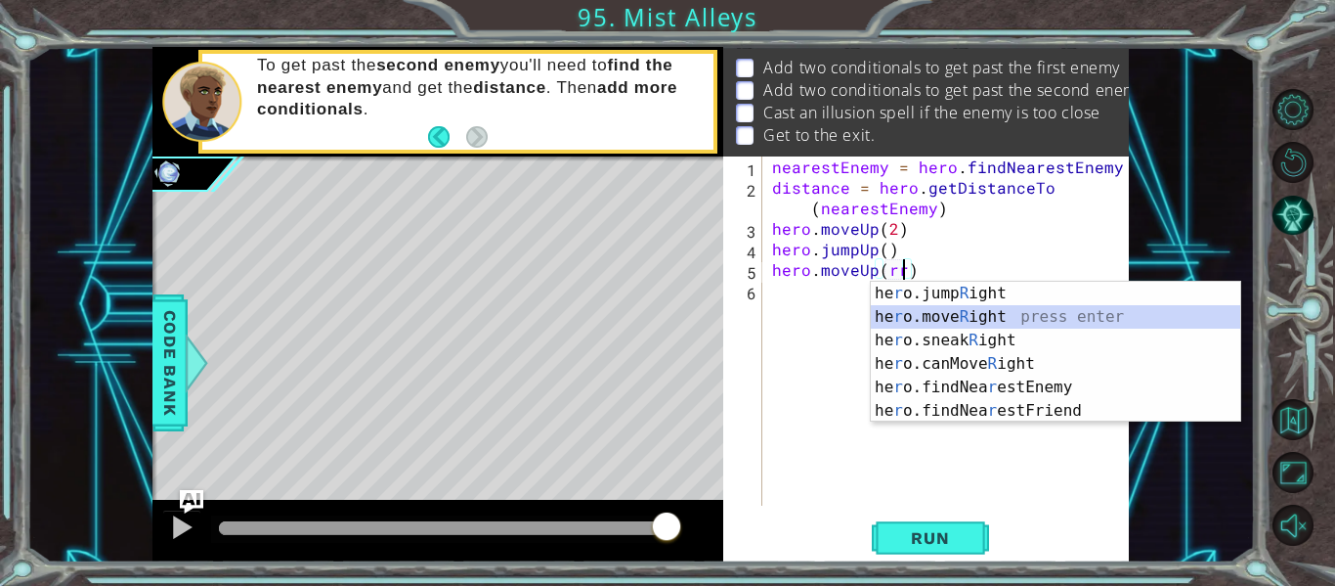
click at [949, 322] on div "he r o.jump R ight press enter he r o.move R ight press enter he r o.sneak R ig…" at bounding box center [1056, 376] width 370 height 188
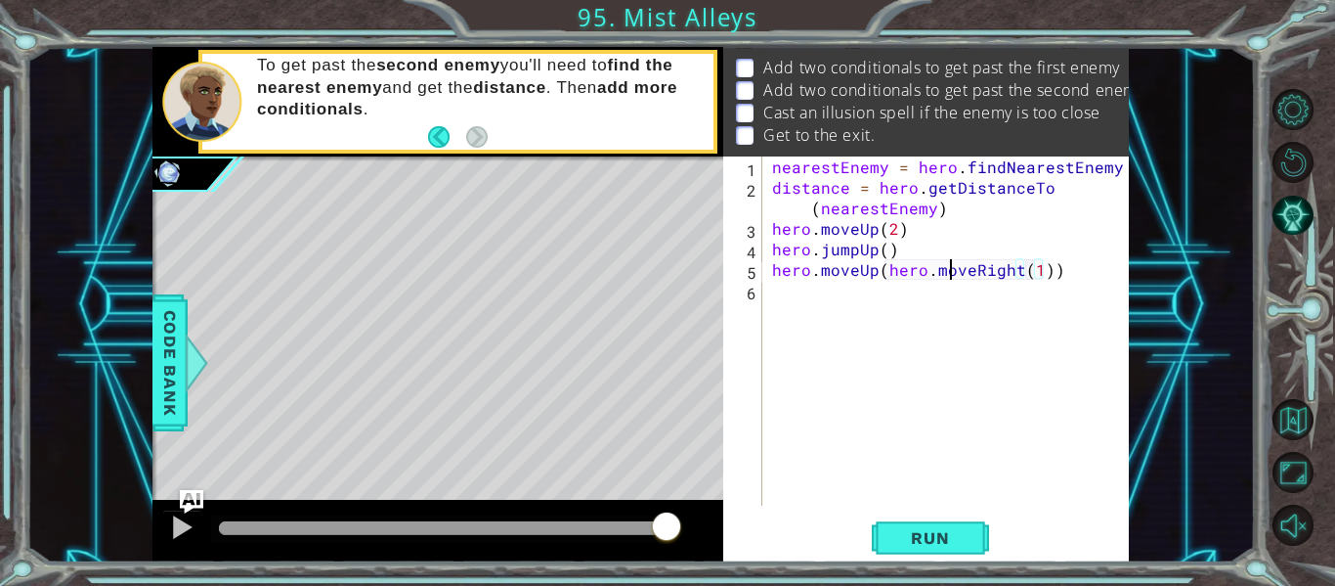
click at [949, 322] on div "nearestEnemy = hero . findNearestEnemy ( ) distance = hero . getDistanceTo ( ne…" at bounding box center [951, 351] width 367 height 390
click at [1077, 254] on div "nearestEnemy = hero . findNearestEnemy ( ) distance = hero . getDistanceTo ( ne…" at bounding box center [951, 351] width 367 height 390
click at [1059, 263] on div "nearestEnemy = hero . findNearestEnemy ( ) distance = hero . getDistanceTo ( ne…" at bounding box center [951, 351] width 367 height 390
click at [881, 269] on div "nearestEnemy = hero . findNearestEnemy ( ) distance = hero . getDistanceTo ( ne…" at bounding box center [951, 351] width 367 height 390
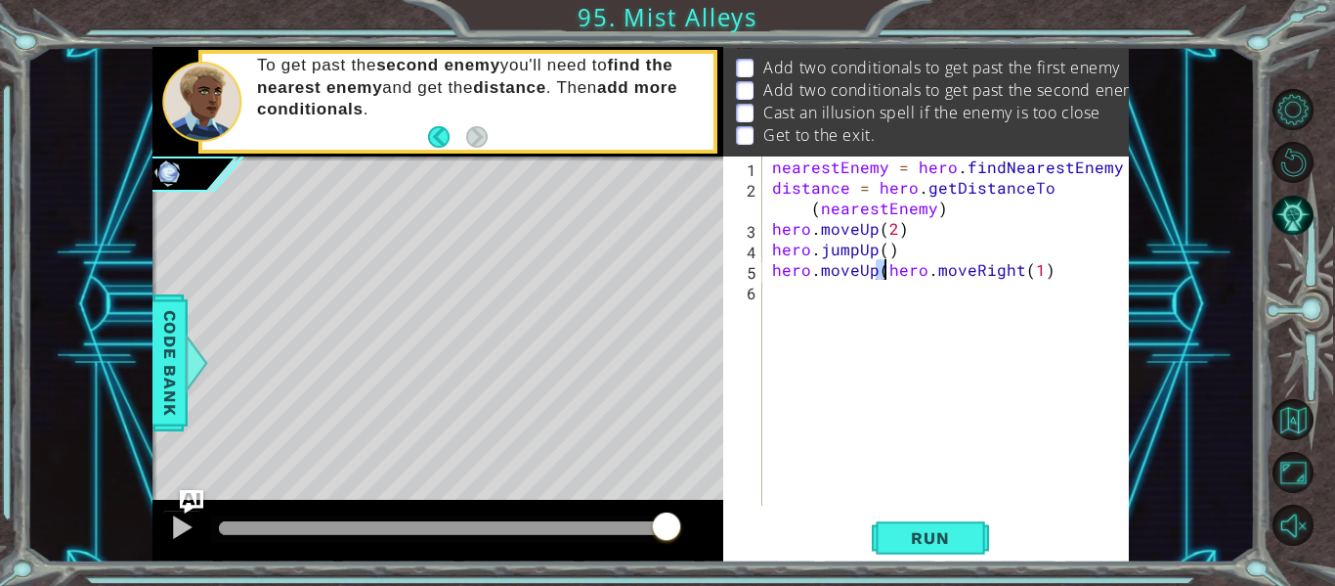
click at [876, 269] on div "nearestEnemy = hero . findNearestEnemy ( ) distance = hero . getDistanceTo ( ne…" at bounding box center [946, 330] width 357 height 349
click at [878, 271] on div "nearestEnemy = hero . findNearestEnemy ( ) distance = hero . getDistanceTo ( ne…" at bounding box center [951, 351] width 367 height 390
click at [925, 530] on span "Run" at bounding box center [930, 538] width 77 height 20
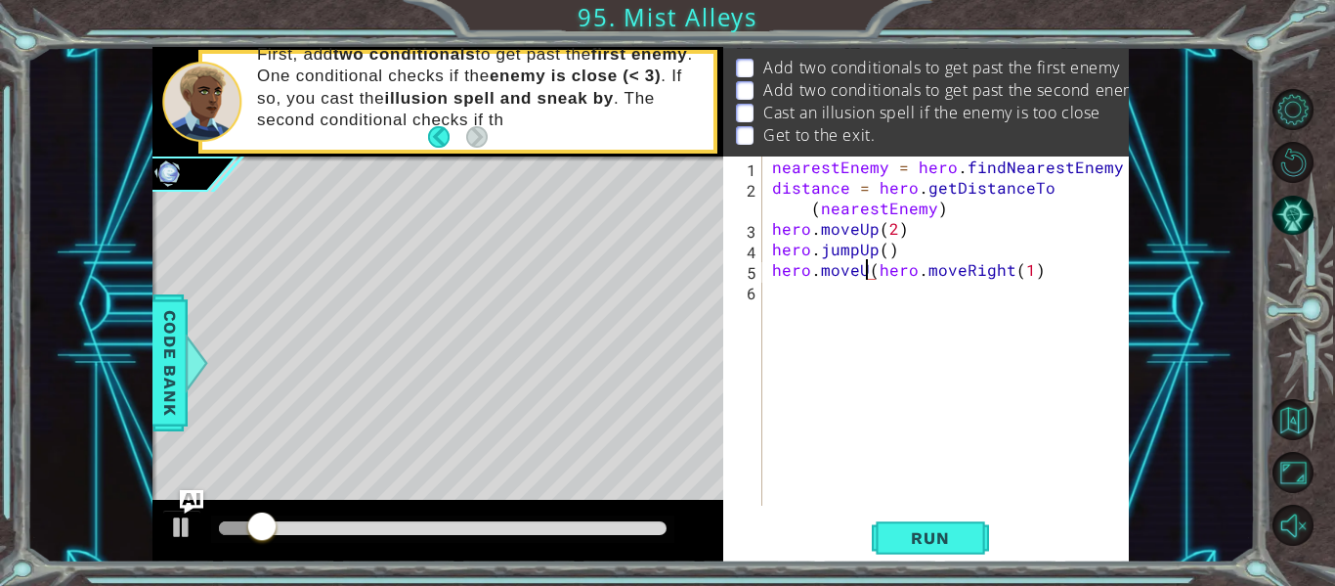
drag, startPoint x: 869, startPoint y: 275, endPoint x: 812, endPoint y: 276, distance: 56.7
click at [825, 276] on div "nearestEnemy = hero . findNearestEnemy ( ) distance = hero . getDistanceTo ( ne…" at bounding box center [951, 351] width 367 height 390
click at [770, 277] on div "nearestEnemy = hero . findNearestEnemy ( ) distance = hero . getDistanceTo ( ne…" at bounding box center [951, 351] width 367 height 390
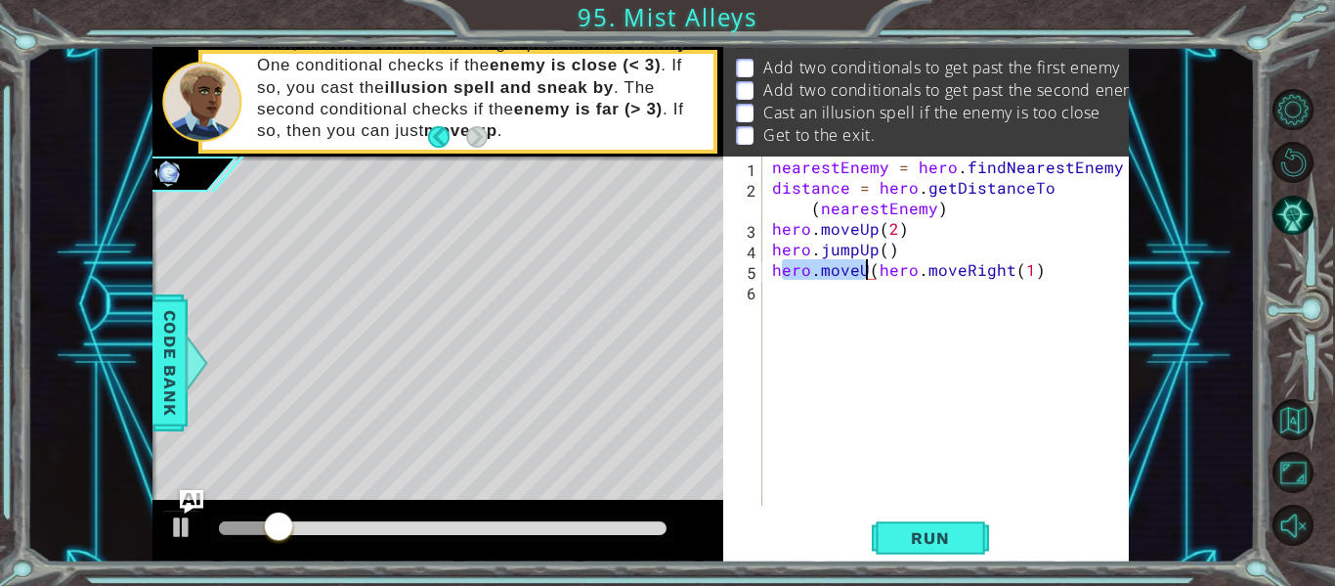
drag, startPoint x: 783, startPoint y: 275, endPoint x: 866, endPoint y: 269, distance: 83.3
click at [866, 269] on div "nearestEnemy = hero . findNearestEnemy ( ) distance = hero . getDistanceTo ( ne…" at bounding box center [951, 351] width 367 height 390
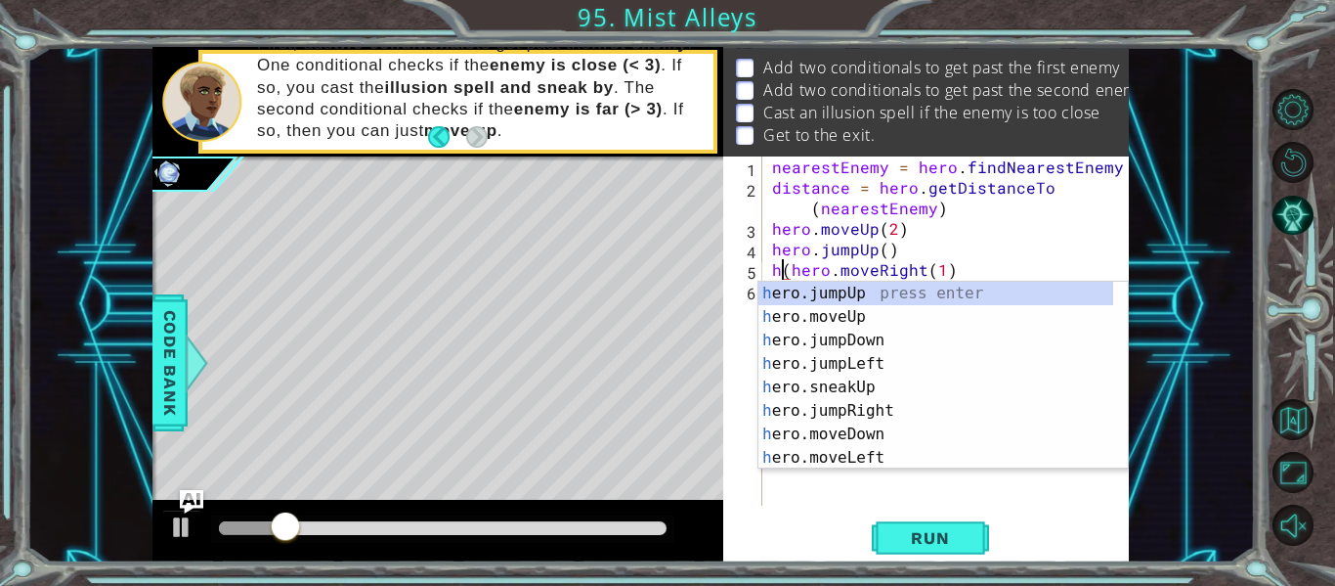
type textarea "(hero.moveRight(1)"
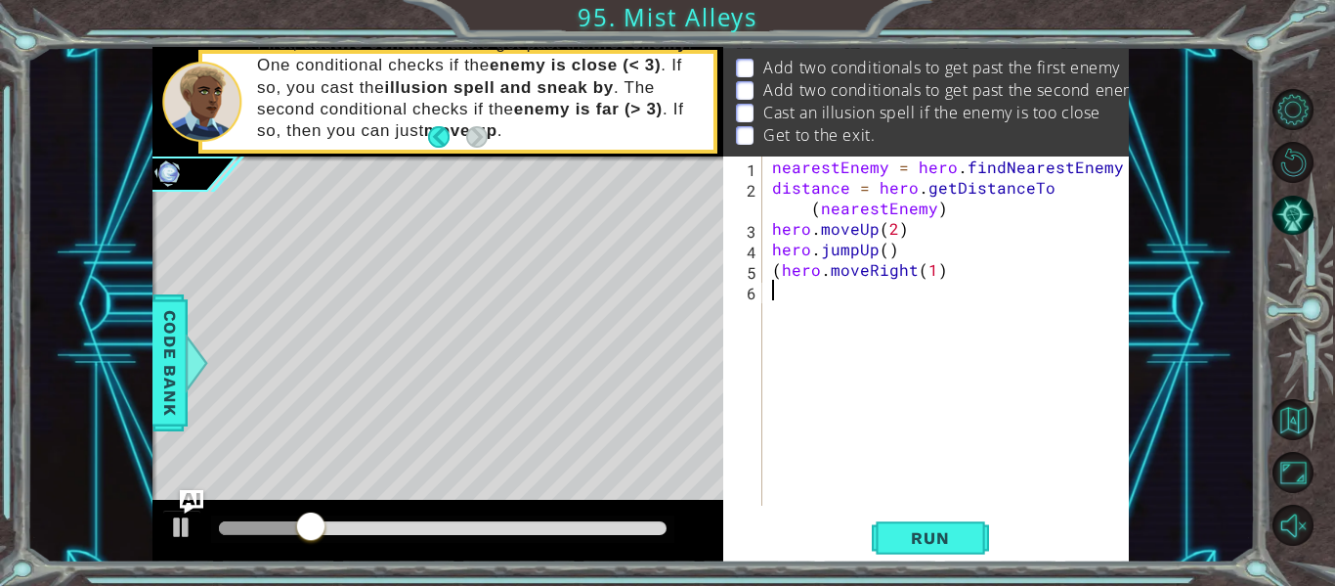
click at [780, 283] on div "nearestEnemy = hero . findNearestEnemy ( ) distance = hero . getDistanceTo ( ne…" at bounding box center [951, 351] width 367 height 390
click at [782, 283] on div "nearestEnemy = hero . findNearestEnemy ( ) distance = hero . getDistanceTo ( ne…" at bounding box center [951, 351] width 367 height 390
click at [779, 272] on div "nearestEnemy = hero . findNearestEnemy ( ) distance = hero . getDistanceTo ( ne…" at bounding box center [951, 351] width 367 height 390
click at [948, 527] on button "Run" at bounding box center [930, 538] width 117 height 40
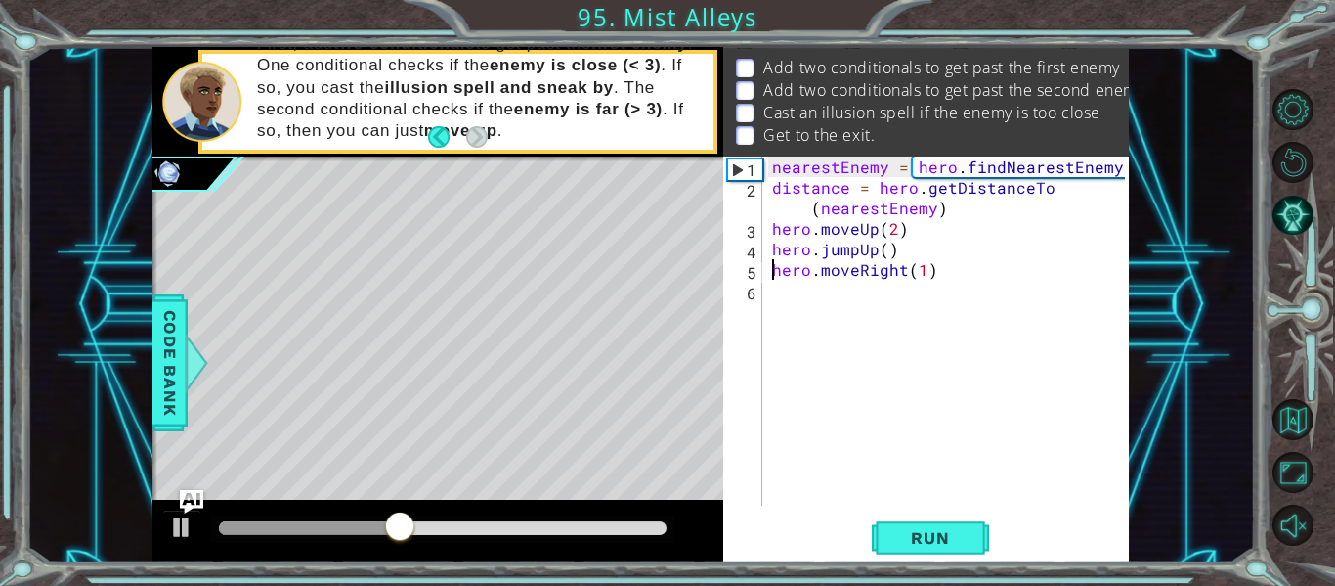
click at [891, 246] on div "nearestEnemy = hero . findNearestEnemy ( ) distance = hero . getDistanceTo ( ne…" at bounding box center [951, 351] width 367 height 390
click at [887, 255] on div "nearestEnemy = hero . findNearestEnemy ( ) distance = hero . getDistanceTo ( ne…" at bounding box center [951, 351] width 367 height 390
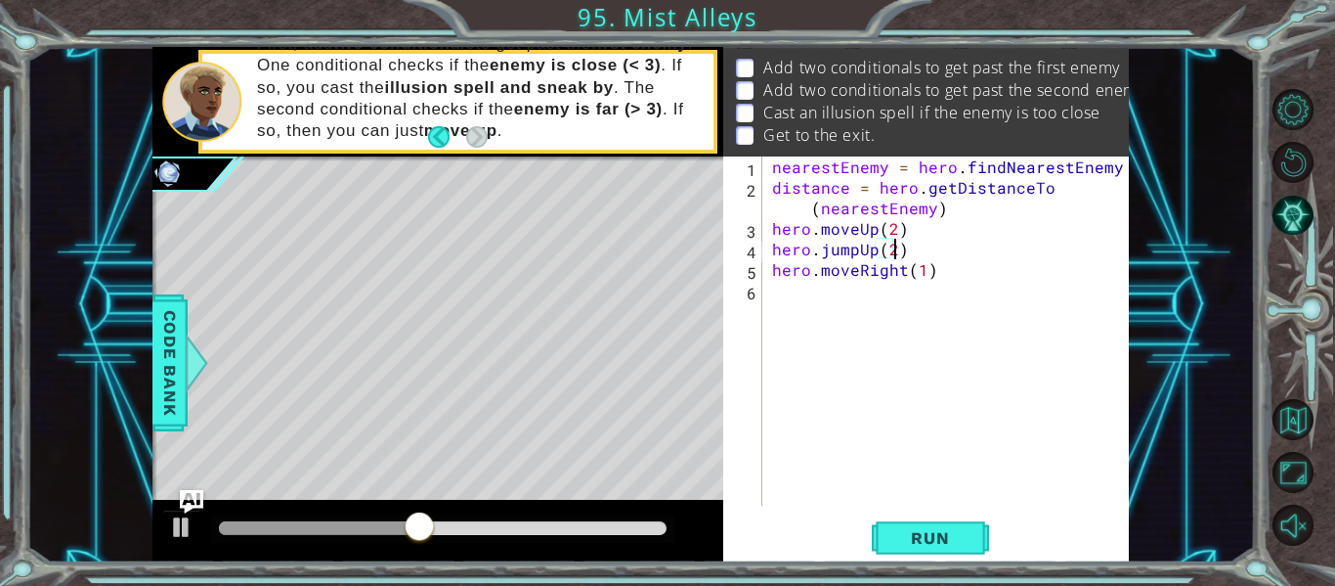
scroll to position [0, 7]
type textarea "hero.jumpUp(2)"
click at [919, 548] on button "Run" at bounding box center [930, 538] width 117 height 40
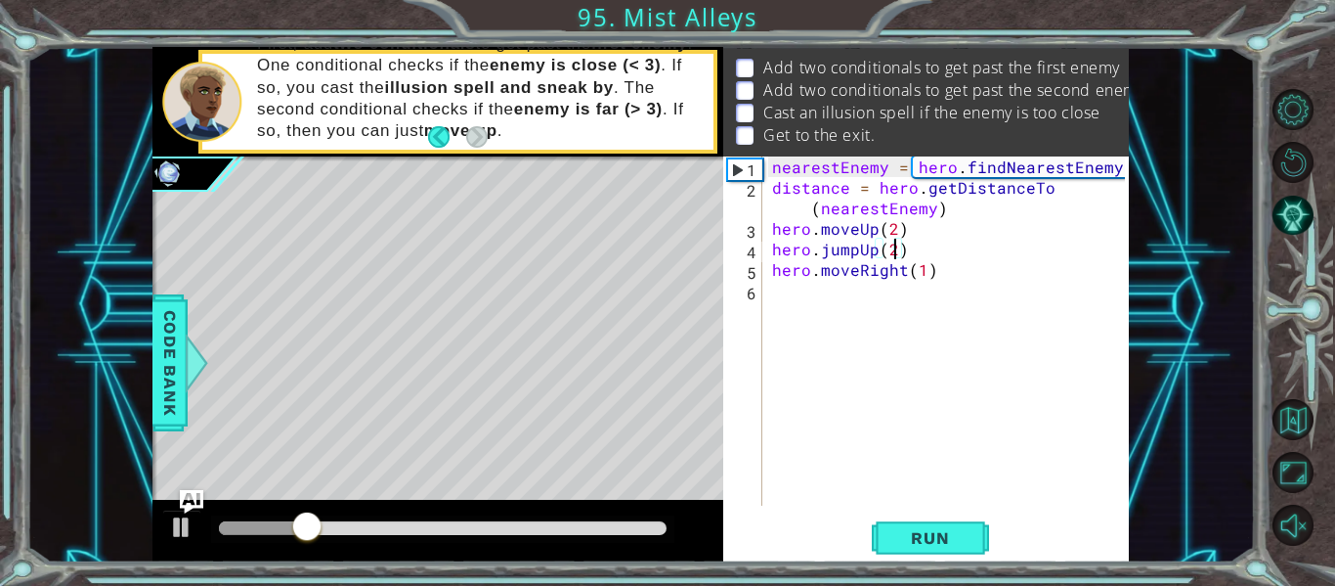
click at [799, 465] on div "nearestEnemy = hero . findNearestEnemy ( ) distance = hero . getDistanceTo ( ne…" at bounding box center [951, 351] width 367 height 390
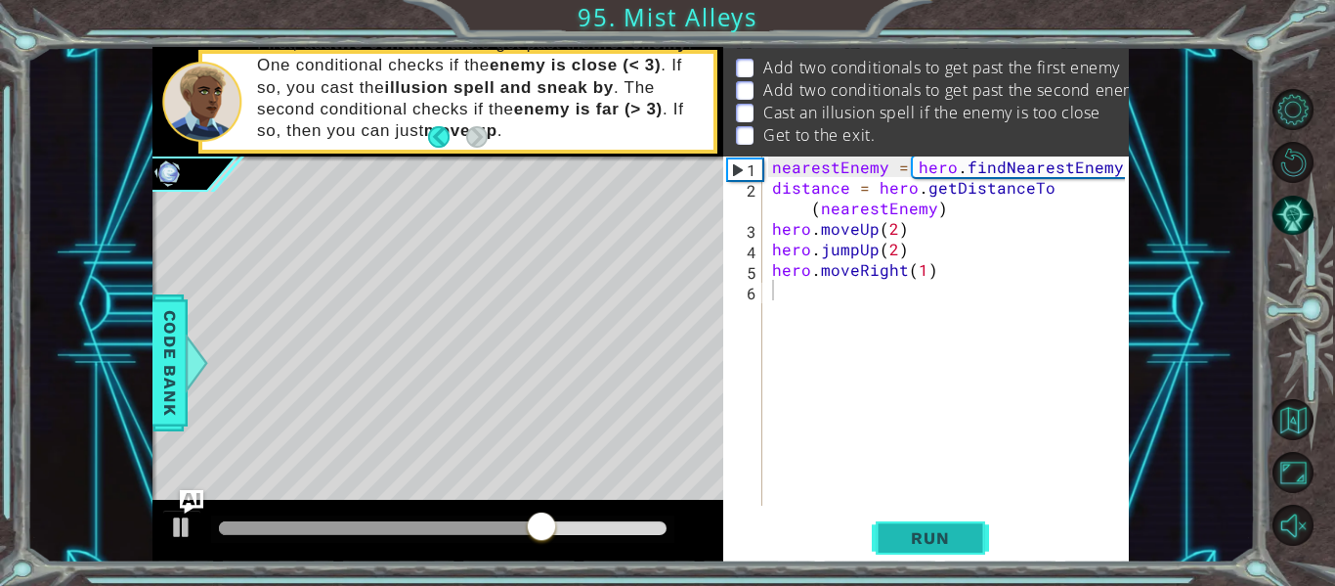
click at [909, 536] on span "Run" at bounding box center [930, 538] width 77 height 20
click at [891, 247] on div "nearestEnemy = hero . findNearestEnemy ( ) distance = hero . getDistanceTo ( ne…" at bounding box center [951, 351] width 367 height 390
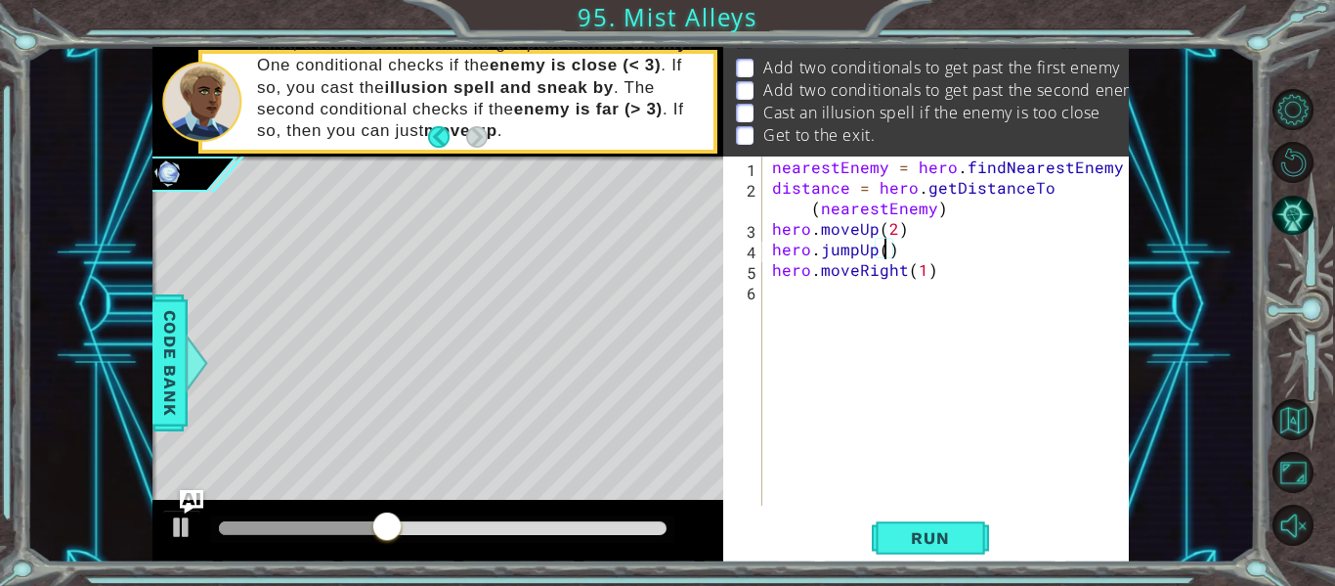
scroll to position [0, 7]
click at [908, 533] on span "Run" at bounding box center [930, 538] width 77 height 20
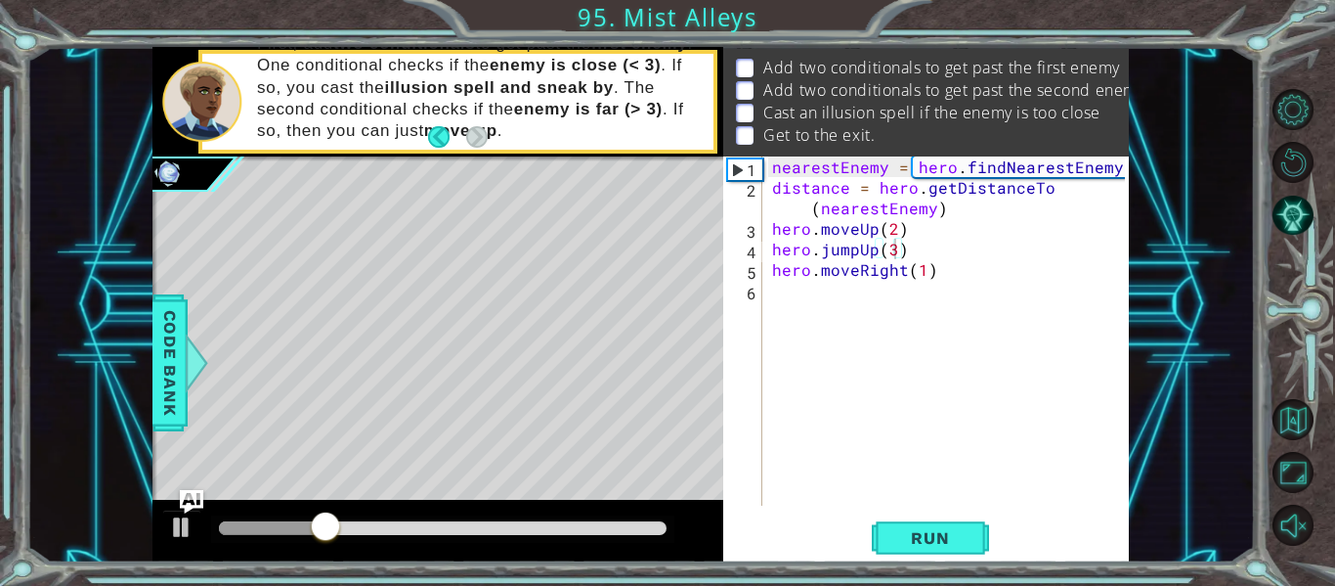
click at [925, 508] on div "hero.jumpUp(3) 1 2 3 4 5 6 nearestEnemy = hero . findNearestEnemy ( ) distance …" at bounding box center [926, 359] width 406 height 406
click at [928, 521] on div "hero.jumpUp(3) 1 2 3 4 5 6 nearestEnemy = hero . findNearestEnemy ( ) distance …" at bounding box center [926, 359] width 406 height 406
click at [934, 529] on span "Run" at bounding box center [930, 538] width 77 height 20
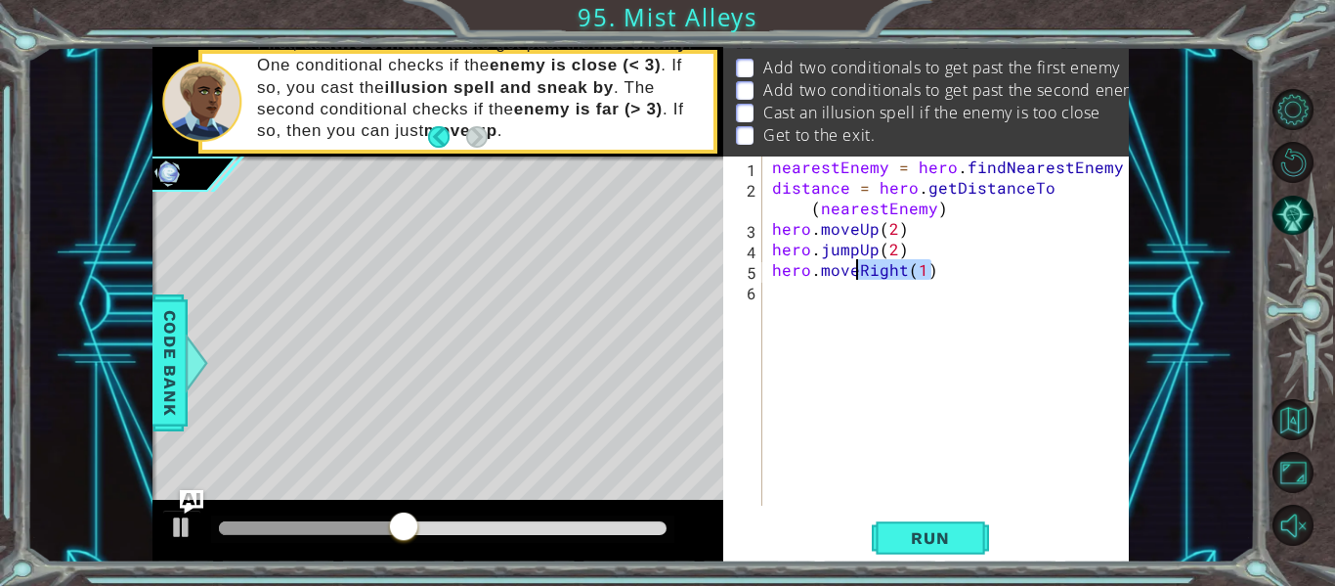
drag, startPoint x: 949, startPoint y: 272, endPoint x: 855, endPoint y: 269, distance: 93.9
click at [855, 269] on div "nearestEnemy = hero . findNearestEnemy ( ) distance = hero . getDistanceTo ( ne…" at bounding box center [951, 351] width 367 height 390
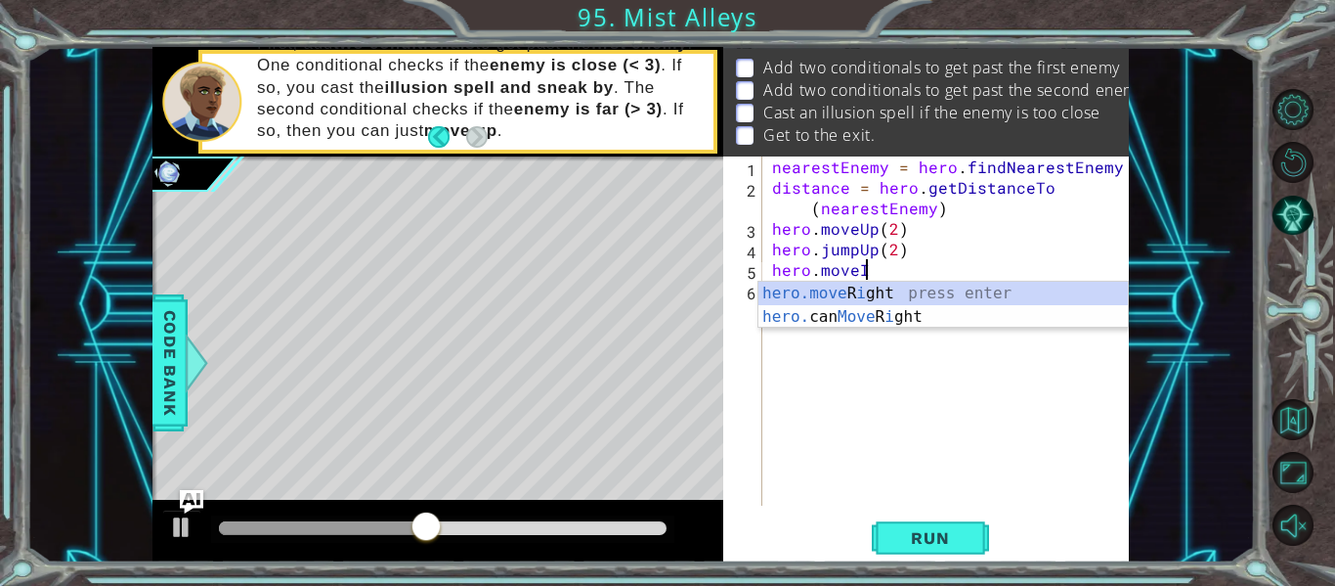
scroll to position [0, 4]
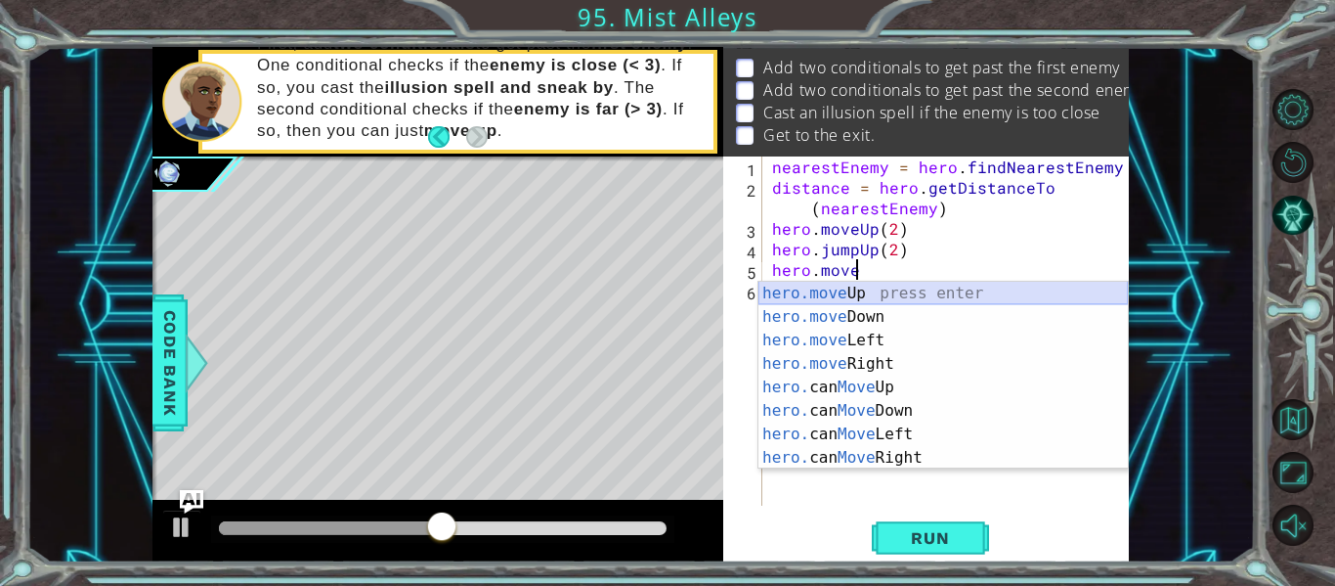
click at [795, 287] on div "hero.move Up press enter hero.move Down press enter hero.move Left press enter …" at bounding box center [944, 399] width 370 height 235
type textarea "hero.moveUp(1)"
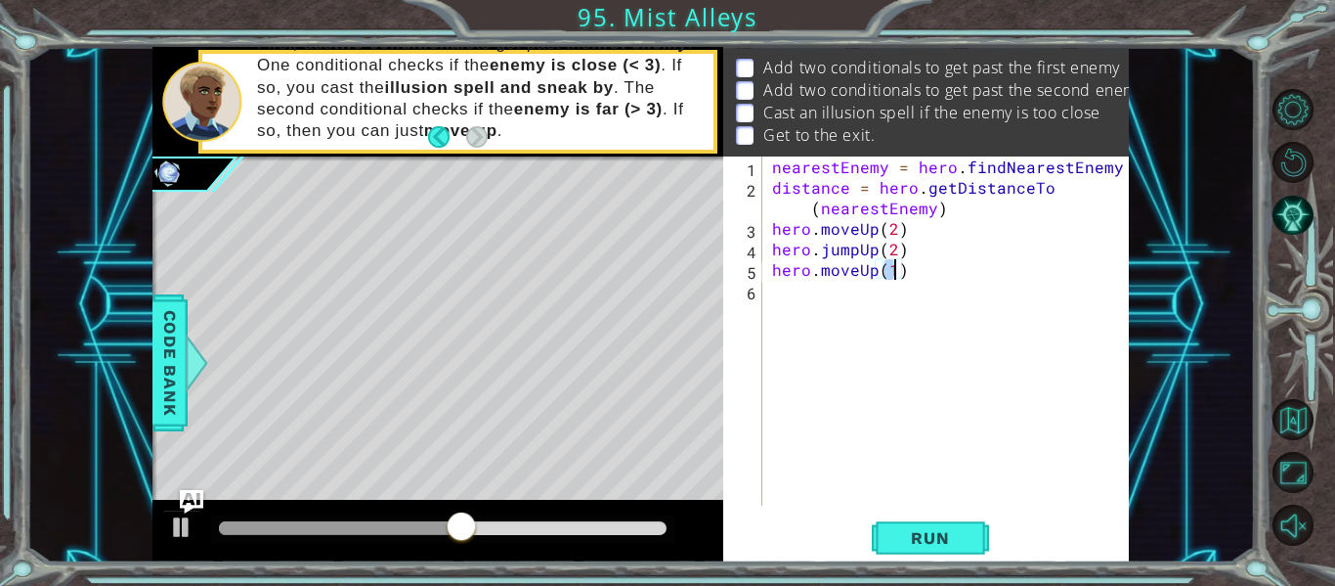
click at [893, 289] on div "nearestEnemy = hero . findNearestEnemy ( ) distance = hero . getDistanceTo ( ne…" at bounding box center [951, 351] width 367 height 390
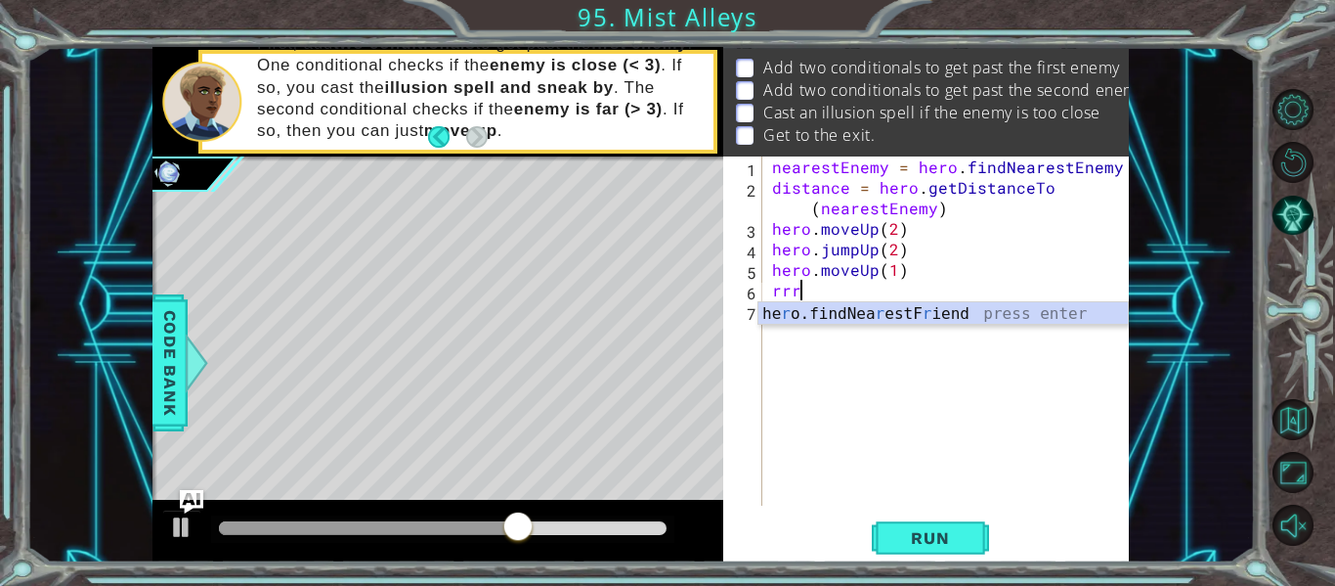
scroll to position [0, 0]
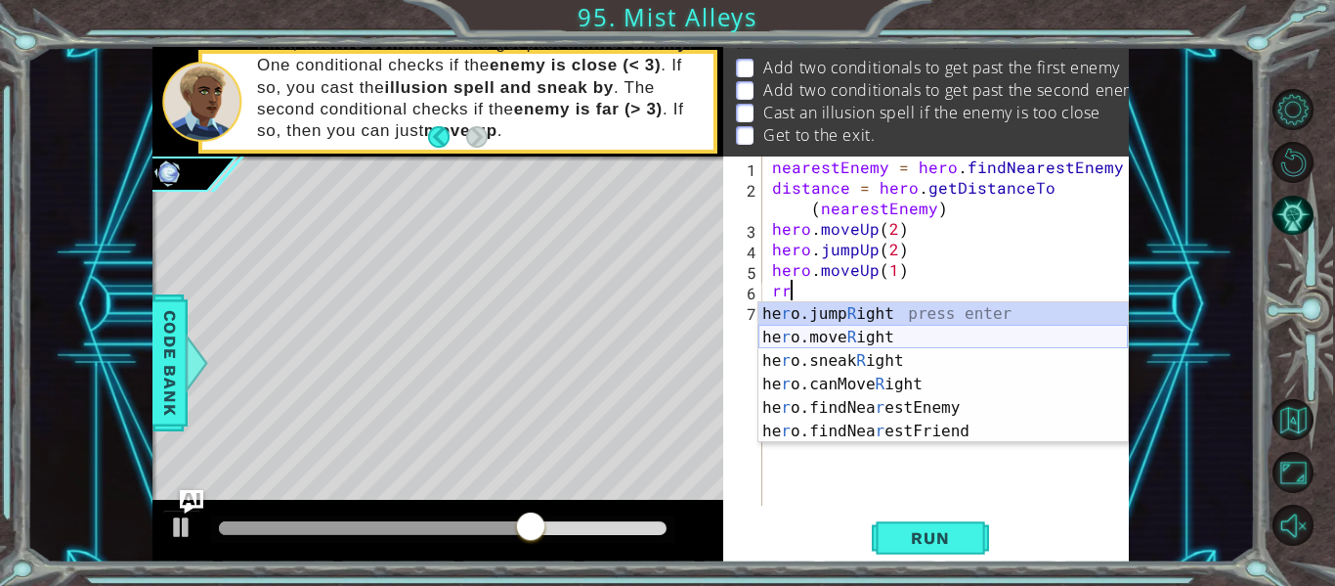
click at [839, 332] on div "he r o.jump R ight press enter he r o.move R ight press enter he r o.sneak R ig…" at bounding box center [944, 396] width 370 height 188
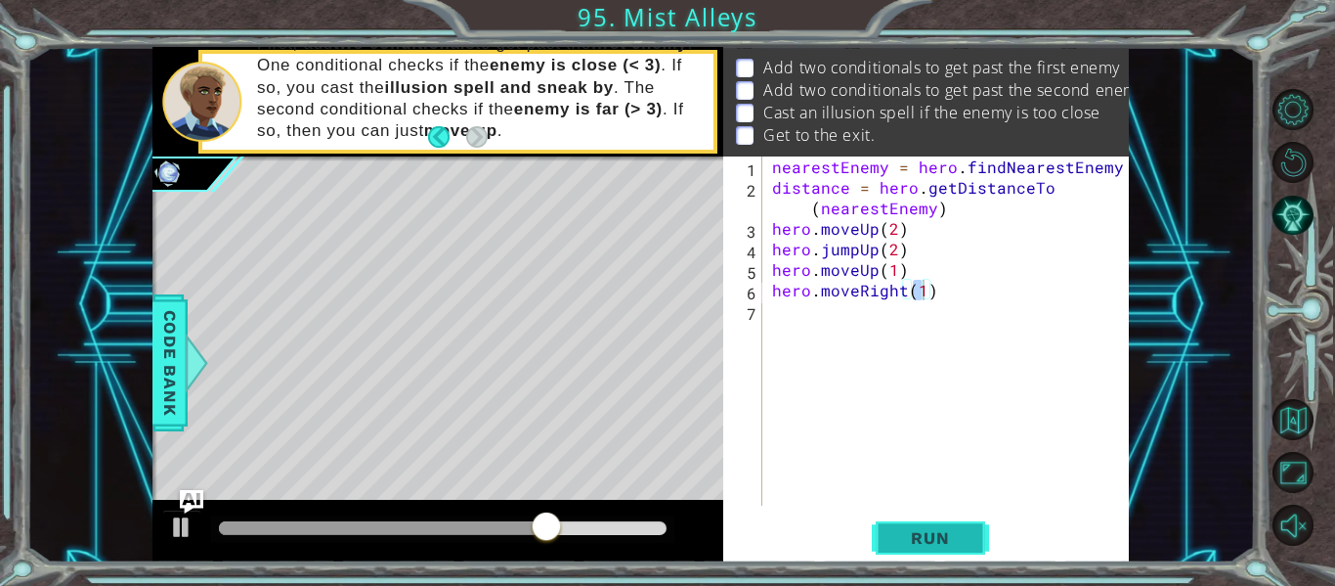
click at [930, 546] on span "Run" at bounding box center [930, 538] width 77 height 20
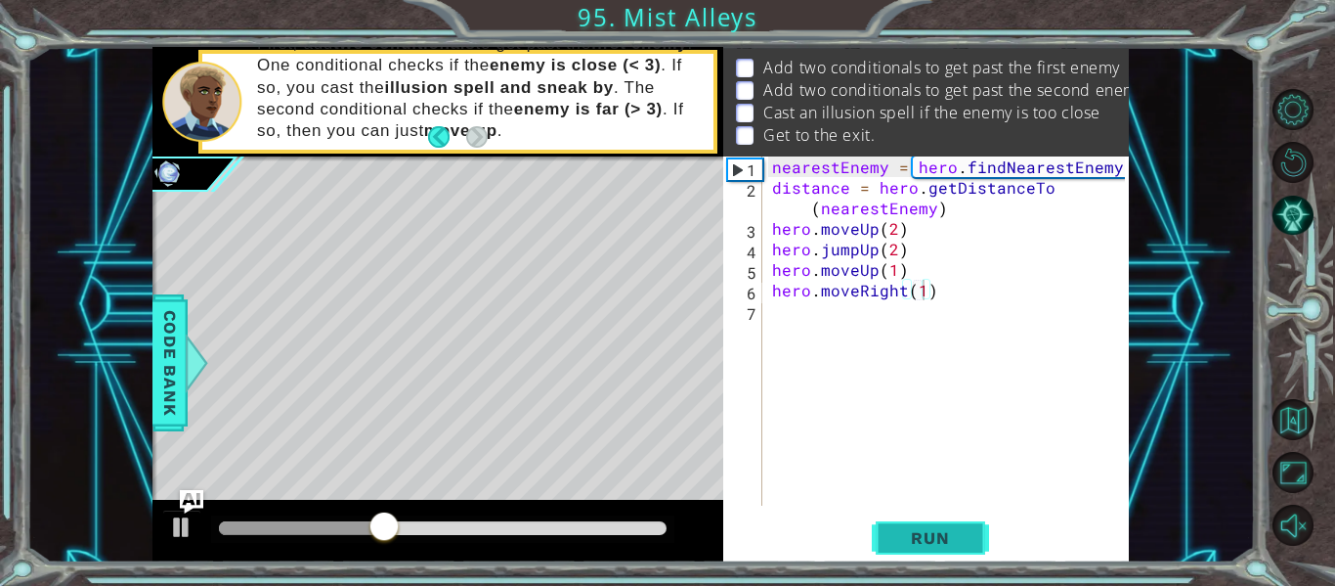
click at [927, 539] on span "Run" at bounding box center [930, 538] width 77 height 20
click at [894, 244] on div "nearestEnemy = hero . findNearestEnemy ( ) distance = hero . getDistanceTo ( ne…" at bounding box center [951, 351] width 367 height 390
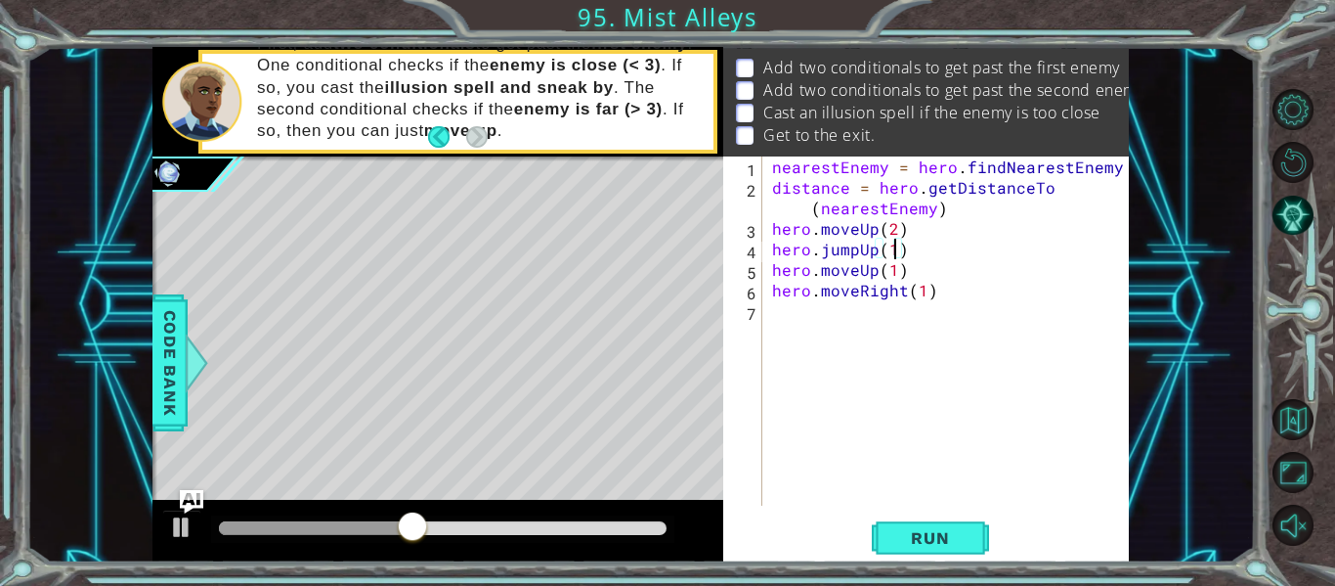
scroll to position [0, 7]
type textarea "hero.jumpUp(1)"
click at [970, 550] on button "Run" at bounding box center [930, 538] width 117 height 40
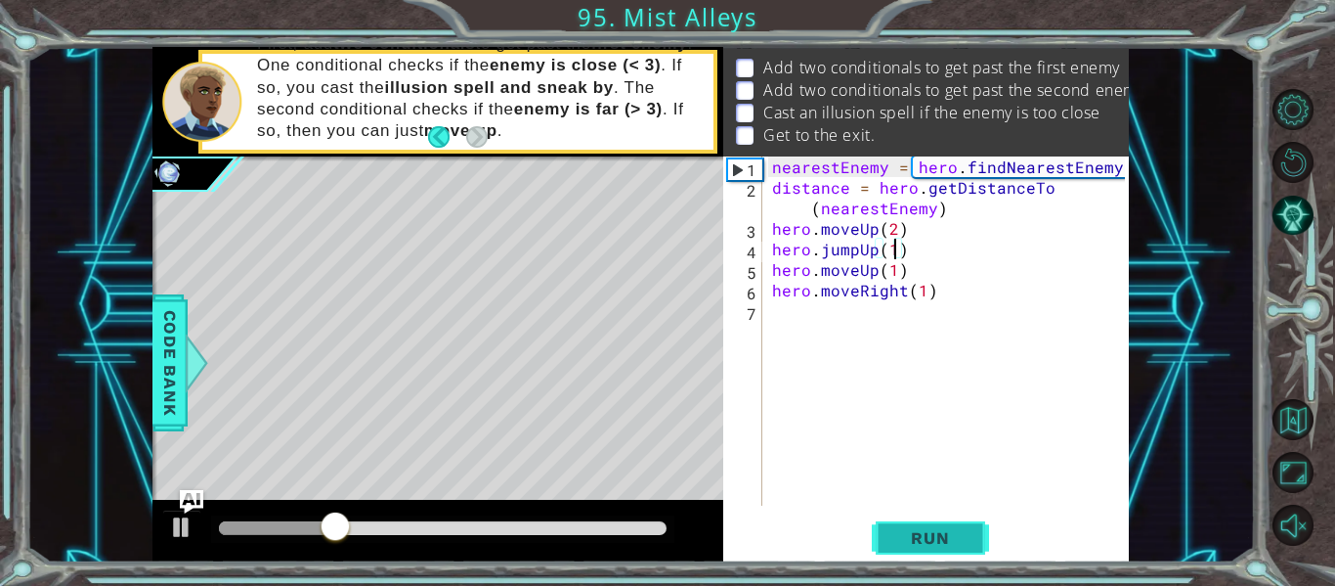
click at [969, 550] on button "Run" at bounding box center [930, 538] width 117 height 40
click at [809, 318] on div "nearestEnemy = hero . findNearestEnemy ( ) distance = hero . getDistanceTo ( ne…" at bounding box center [951, 351] width 367 height 390
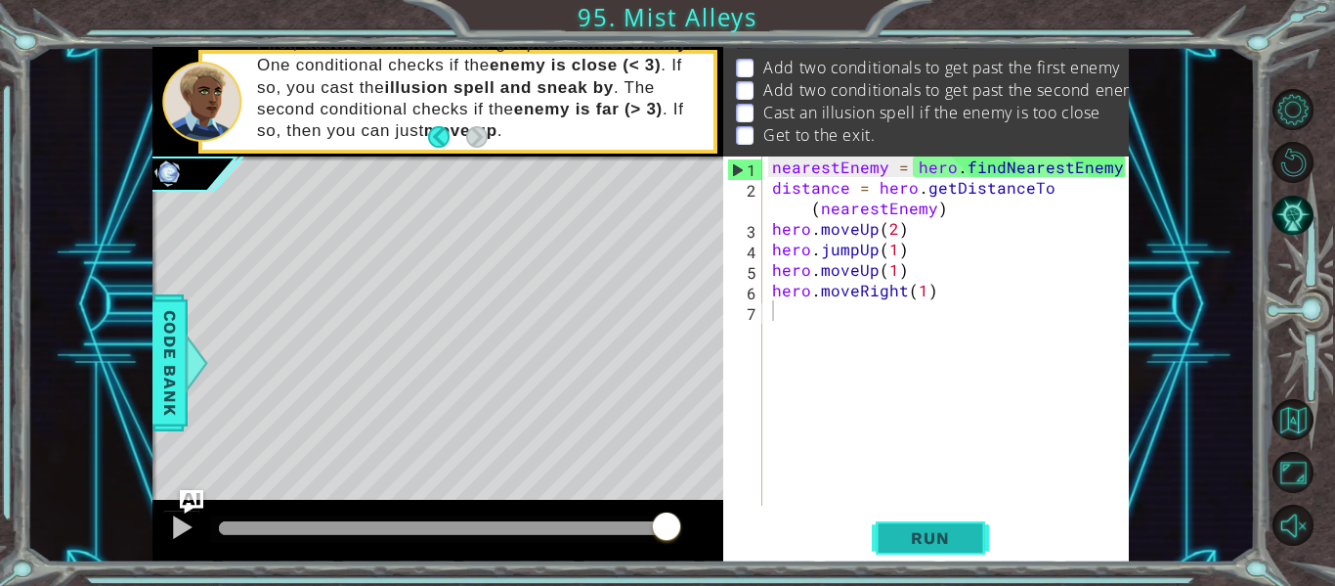
click at [961, 536] on span "Run" at bounding box center [930, 538] width 77 height 20
click at [966, 546] on span "Run" at bounding box center [930, 538] width 77 height 20
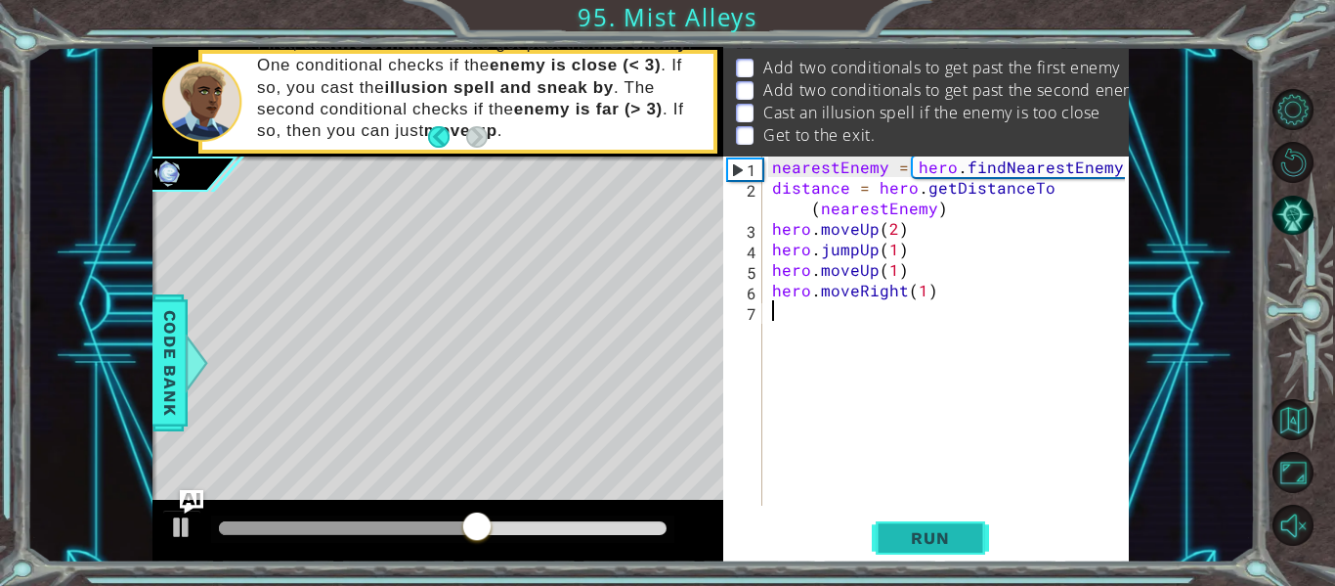
click at [939, 537] on span "Run" at bounding box center [930, 538] width 77 height 20
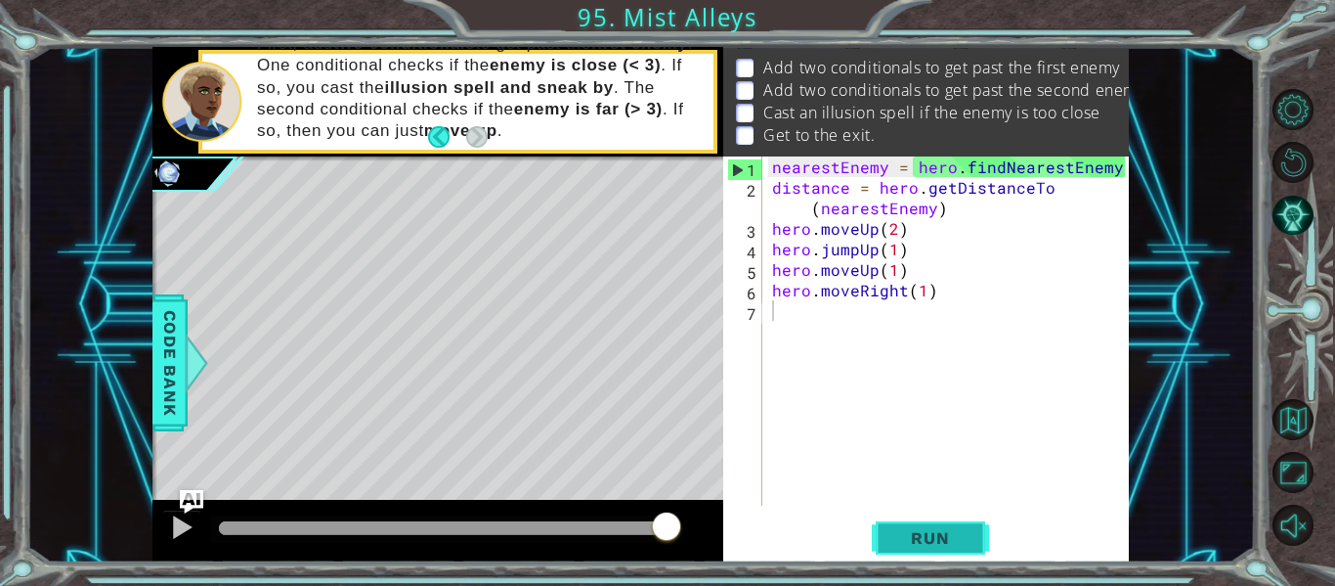
click at [941, 533] on span "Run" at bounding box center [930, 538] width 77 height 20
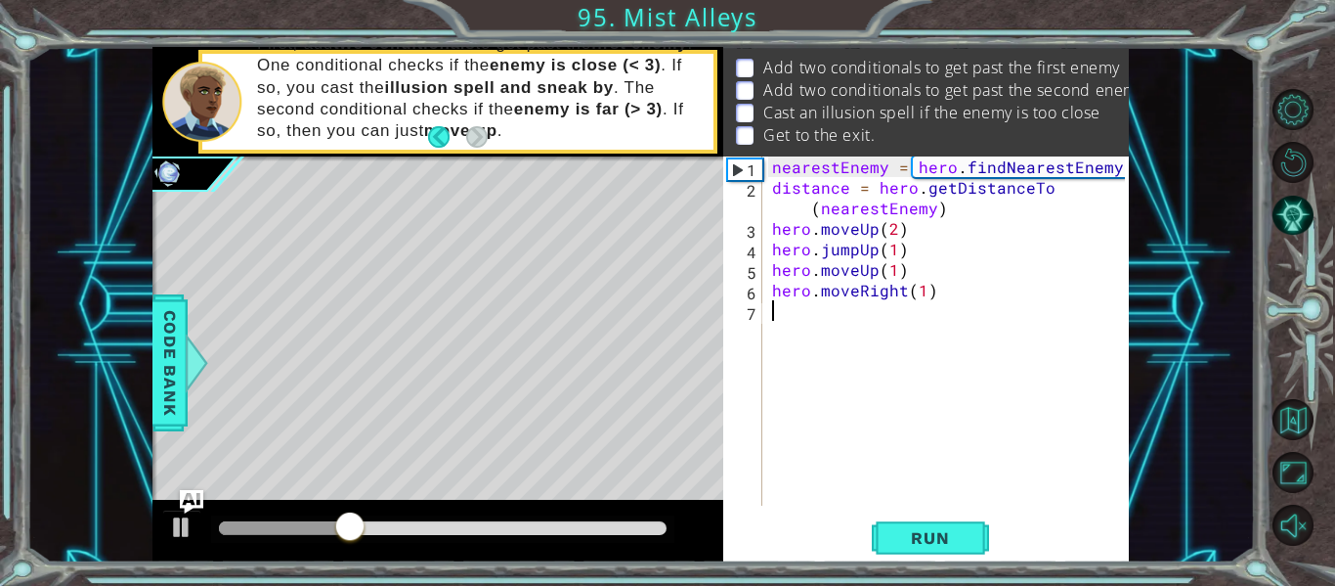
click at [351, 211] on div "Level Map" at bounding box center [604, 444] width 903 height 576
click at [866, 339] on div "nearestEnemy = hero . findNearestEnemy ( ) distance = hero . getDistanceTo ( ne…" at bounding box center [951, 351] width 367 height 390
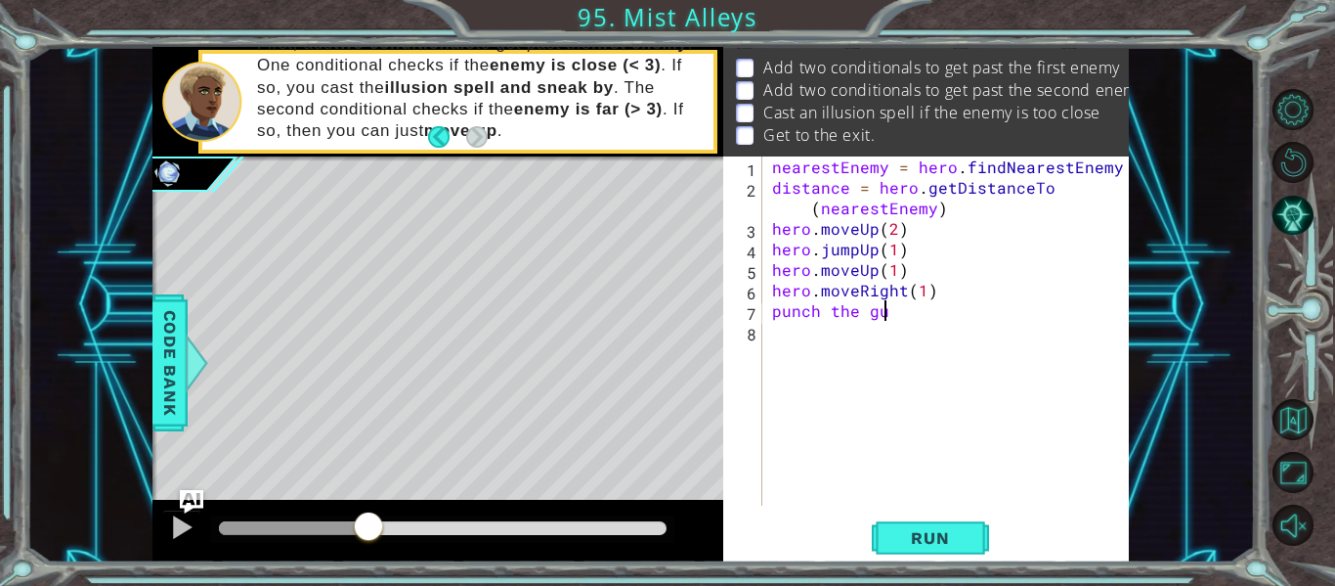
scroll to position [0, 7]
type textarea "punch the guy"
click at [907, 521] on button "Run" at bounding box center [930, 538] width 117 height 40
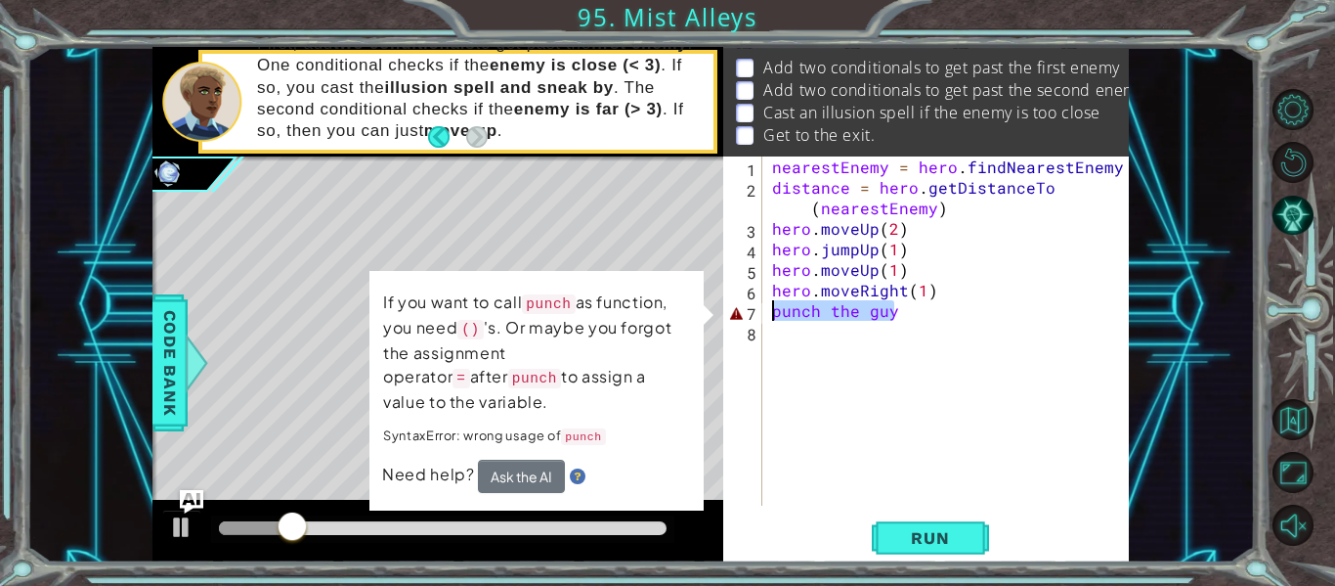
drag, startPoint x: 925, startPoint y: 310, endPoint x: 685, endPoint y: 311, distance: 239.5
click at [685, 311] on div "1 ההההההההההההההההההההההההההההההההההההההההההההההההההההההההההההההההההההההההההההה…" at bounding box center [641, 304] width 977 height 515
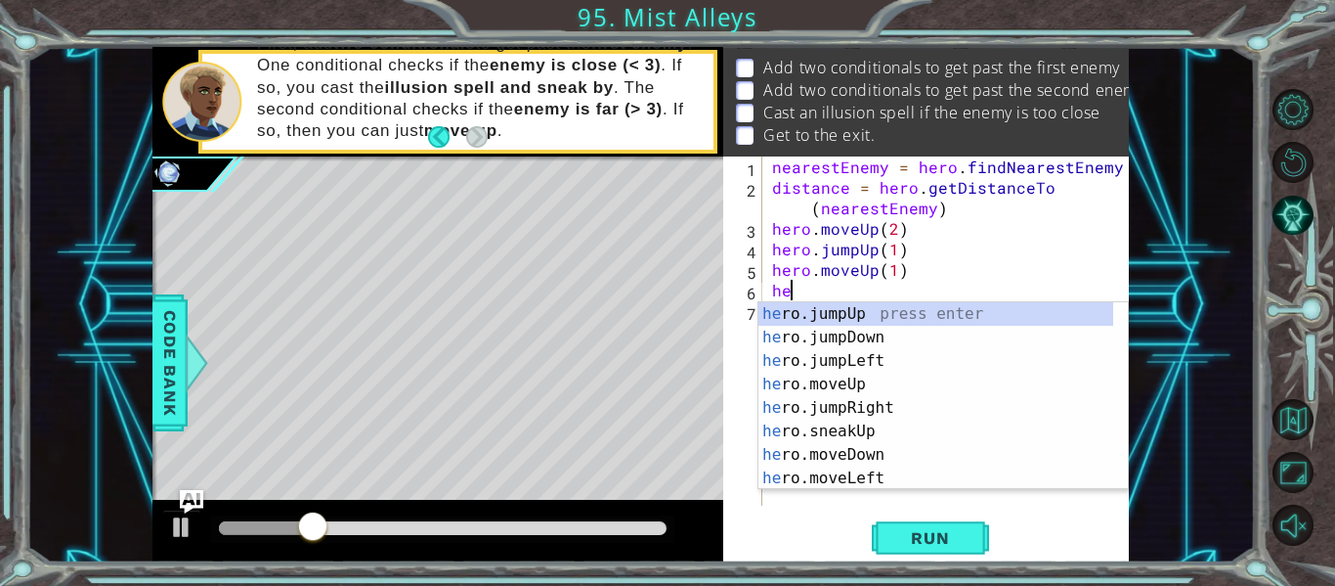
type textarea "h"
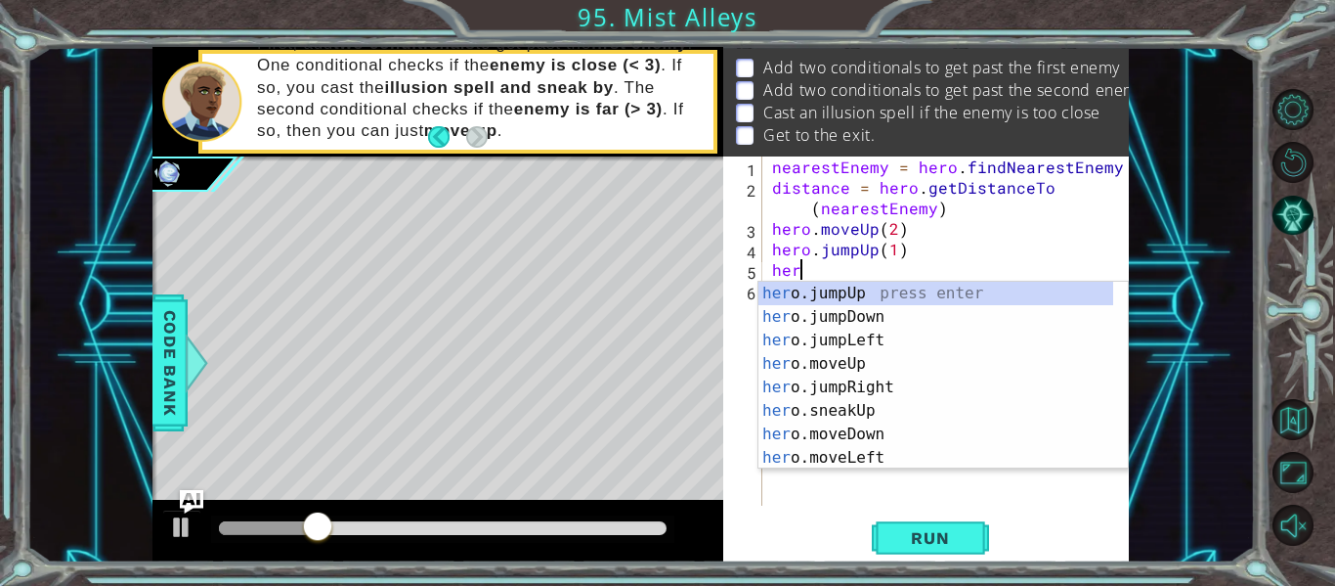
type textarea "h"
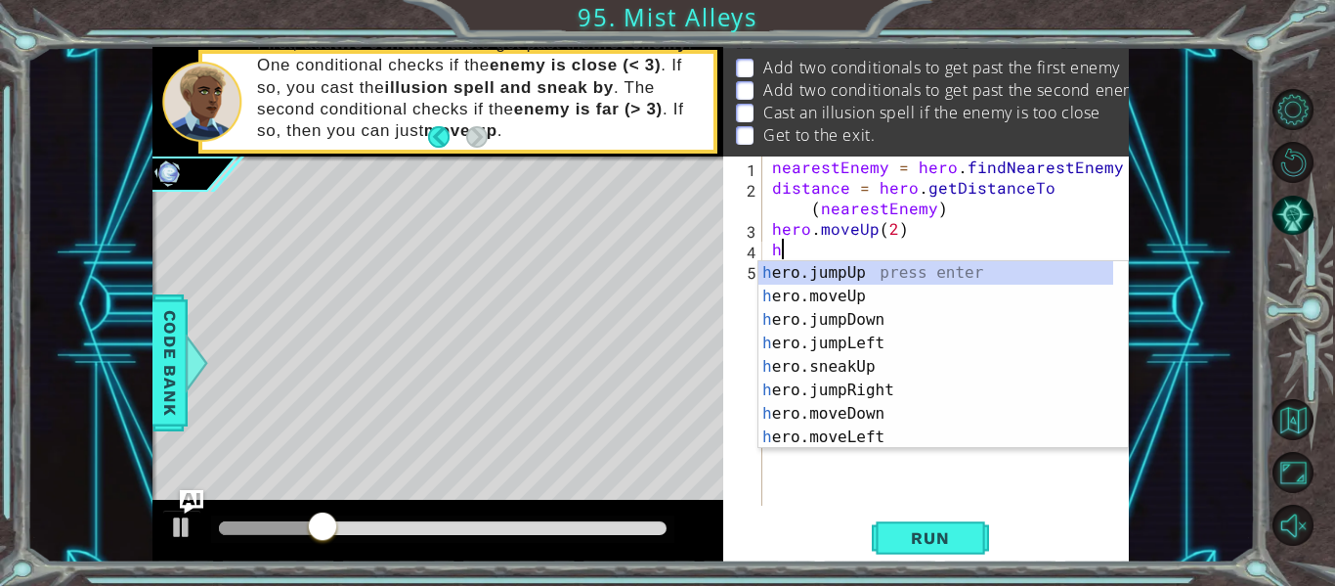
type textarea "h"
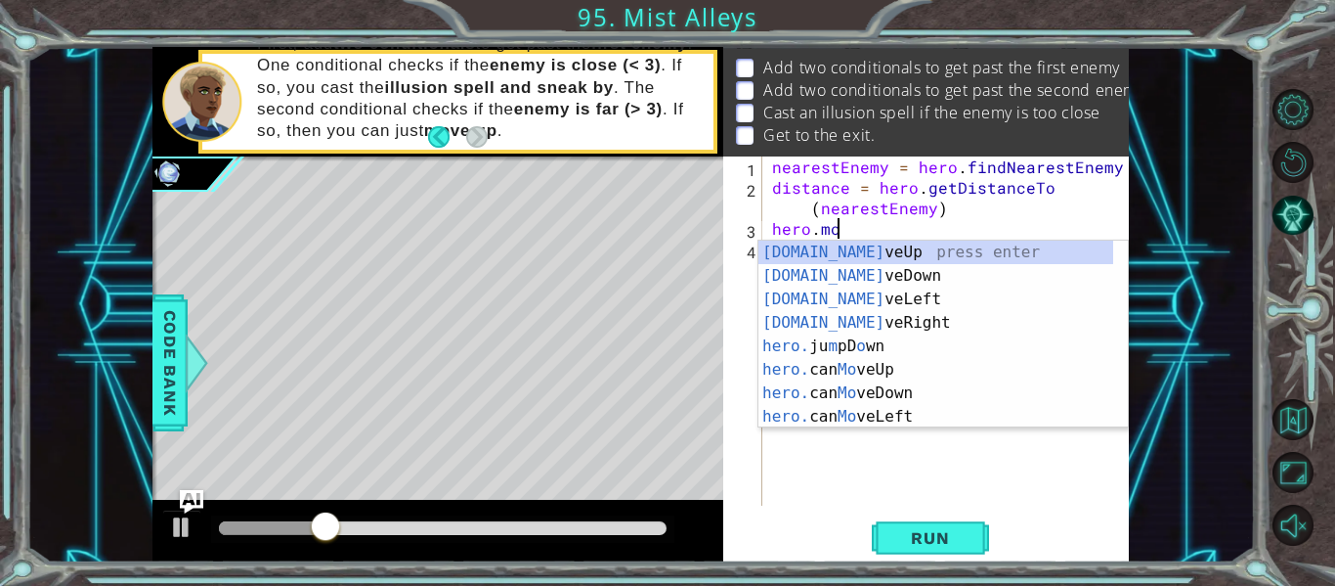
type textarea "h"
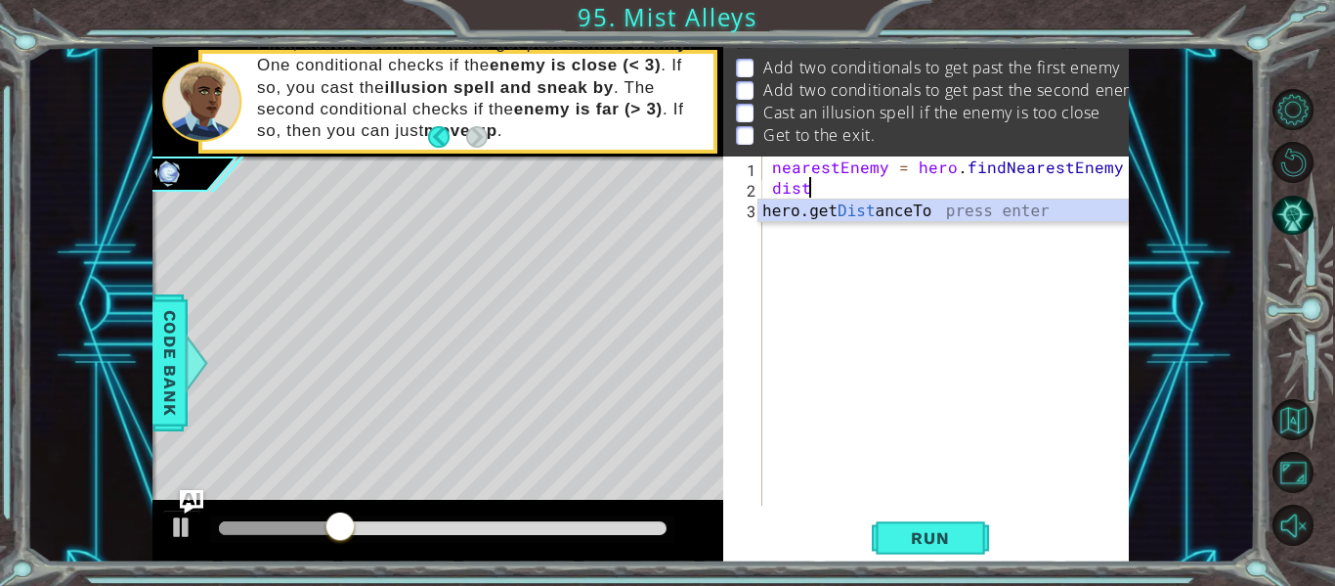
type textarea "d"
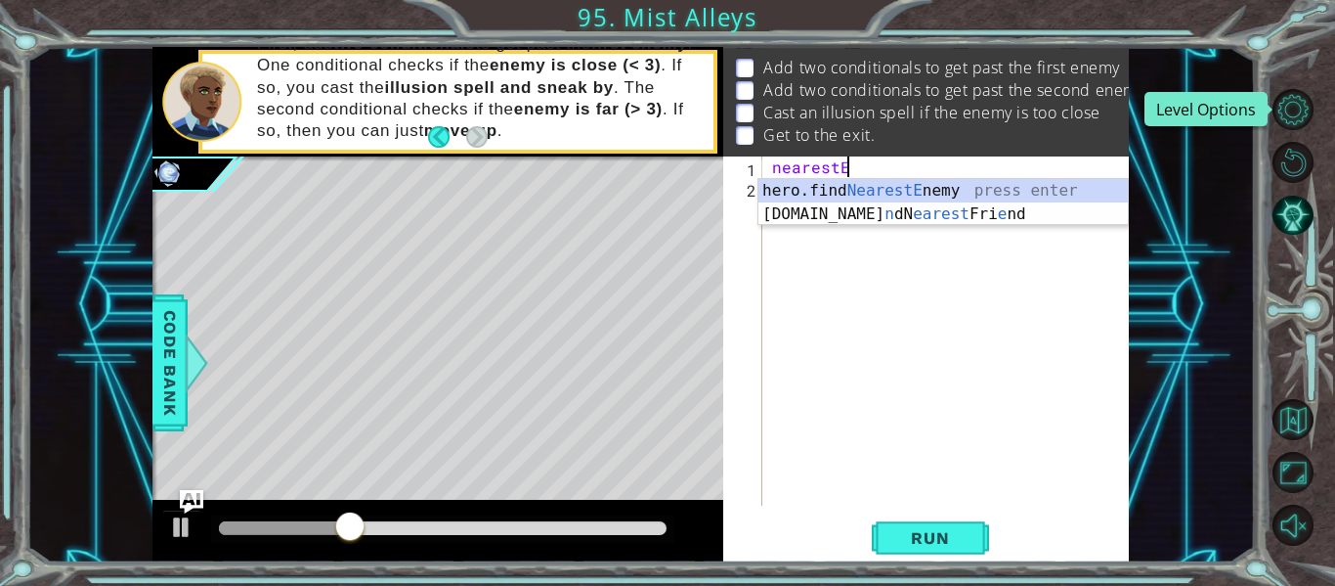
type textarea "n"
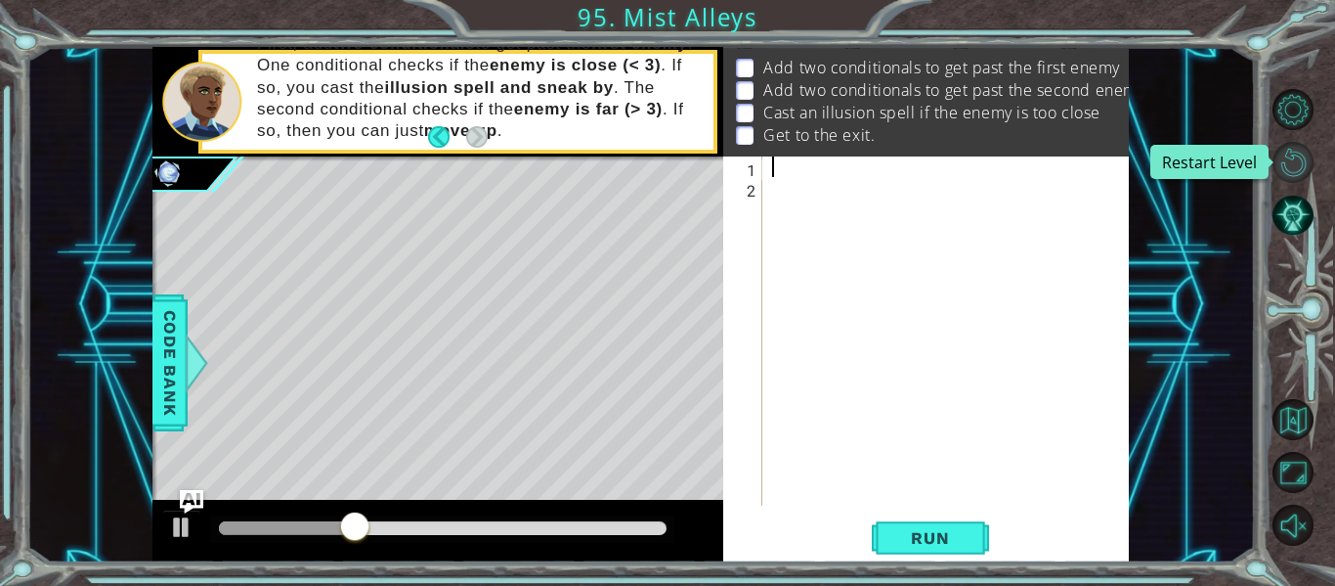
click at [1296, 167] on button "Restart Level" at bounding box center [1293, 162] width 41 height 41
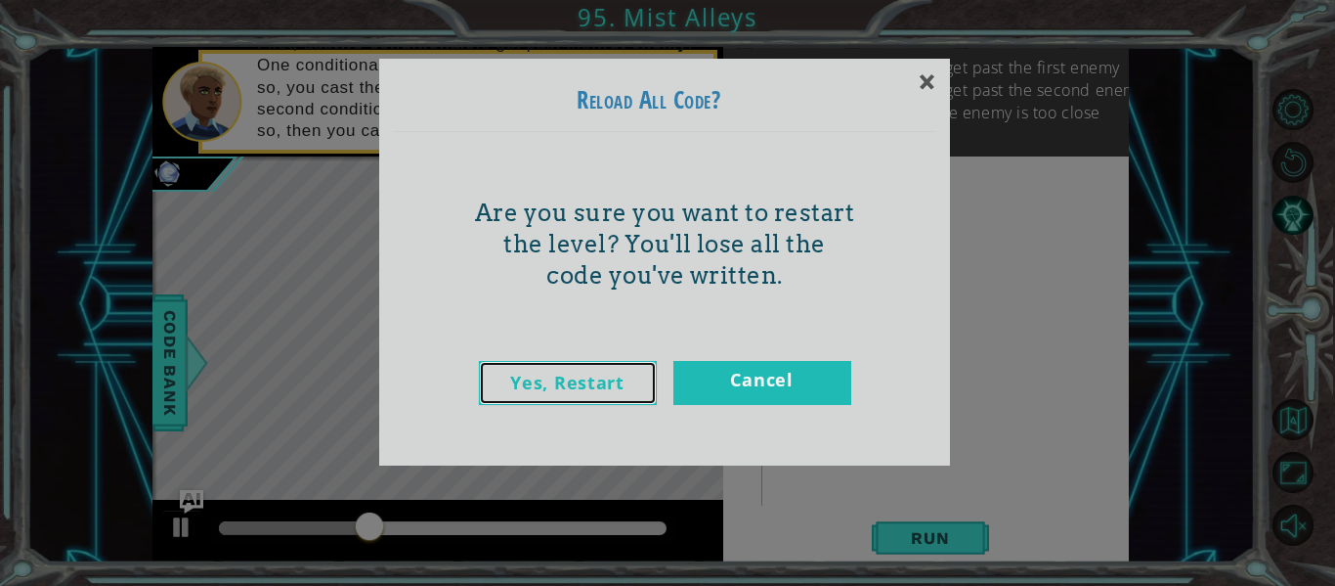
click at [598, 382] on link "Yes, Restart" at bounding box center [568, 383] width 178 height 44
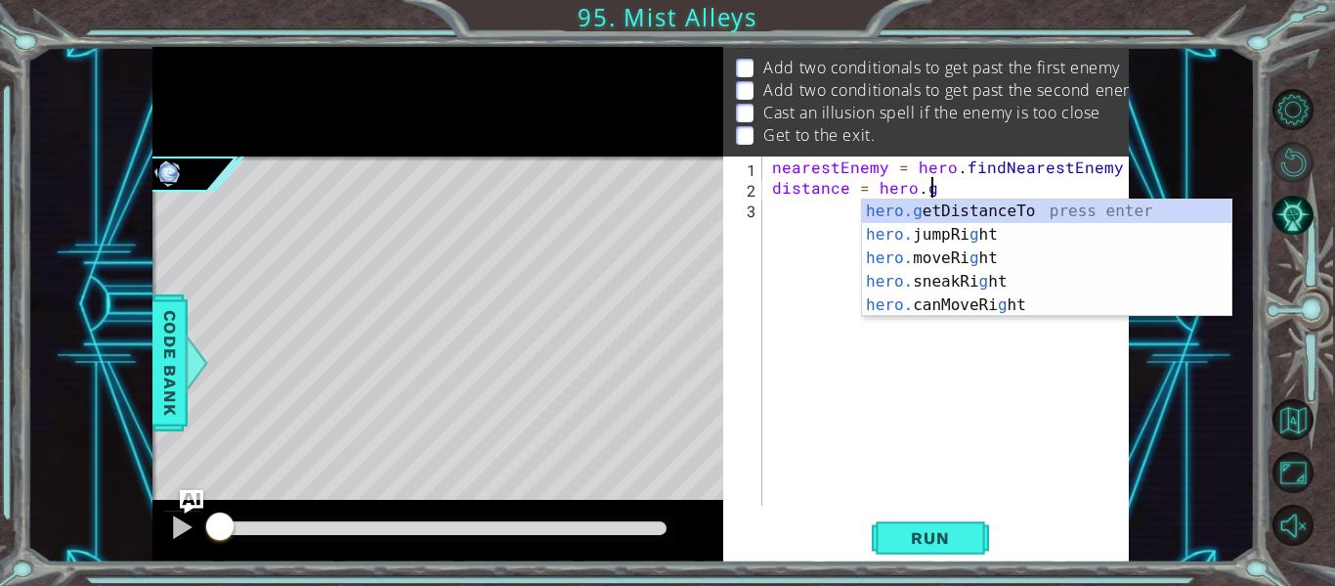
type textarea "distance ="
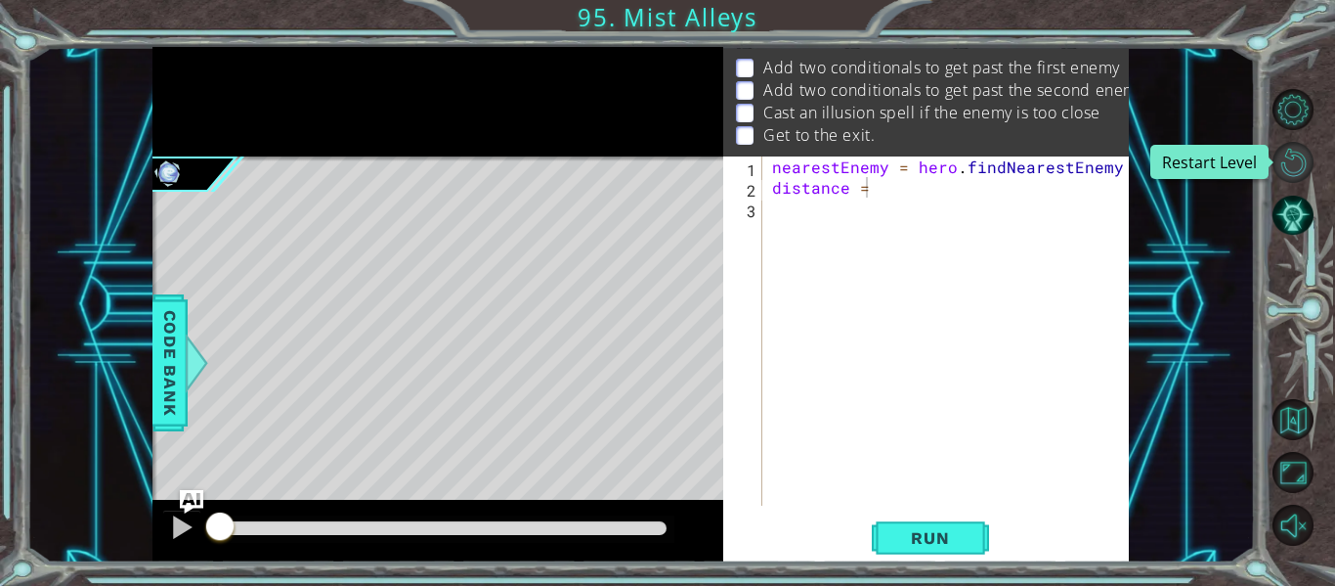
click at [1289, 162] on button "Restart Level" at bounding box center [1293, 162] width 41 height 41
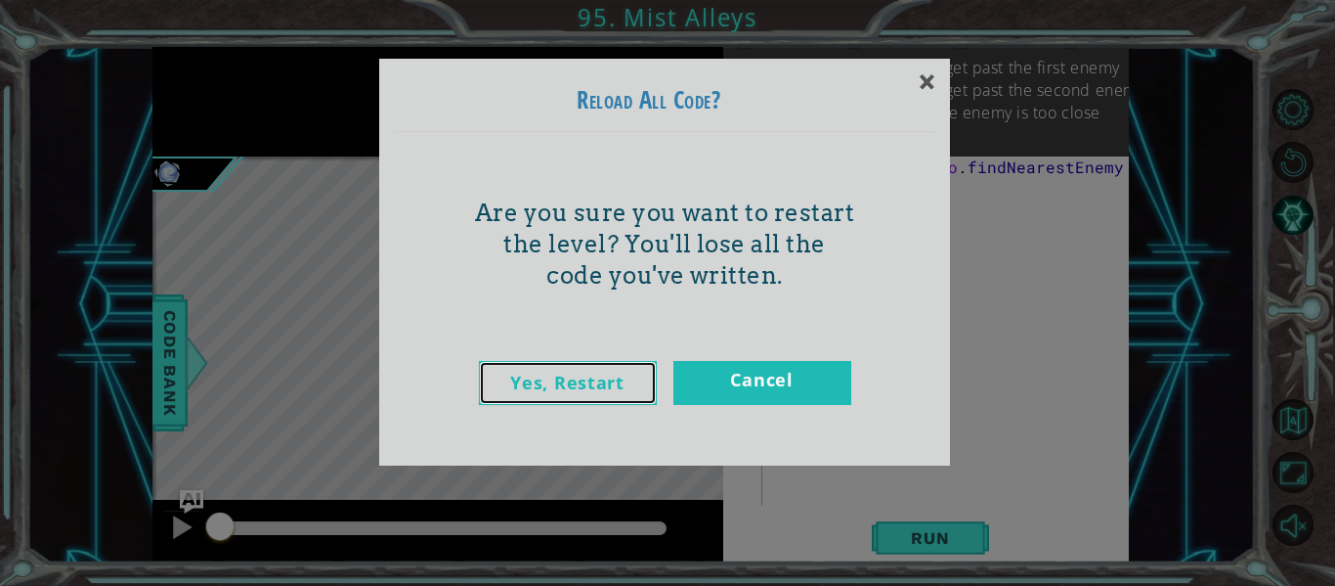
click at [606, 389] on link "Yes, Restart" at bounding box center [568, 383] width 178 height 44
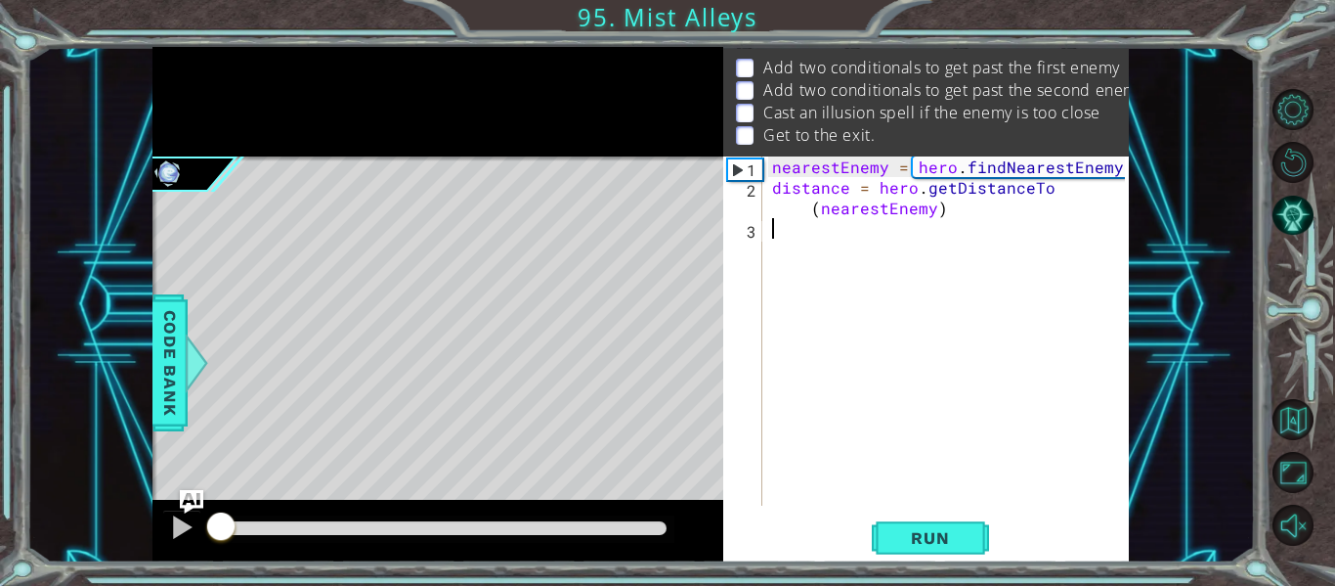
type textarea "distance = hero.getDistanceTo(nearestEnemy)"
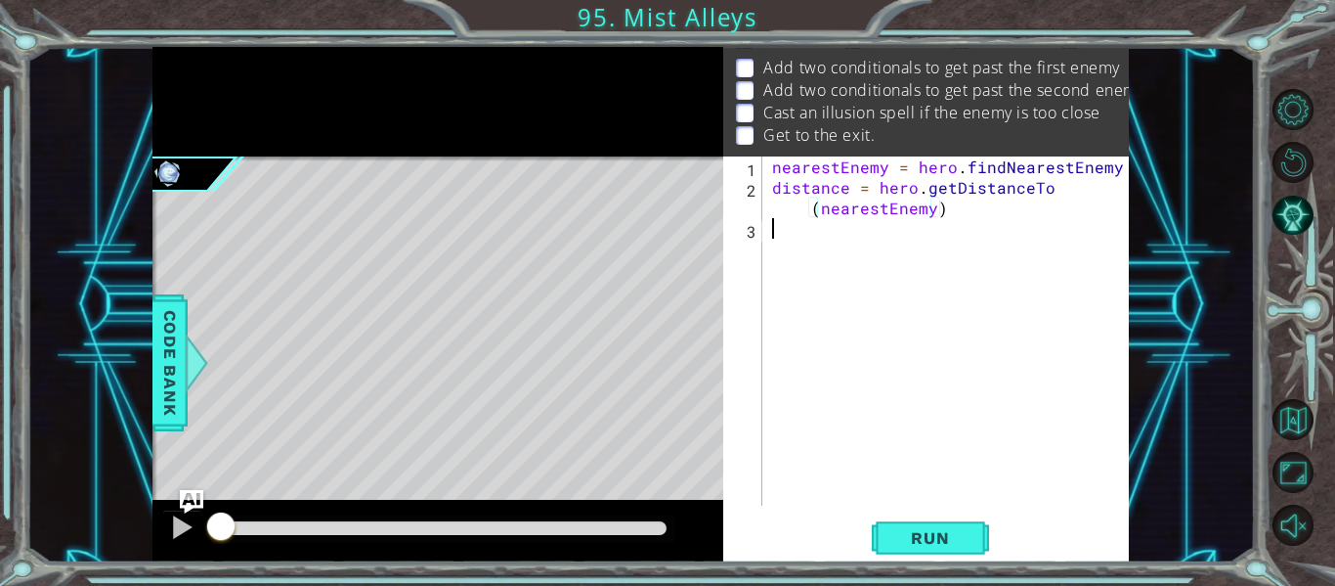
click at [793, 269] on div "nearestEnemy = hero . findNearestEnemy ( ) distance = hero . getDistanceTo ( ne…" at bounding box center [951, 351] width 367 height 390
click at [837, 332] on div "nearestEnemy = hero . findNearestEnemy ( ) distance = hero . getDistanceTo ( ne…" at bounding box center [951, 351] width 367 height 390
click at [648, 129] on div at bounding box center [438, 101] width 571 height 109
click at [804, 245] on div "nearestEnemy = hero . findNearestEnemy ( ) distance = hero . getDistanceTo ( ne…" at bounding box center [951, 351] width 367 height 390
type textarea "distance = hero.getDistanceTo(nearestE"
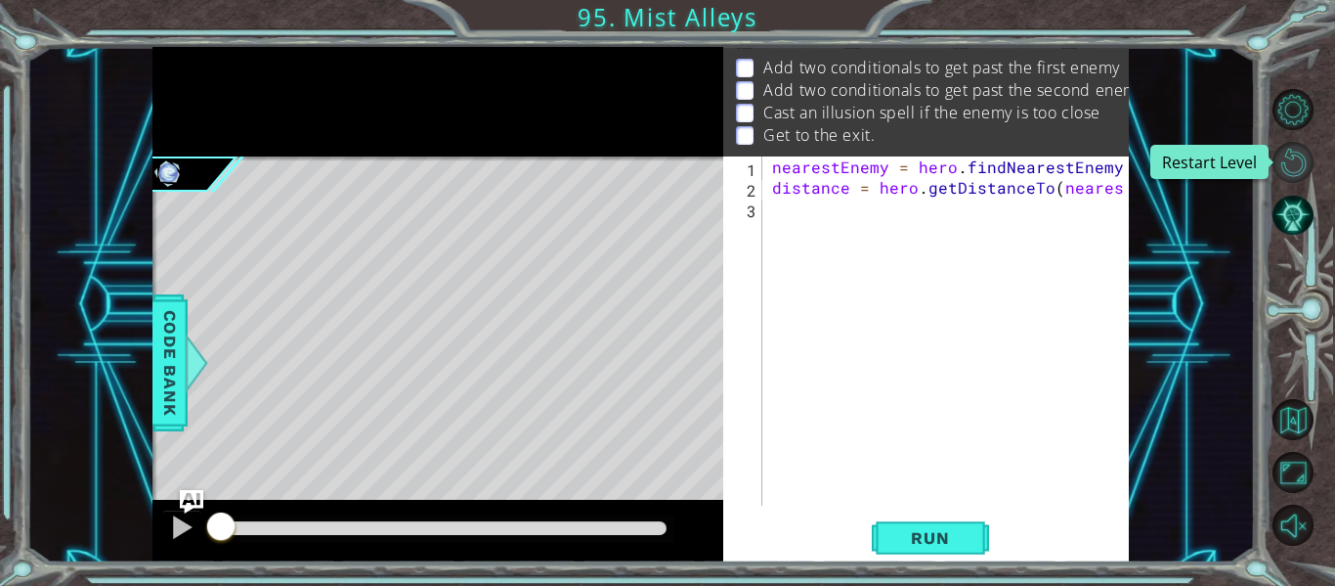
click at [1303, 147] on button "Restart Level" at bounding box center [1293, 162] width 41 height 41
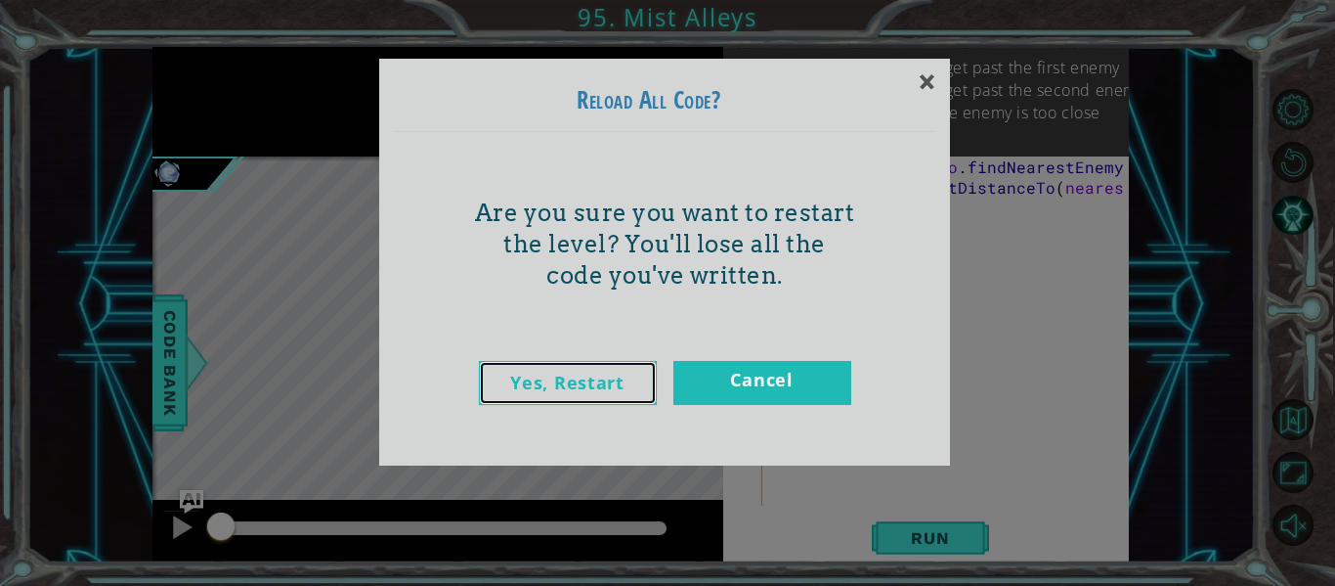
click at [609, 389] on link "Yes, Restart" at bounding box center [568, 383] width 178 height 44
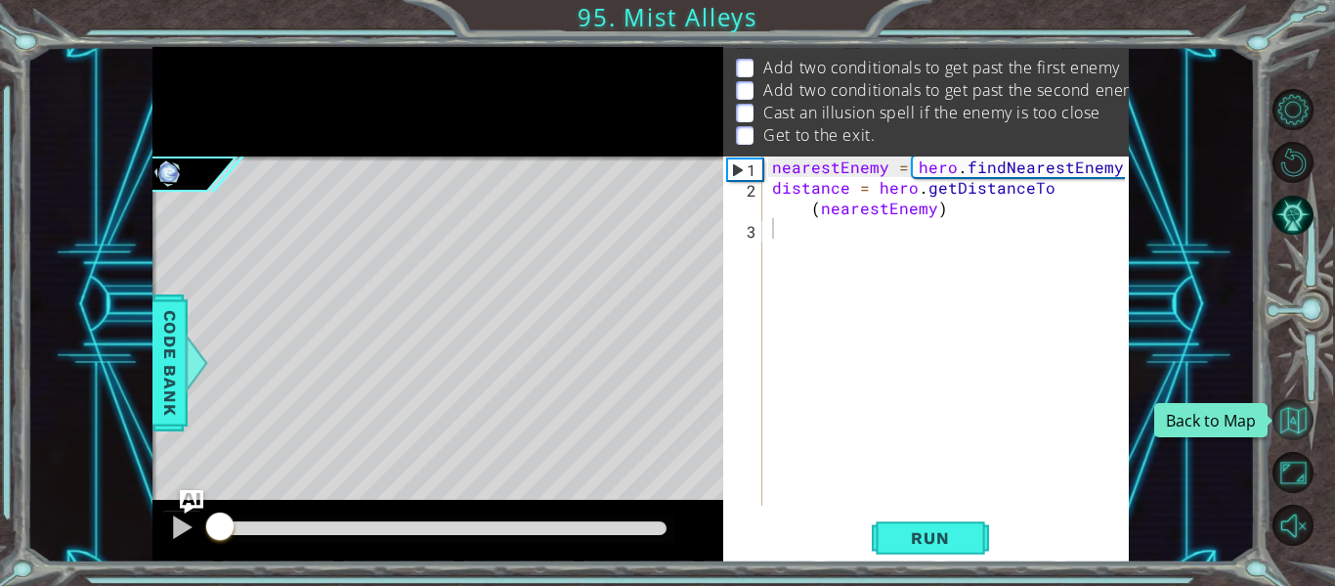
click at [1303, 416] on button "Back to Map" at bounding box center [1293, 419] width 41 height 41
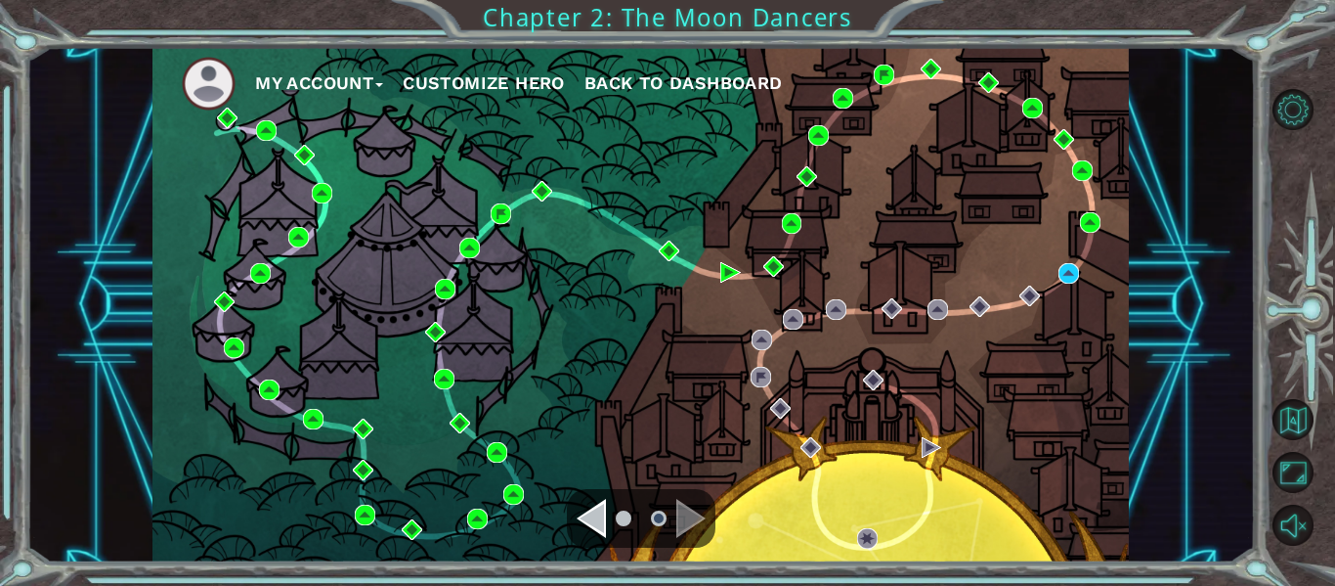
click at [1057, 275] on div "My Account Customize Hero Back to Dashboard" at bounding box center [641, 304] width 977 height 515
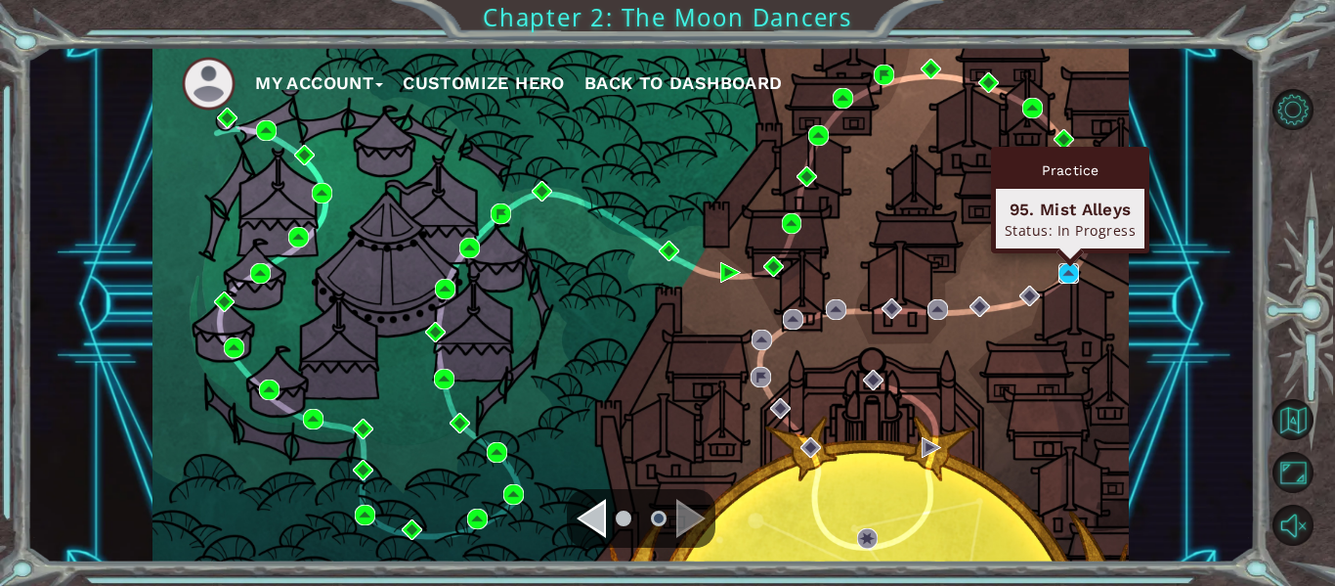
click at [1063, 270] on img at bounding box center [1069, 273] width 21 height 21
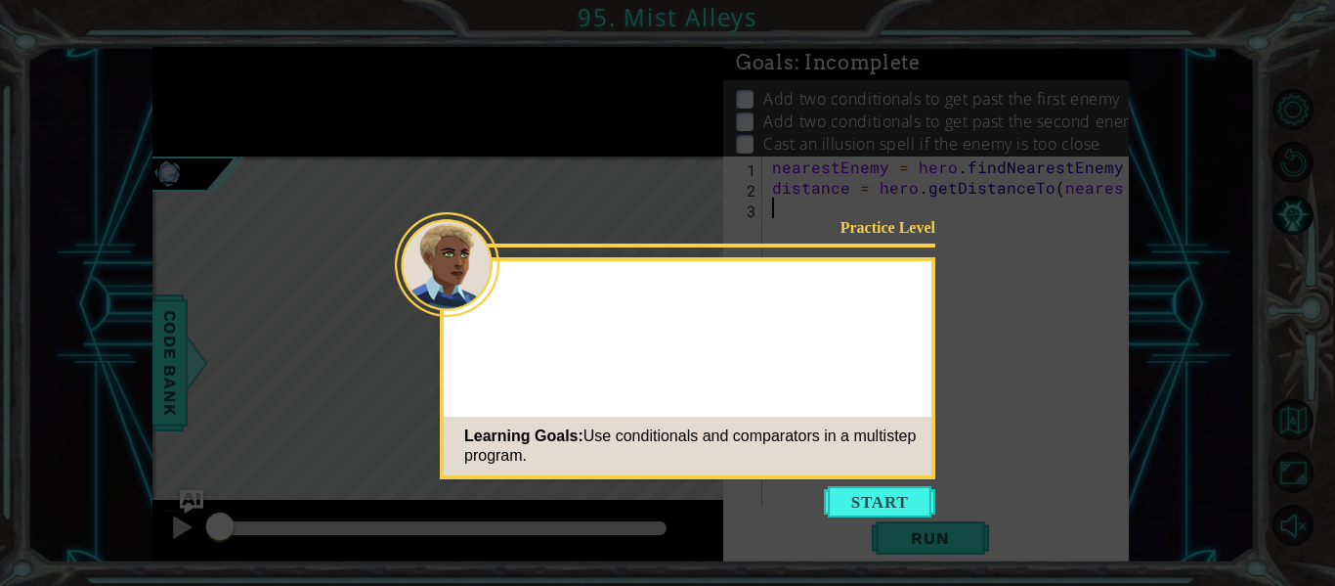
click at [916, 510] on button "Start" at bounding box center [879, 501] width 111 height 31
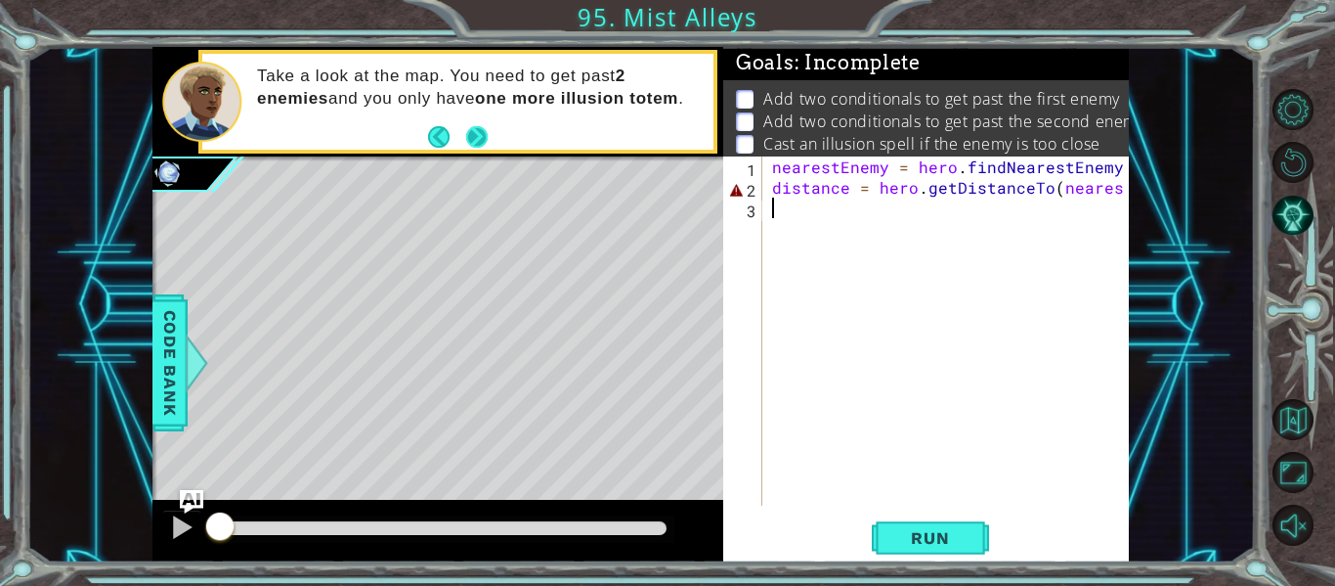
click at [468, 135] on button "Next" at bounding box center [477, 137] width 22 height 22
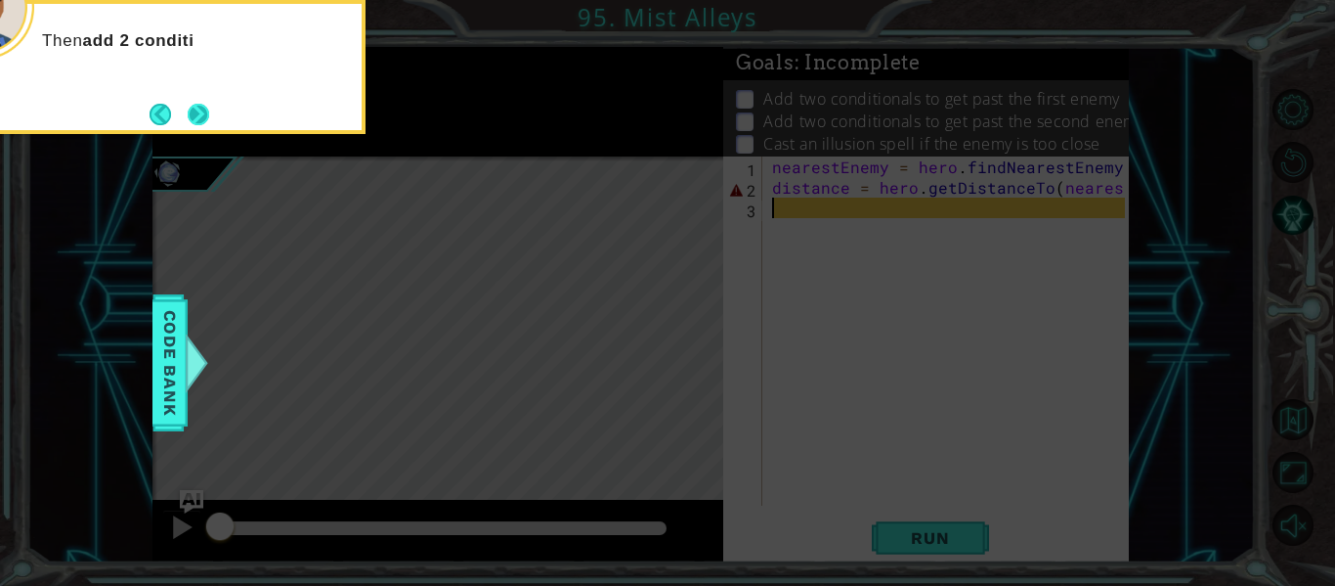
click at [216, 112] on div "Then add 2 conditi" at bounding box center [170, 67] width 391 height 134
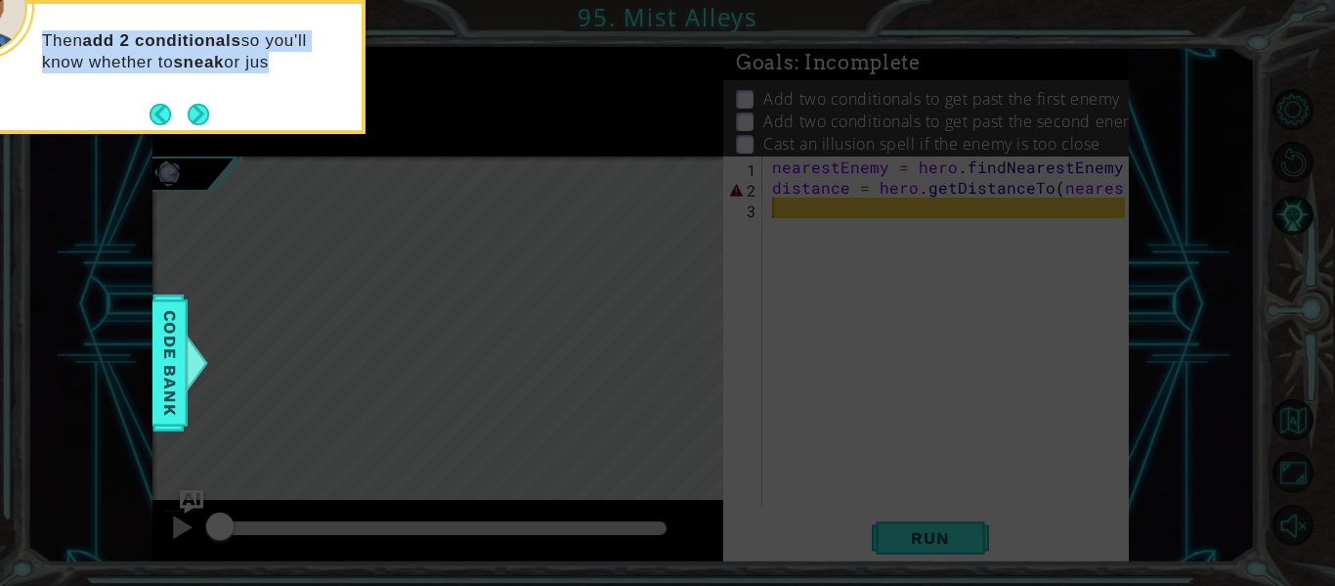
click at [217, 109] on div "Then add 2 conditionals so you'll know whether to sneak or jus" at bounding box center [169, 61] width 383 height 99
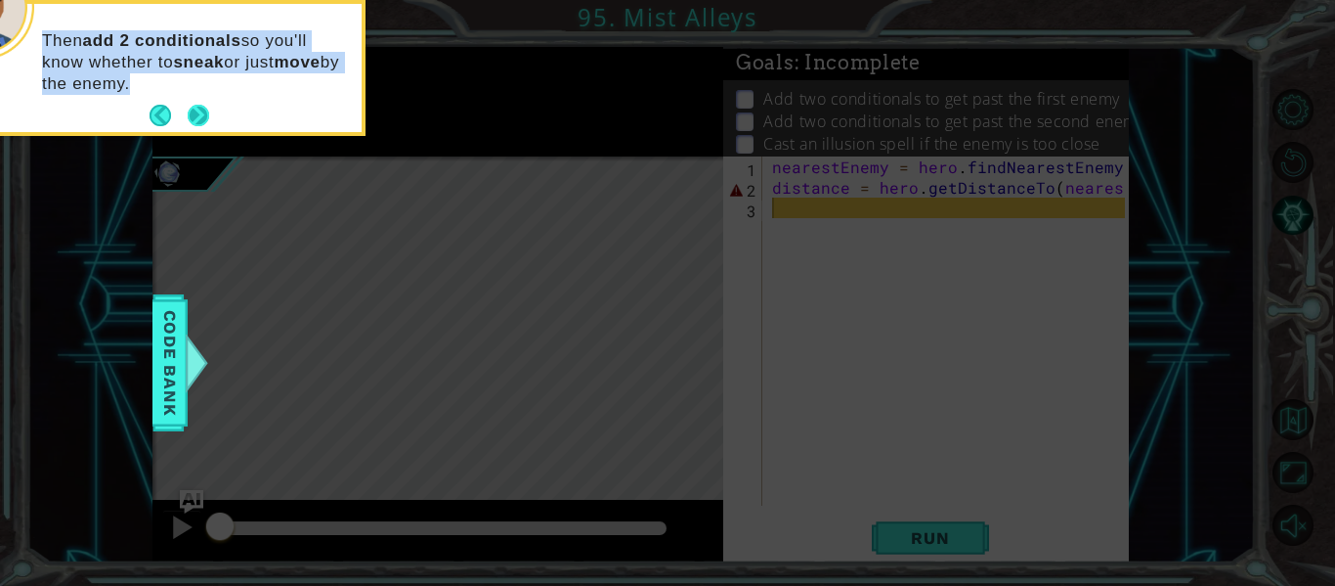
click at [200, 117] on button "Next" at bounding box center [199, 116] width 22 height 22
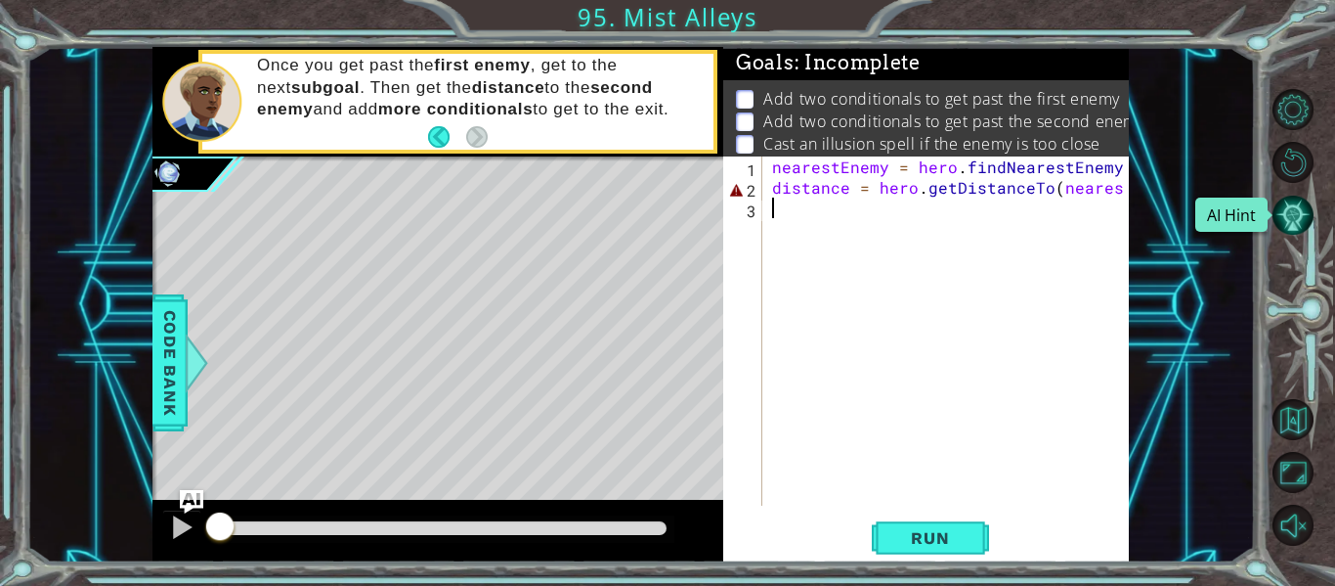
click at [1295, 218] on button "AI Hint" at bounding box center [1293, 215] width 41 height 41
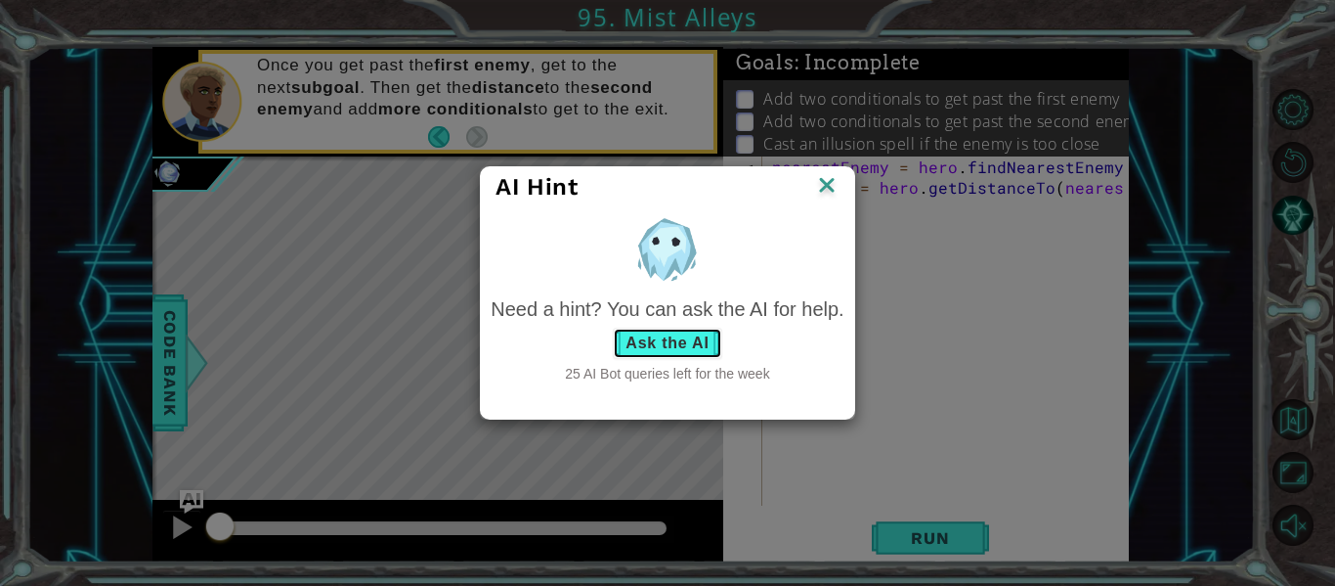
click at [685, 335] on button "Ask the AI" at bounding box center [667, 343] width 109 height 31
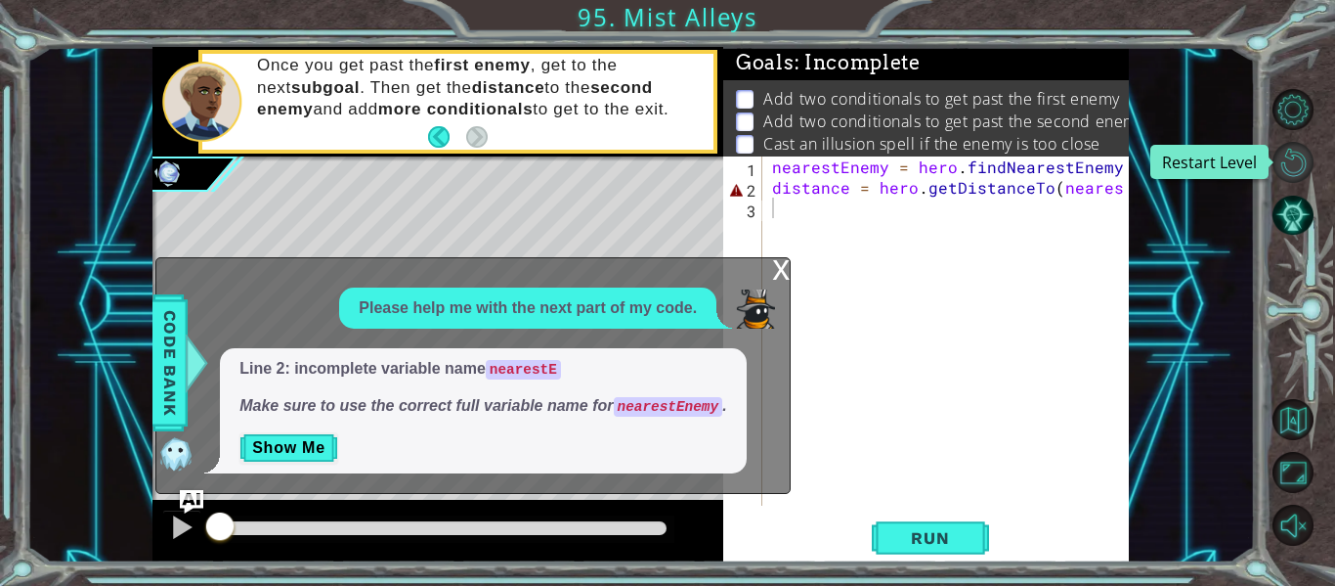
click at [1300, 153] on button "Restart Level" at bounding box center [1293, 162] width 41 height 41
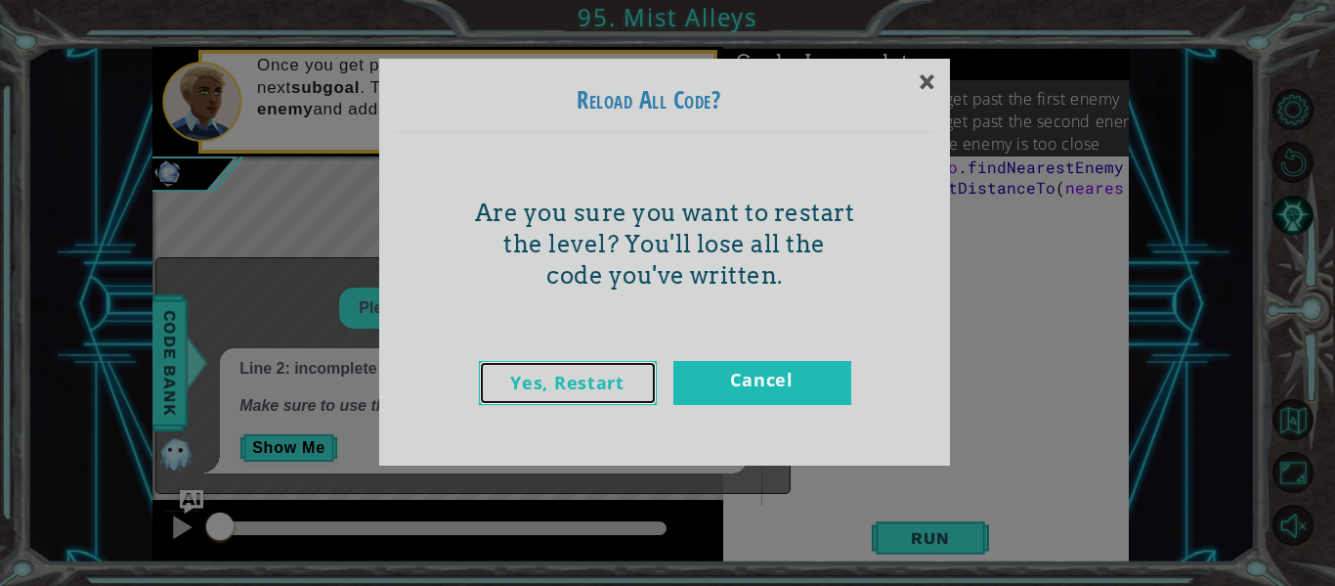
click at [628, 403] on link "Yes, Restart" at bounding box center [568, 383] width 178 height 44
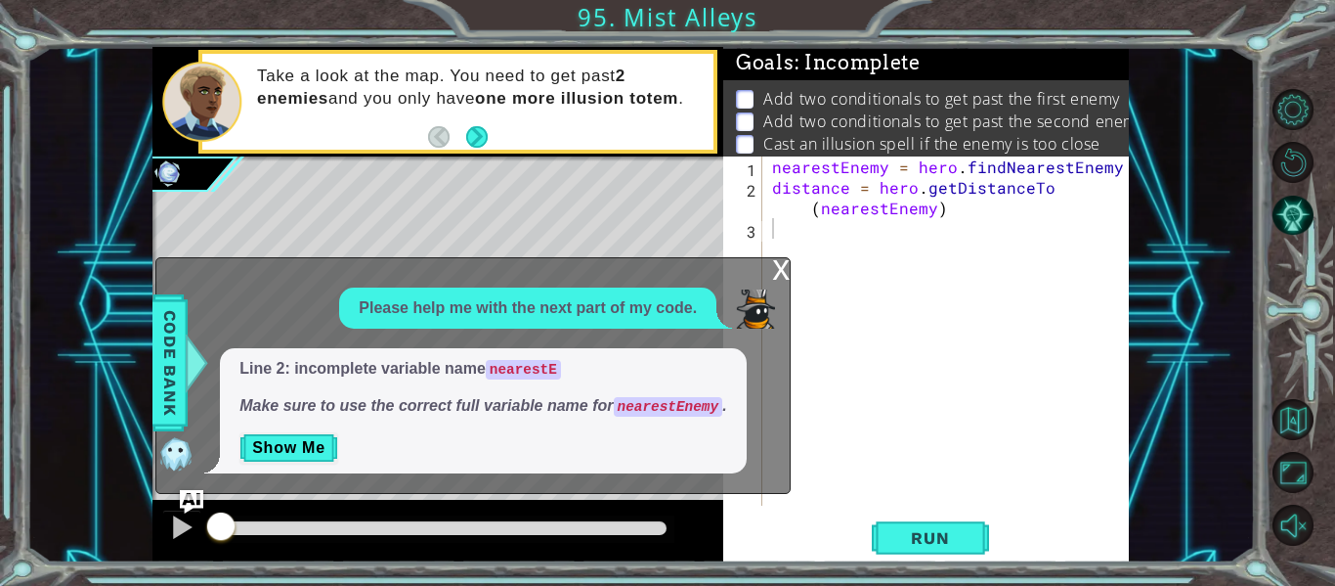
click at [768, 273] on div "x Please help me with the next part of my code. Line 2: incomplete variable nam…" at bounding box center [472, 376] width 635 height 238
click at [779, 275] on div "x" at bounding box center [781, 268] width 18 height 20
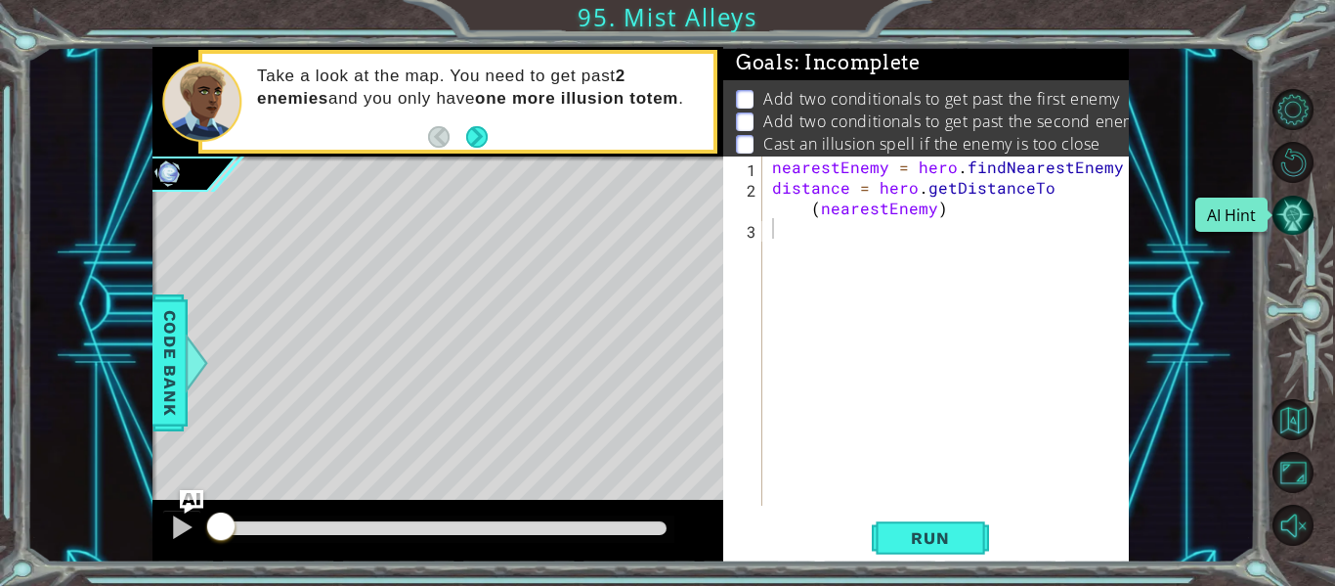
click at [1305, 203] on button "AI Hint" at bounding box center [1293, 215] width 41 height 41
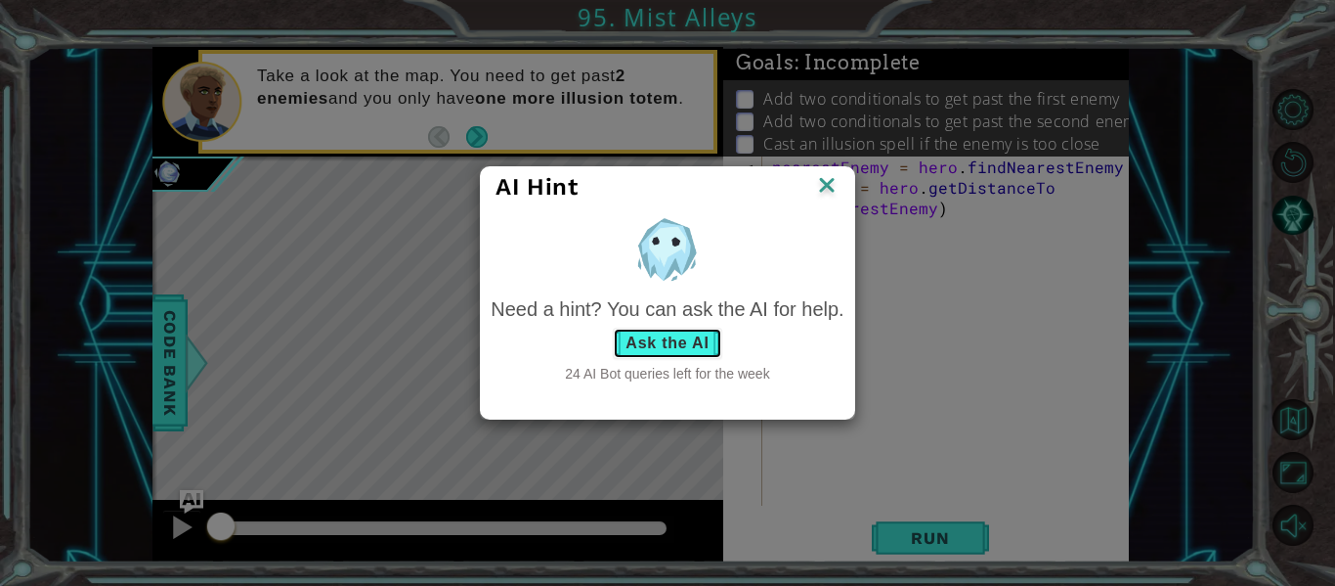
click at [676, 346] on button "Ask the AI" at bounding box center [667, 343] width 109 height 31
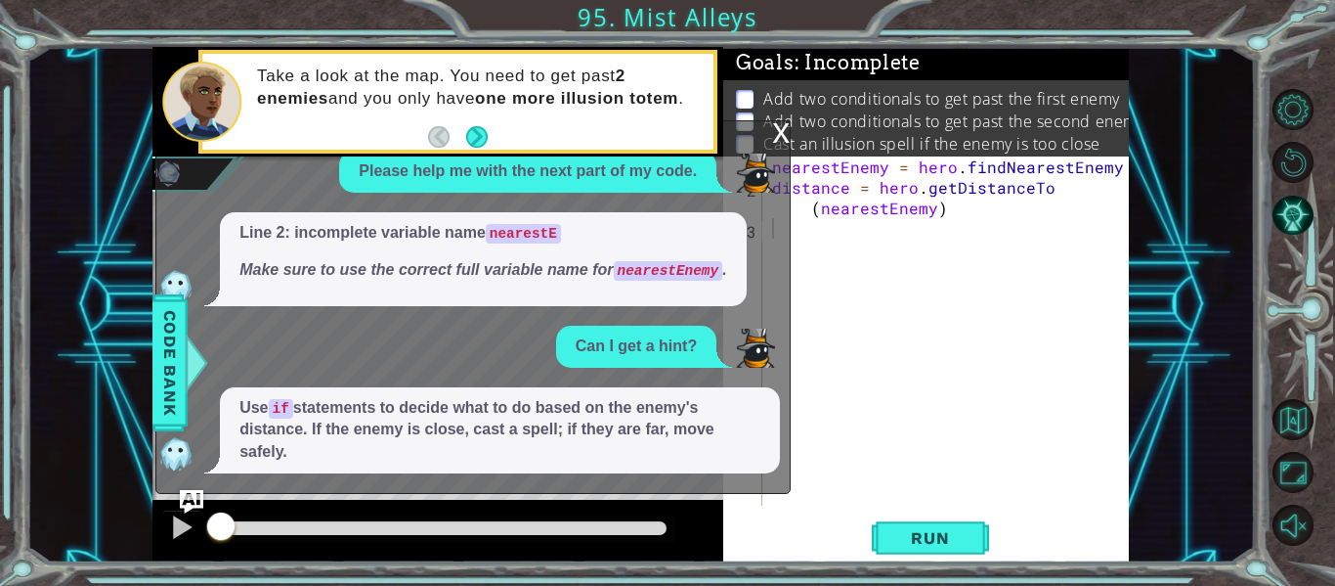
click at [787, 132] on div "x" at bounding box center [781, 131] width 18 height 20
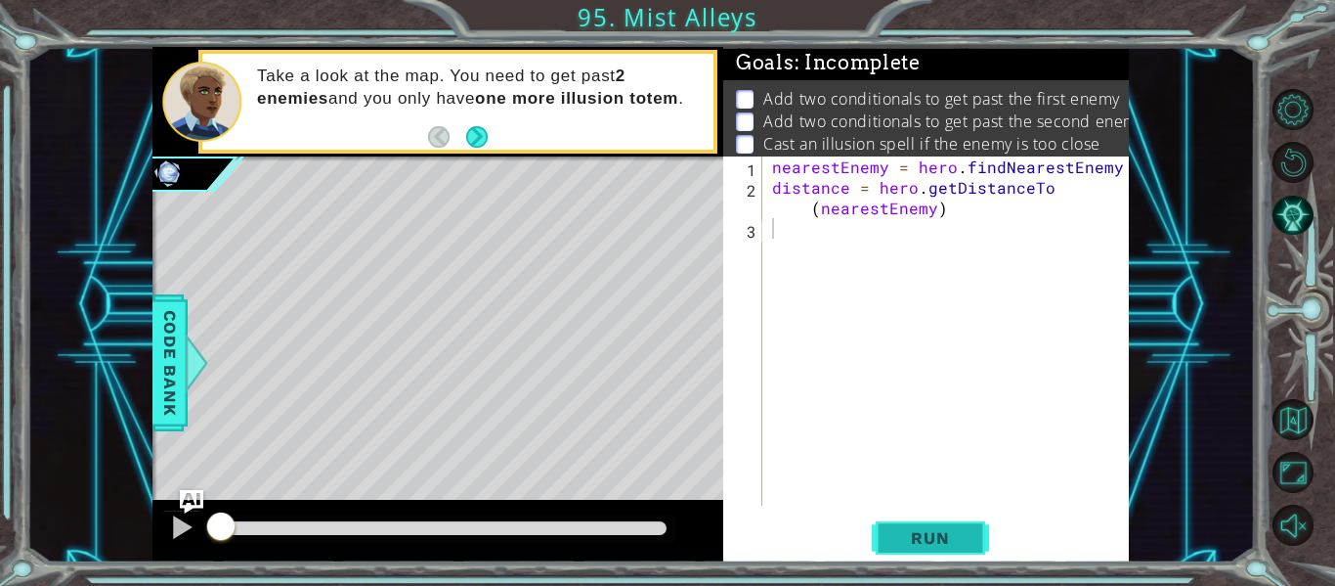
click at [936, 546] on span "Run" at bounding box center [930, 538] width 77 height 20
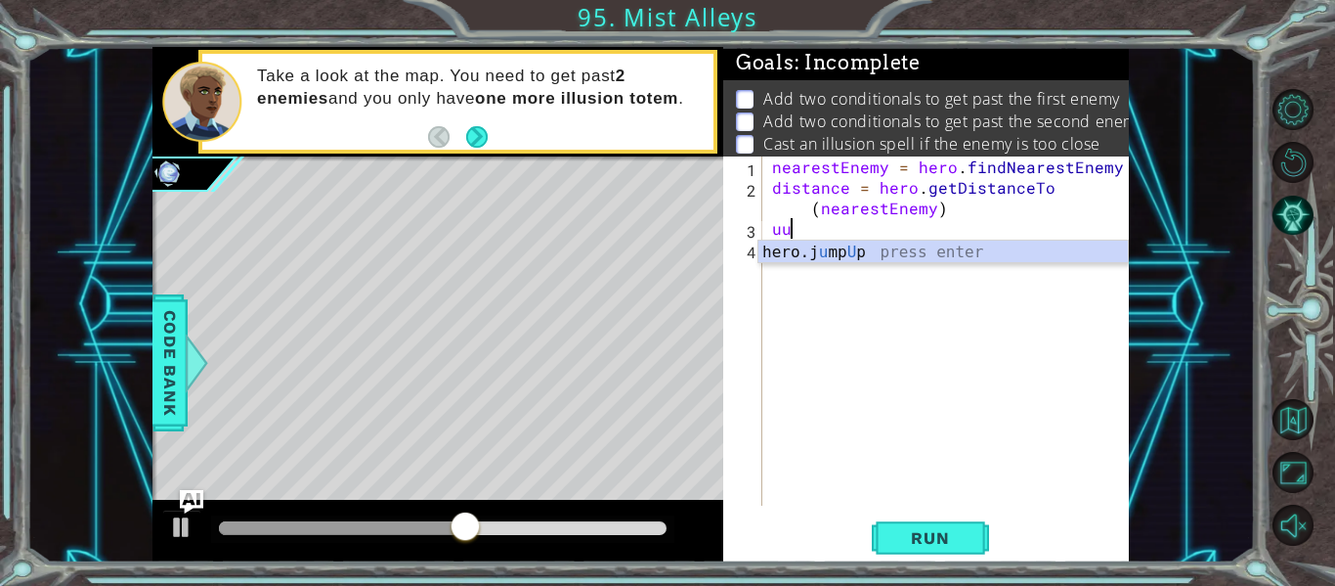
type textarea "u"
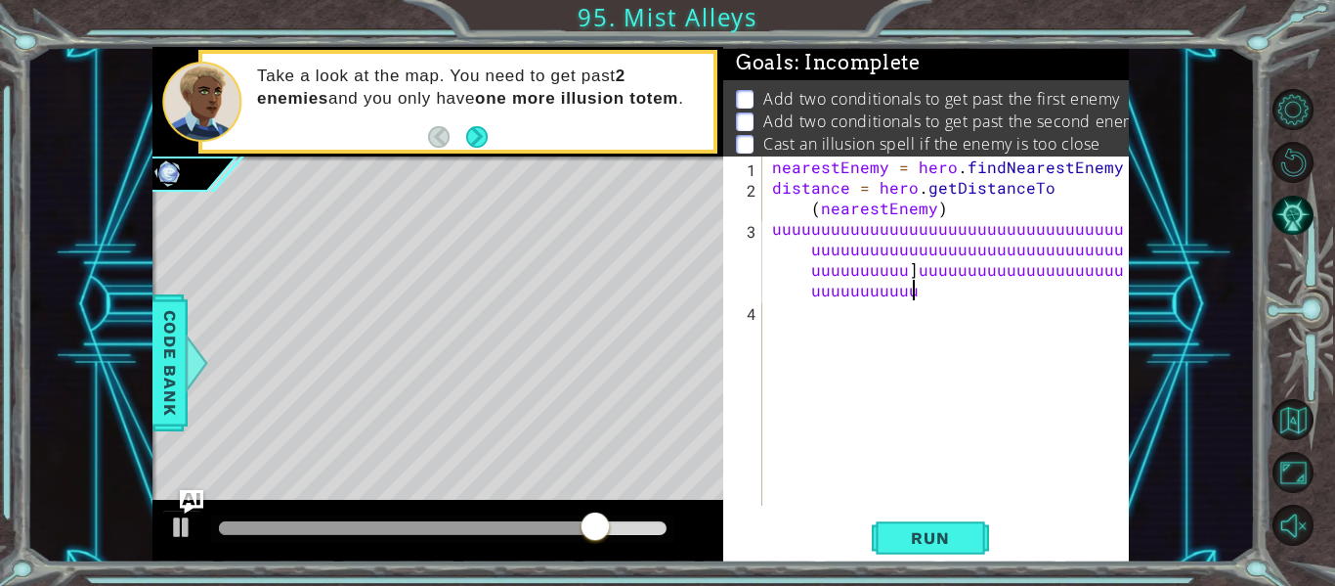
scroll to position [0, 67]
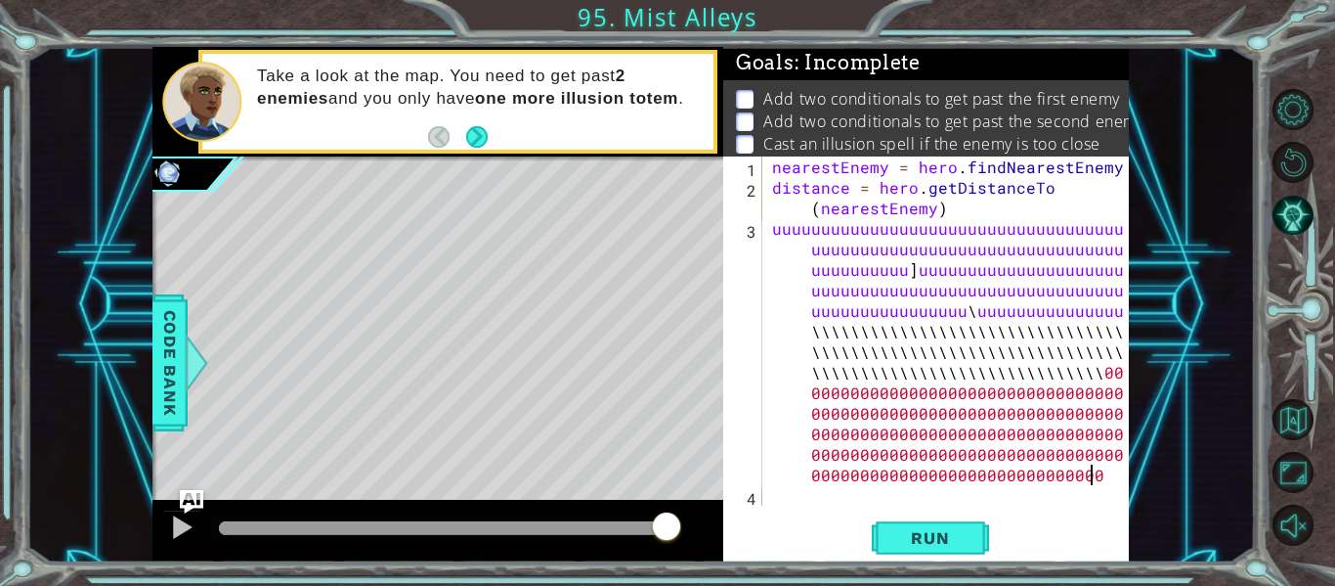
type textarea "uuuuuuuuuuuuuuuuuuuuuuuuuuuuuuuuuuuuuuuuuuuuuuuuuuuuuuuuuuuuuuuuuuuuuuuuuuuuuuu…"
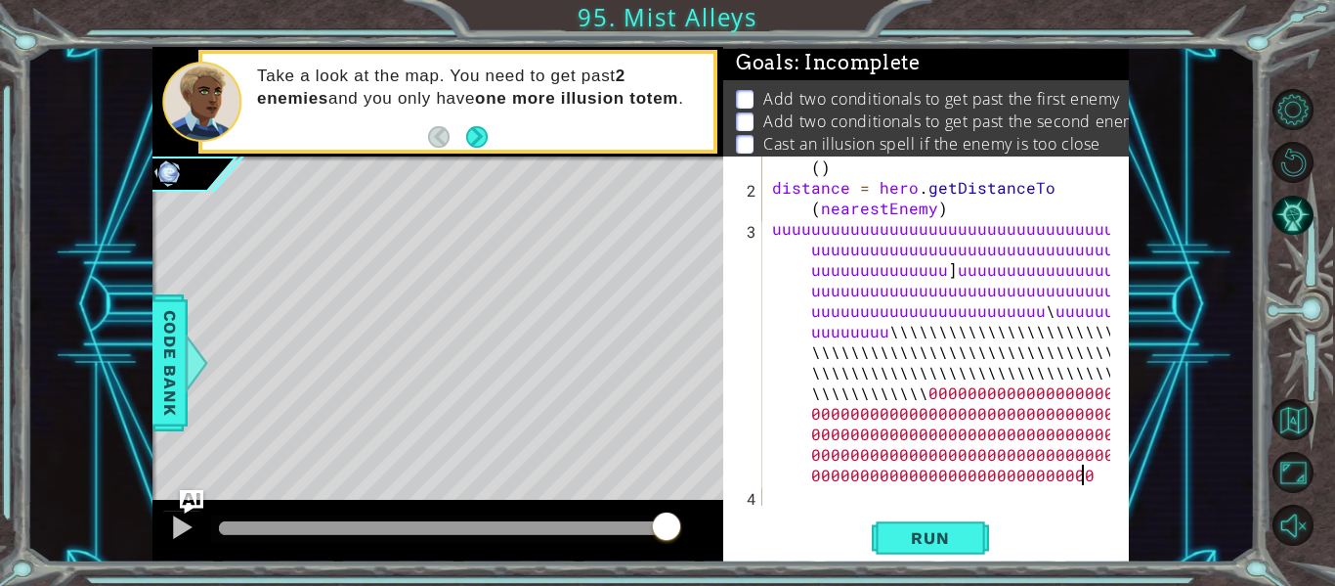
scroll to position [21, 0]
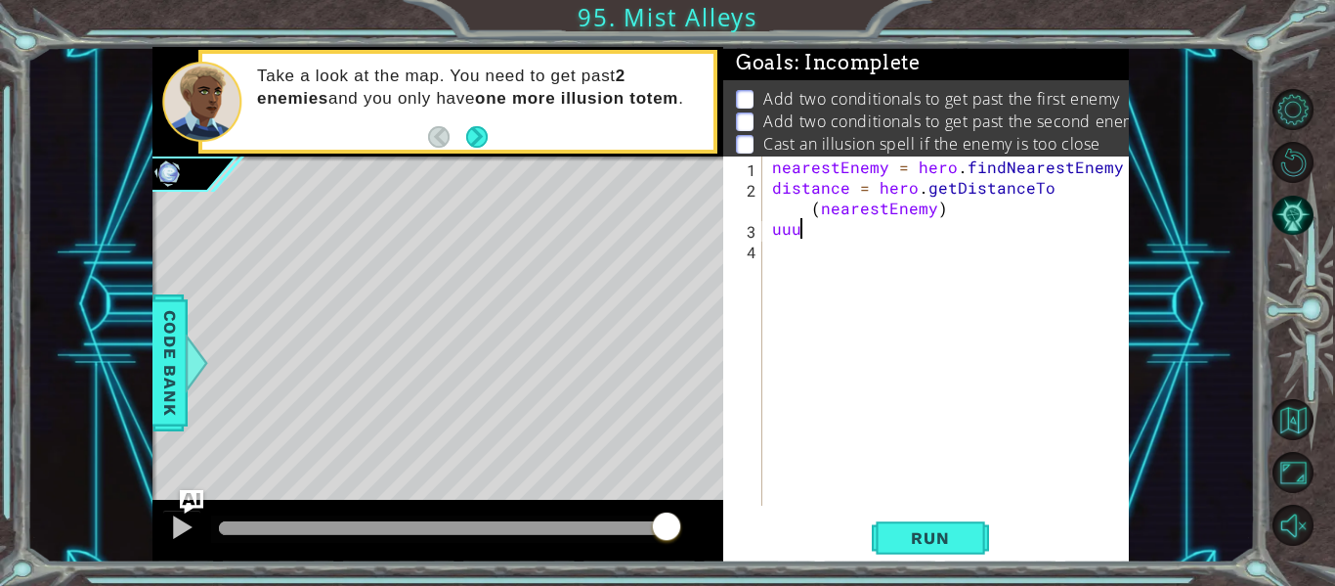
type textarea "u"
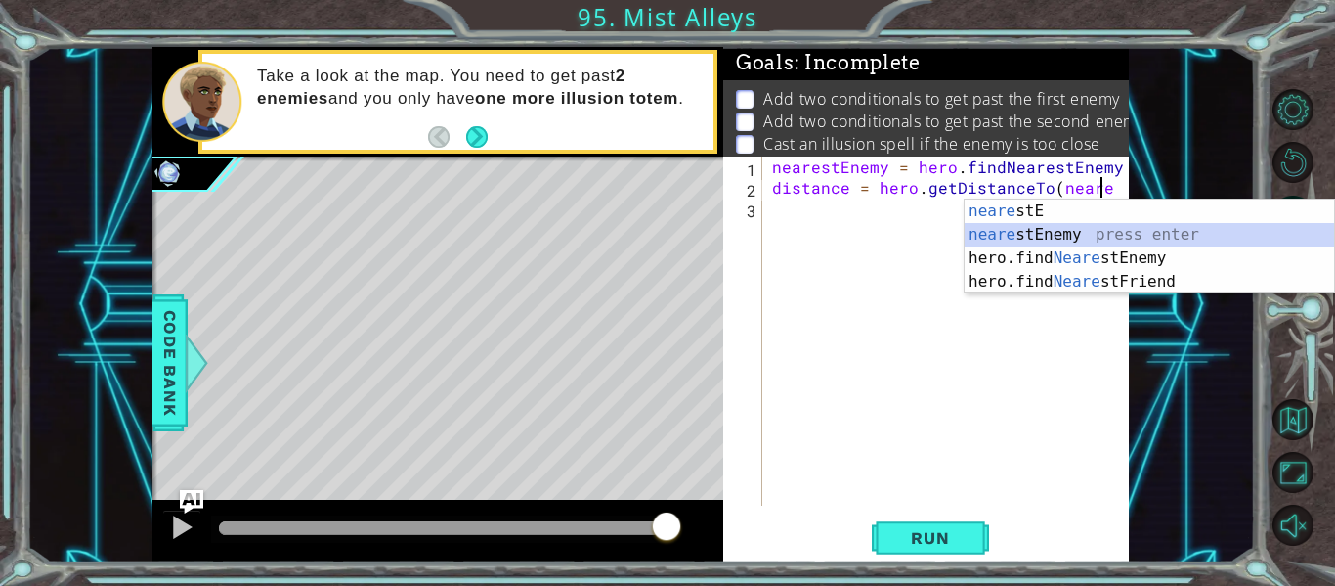
click at [996, 224] on div "neare stE press enter neare stEnemy press enter hero.find Neare stEnemy press e…" at bounding box center [1150, 269] width 370 height 141
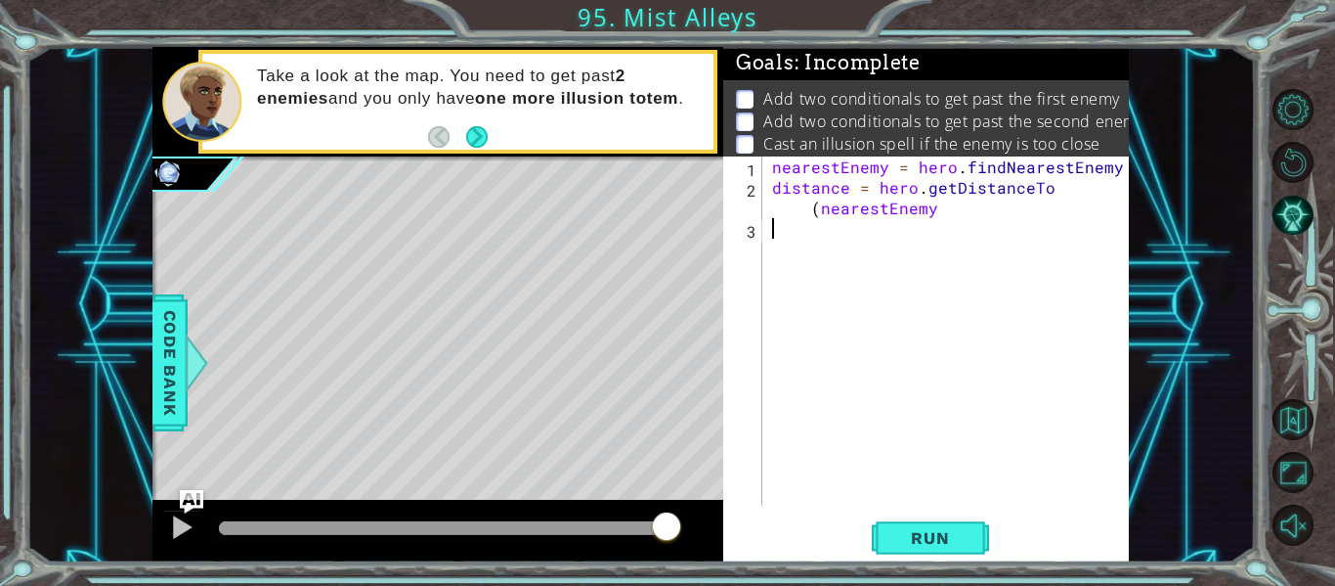
click at [996, 224] on div "nearestEnemy = hero . findNearestEnemy ( ) distance = hero . getDistanceTo ( ne…" at bounding box center [951, 351] width 367 height 390
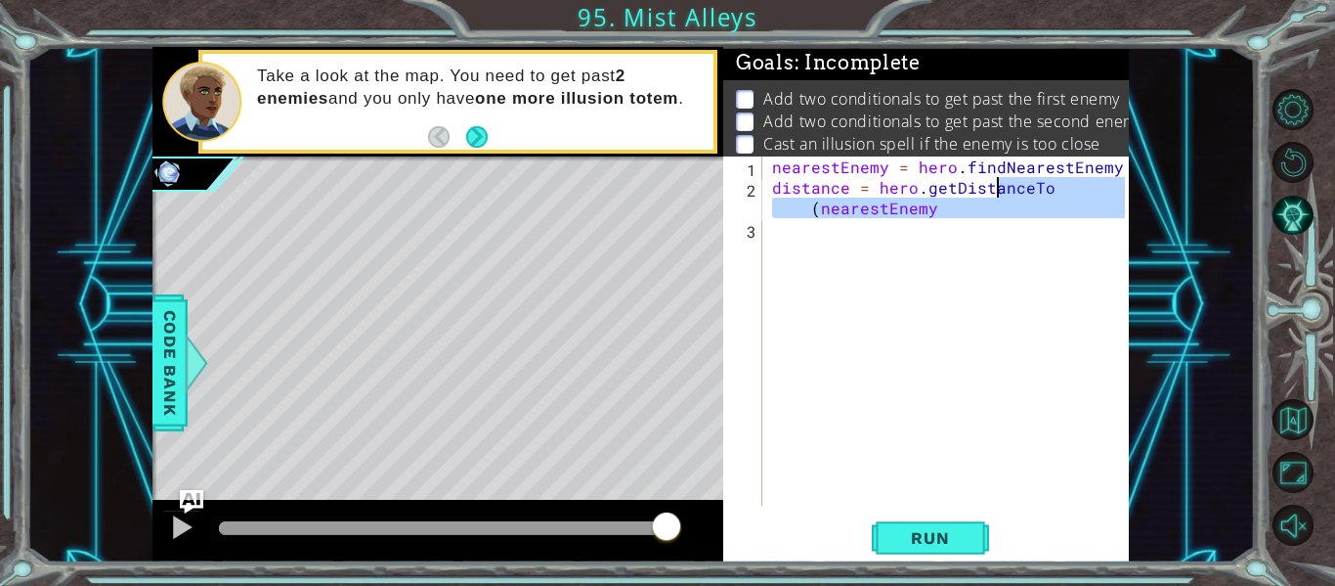
click at [948, 202] on div "nearestEnemy = hero . findNearestEnemy ( ) distance = hero . getDistanceTo ( ne…" at bounding box center [946, 330] width 357 height 349
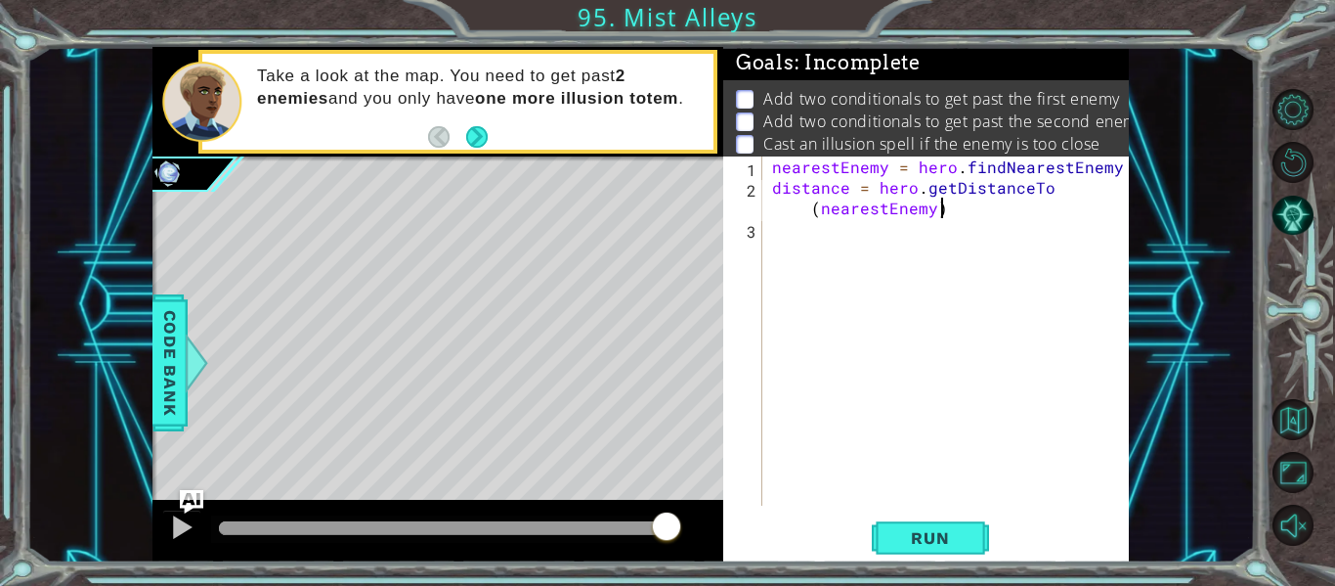
scroll to position [0, 24]
type textarea "distance = hero.getDistanceTo(nearestEnemy)"
click at [961, 534] on span "Run" at bounding box center [930, 538] width 77 height 20
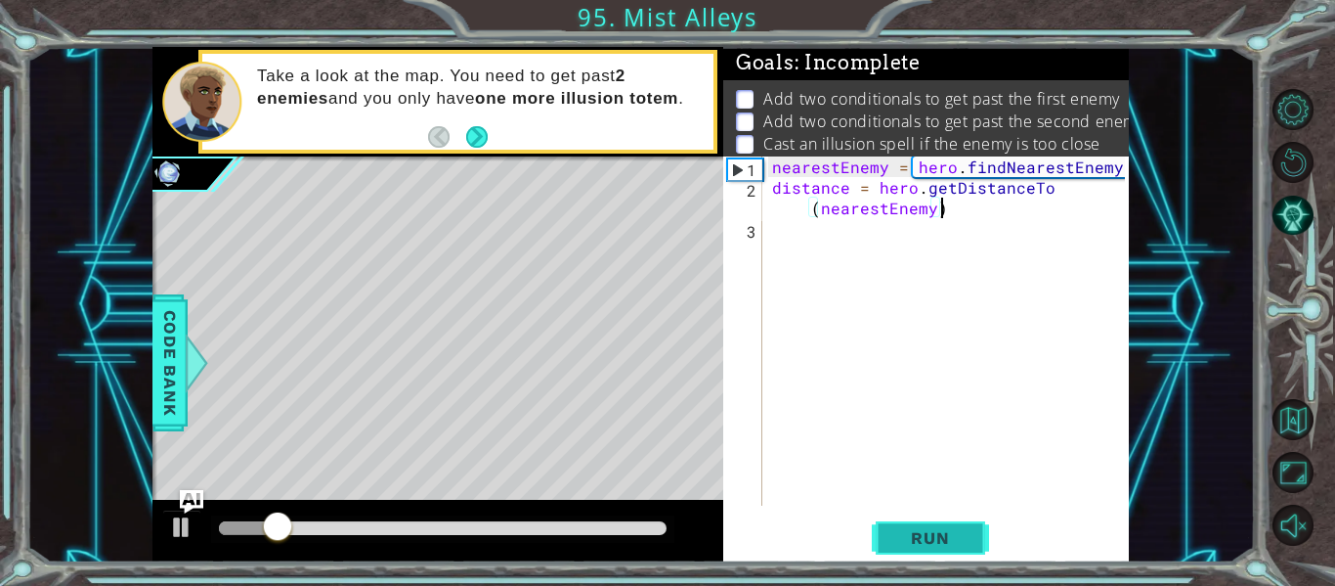
click at [965, 521] on button "Run" at bounding box center [930, 538] width 117 height 40
click at [984, 560] on div "distance = hero.getDistanceTo(nearestEnemy) 1 2 3 nearestEnemy = hero . findNea…" at bounding box center [926, 359] width 406 height 406
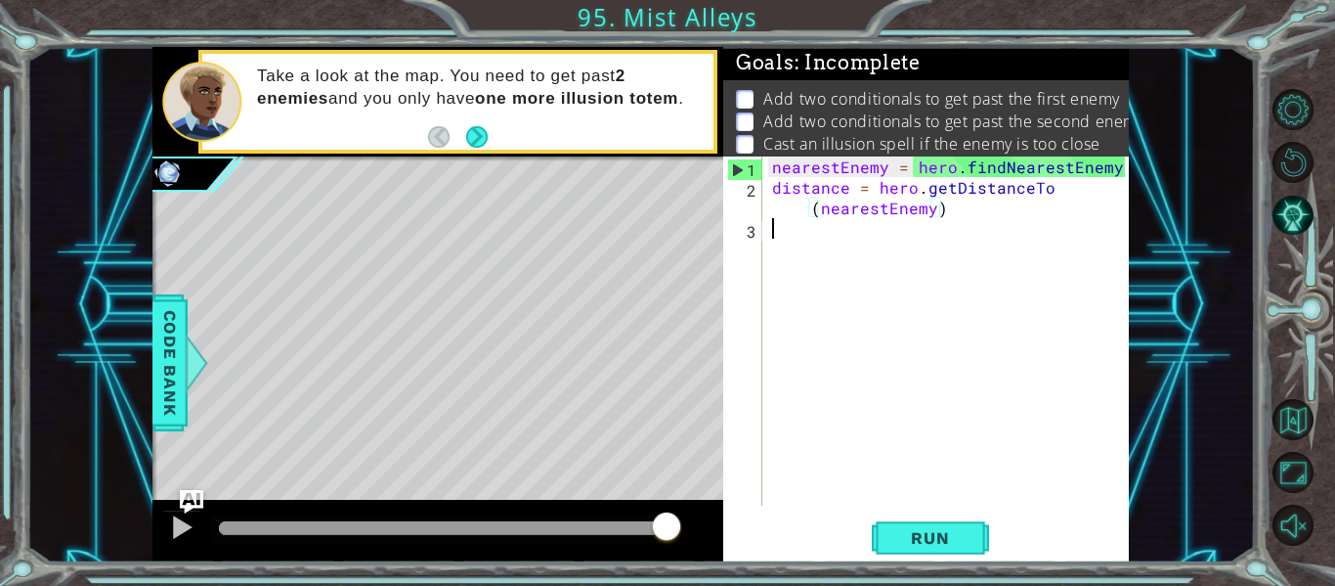
click at [798, 233] on div "nearestEnemy = hero . findNearestEnemy ( ) distance = hero . getDistanceTo ( ne…" at bounding box center [951, 351] width 367 height 390
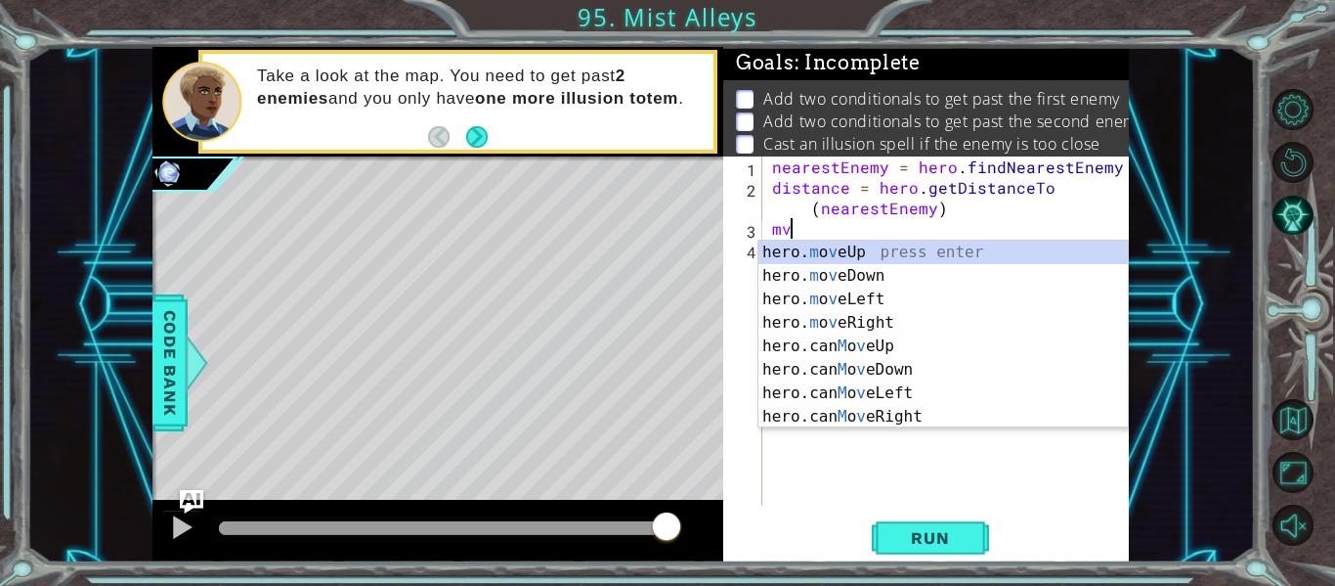
scroll to position [0, 0]
type textarea "m"
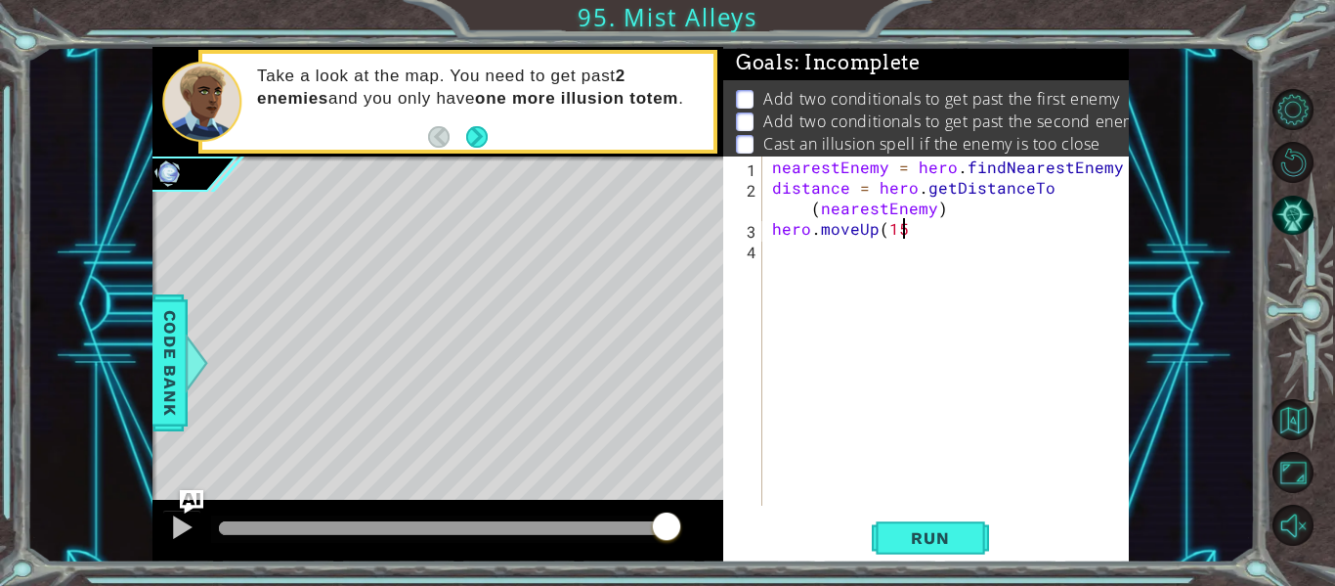
scroll to position [0, 8]
type textarea "hero.moveUp(15)"
click at [939, 546] on span "Run" at bounding box center [930, 538] width 77 height 20
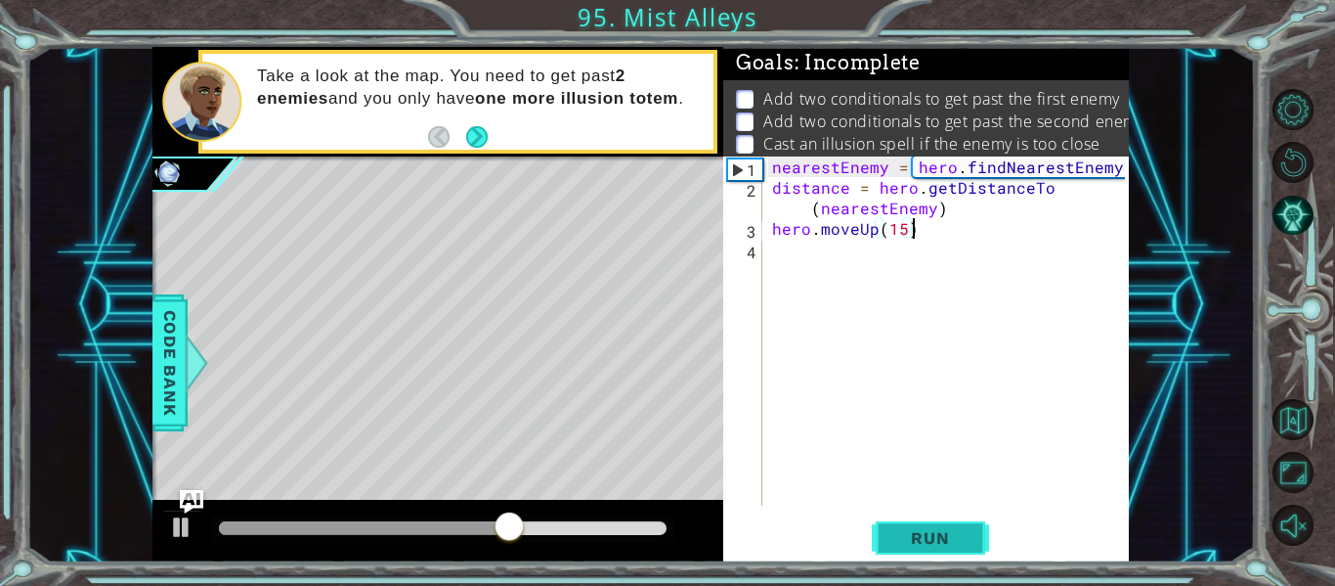
click at [943, 529] on span "Run" at bounding box center [930, 538] width 77 height 20
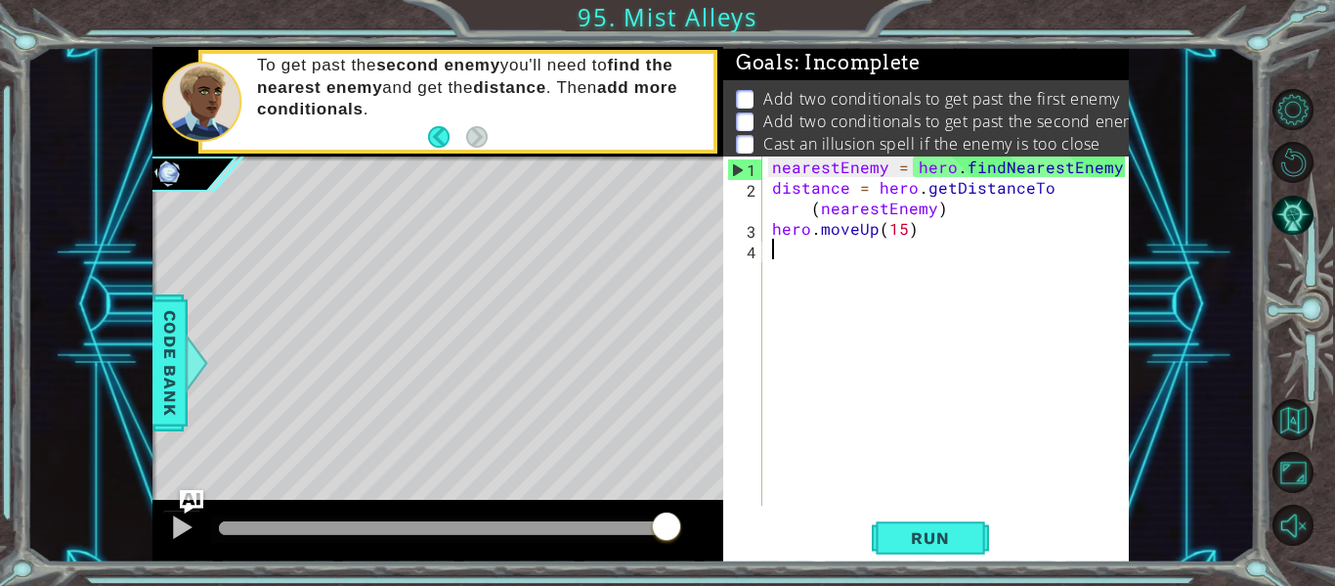
drag, startPoint x: 912, startPoint y: 245, endPoint x: 885, endPoint y: 240, distance: 27.8
click at [885, 240] on div "nearestEnemy = hero . findNearestEnemy ( ) distance = hero . getDistanceTo ( ne…" at bounding box center [951, 351] width 367 height 390
click at [855, 230] on div "nearestEnemy = hero . findNearestEnemy ( ) distance = hero . getDistanceTo ( ne…" at bounding box center [951, 351] width 367 height 390
type textarea "hero.moveUp(15)"
